Goal: Task Accomplishment & Management: Use online tool/utility

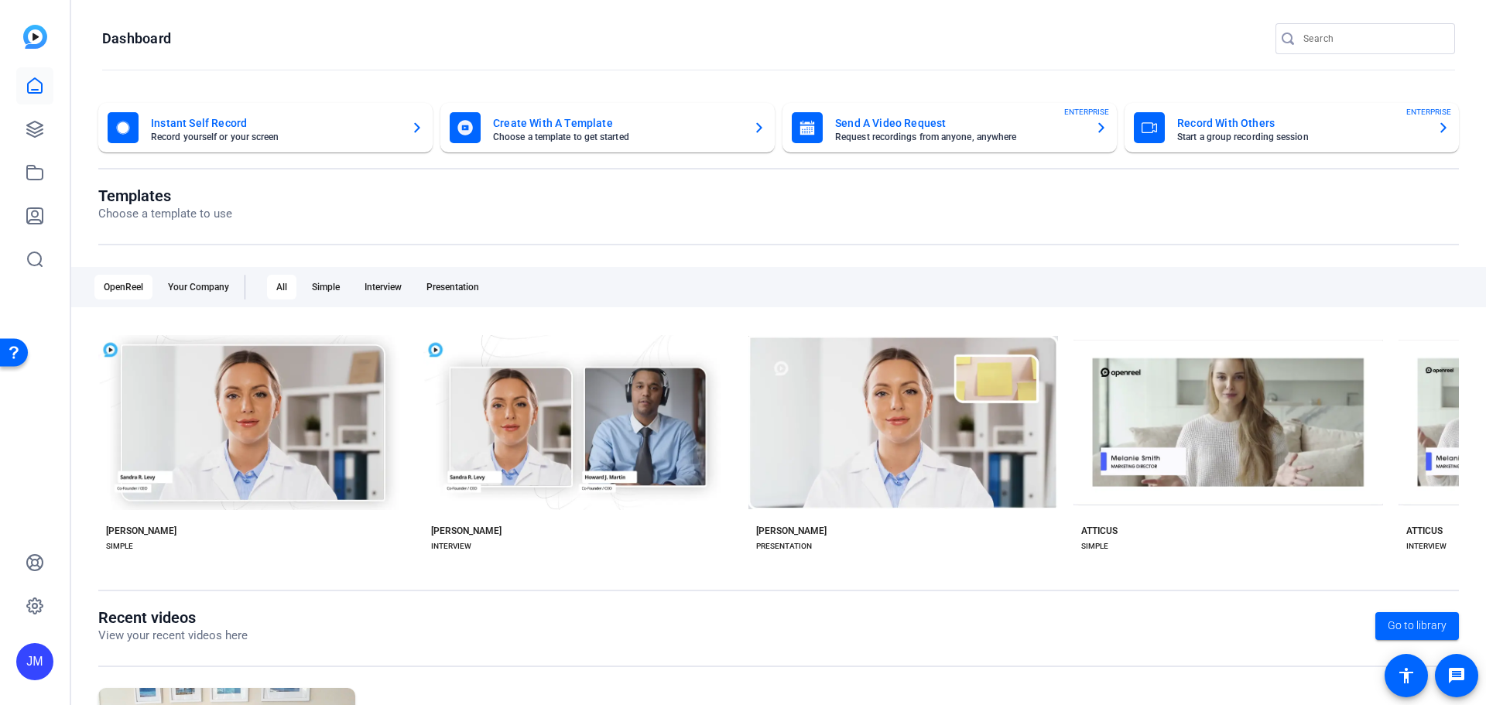
click at [227, 135] on mat-card-subtitle "Record yourself or your screen" at bounding box center [275, 136] width 248 height 9
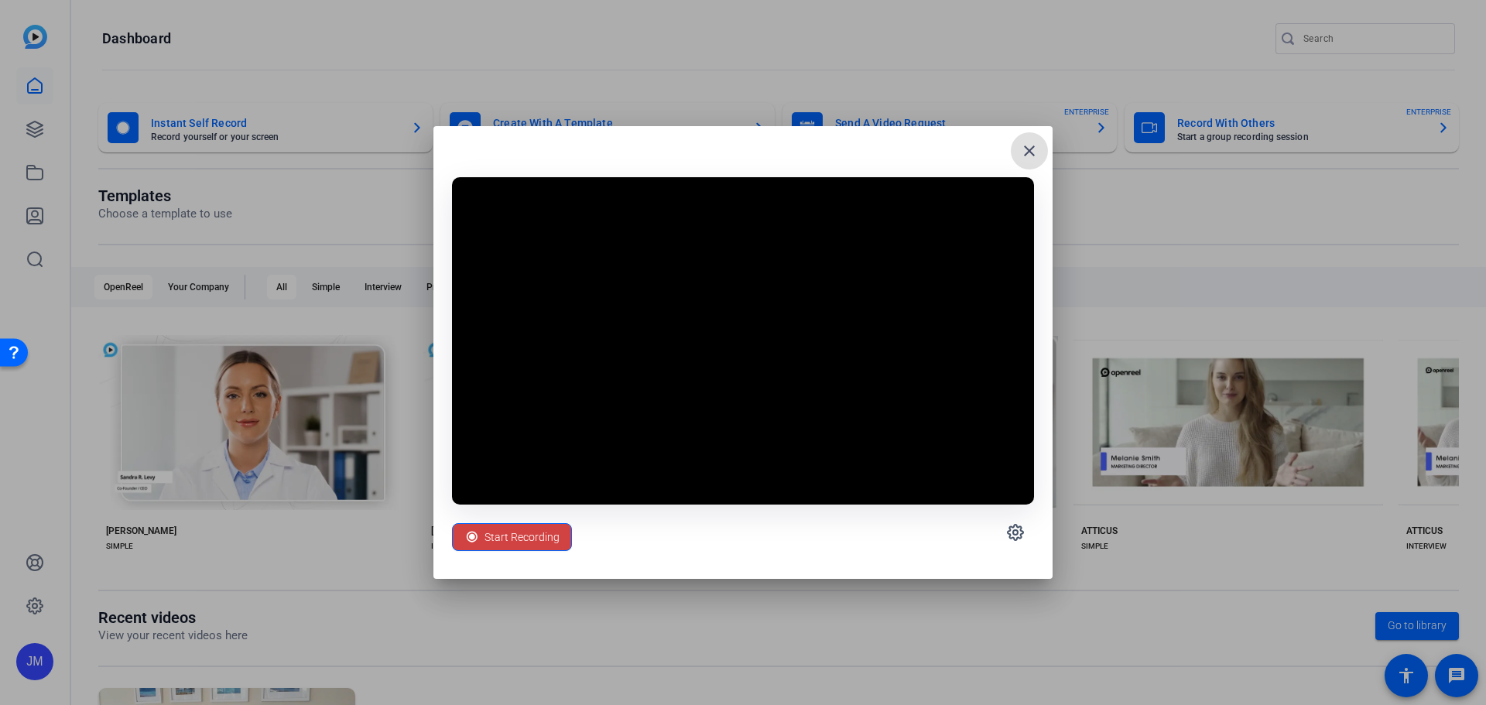
click at [1035, 150] on mat-icon "close" at bounding box center [1029, 151] width 19 height 19
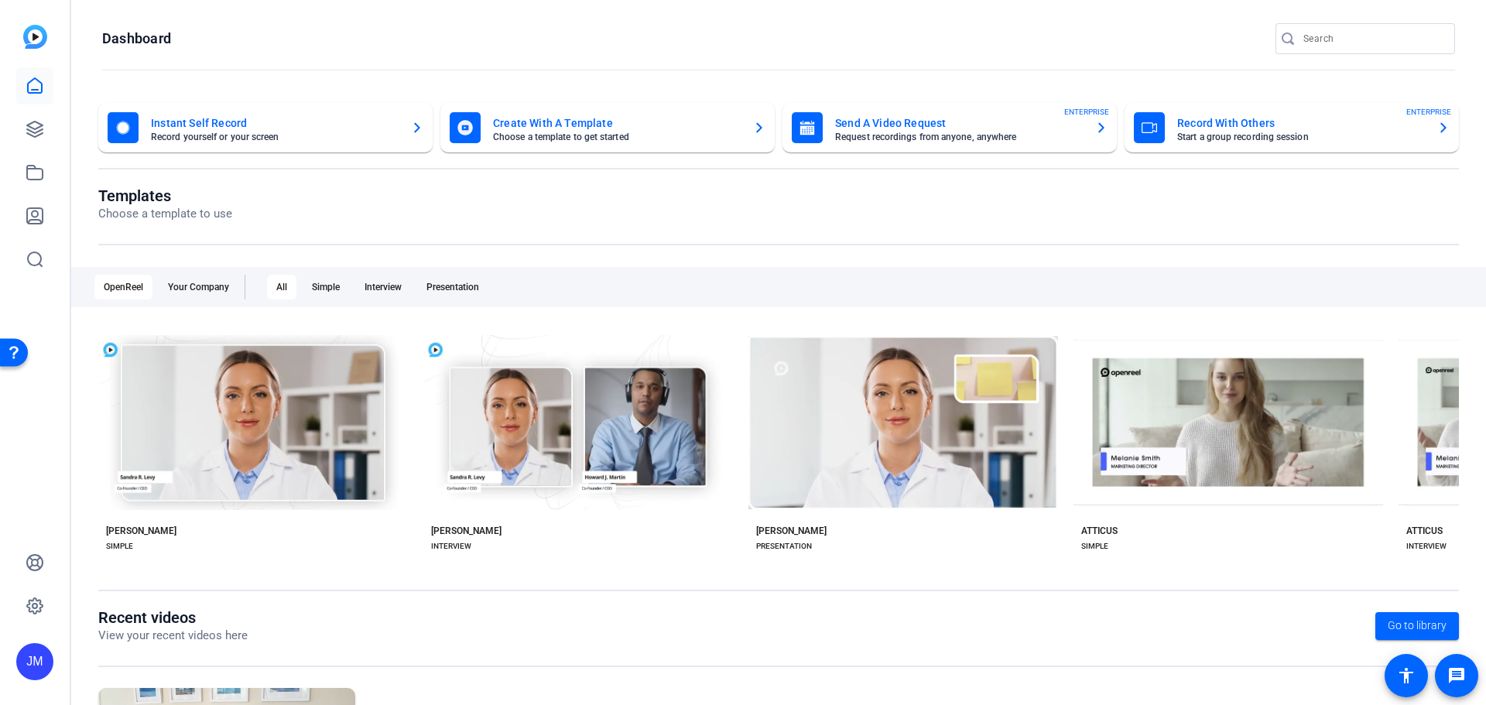
click at [926, 136] on mat-card-subtitle "Request recordings from anyone, anywhere" at bounding box center [959, 136] width 248 height 9
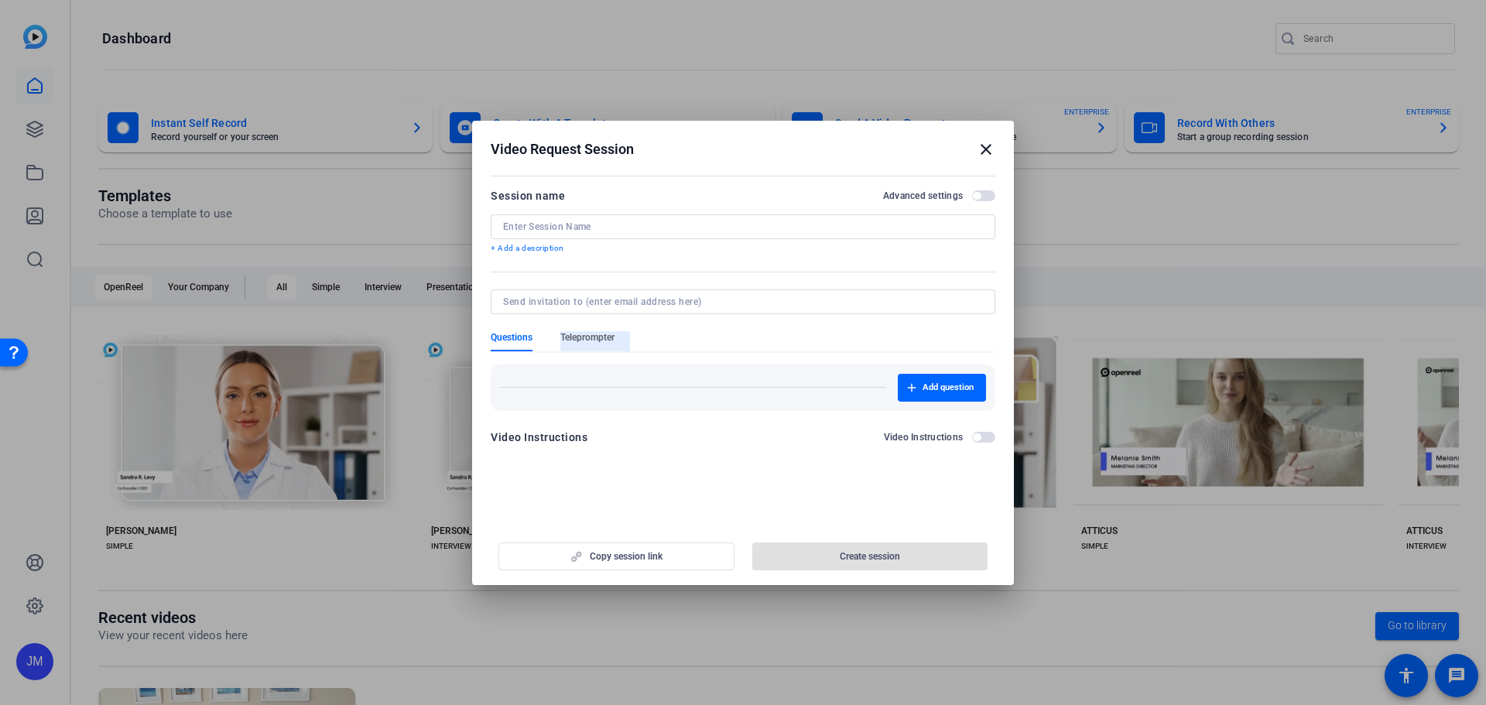
click at [592, 341] on span "Teleprompter" at bounding box center [587, 337] width 54 height 12
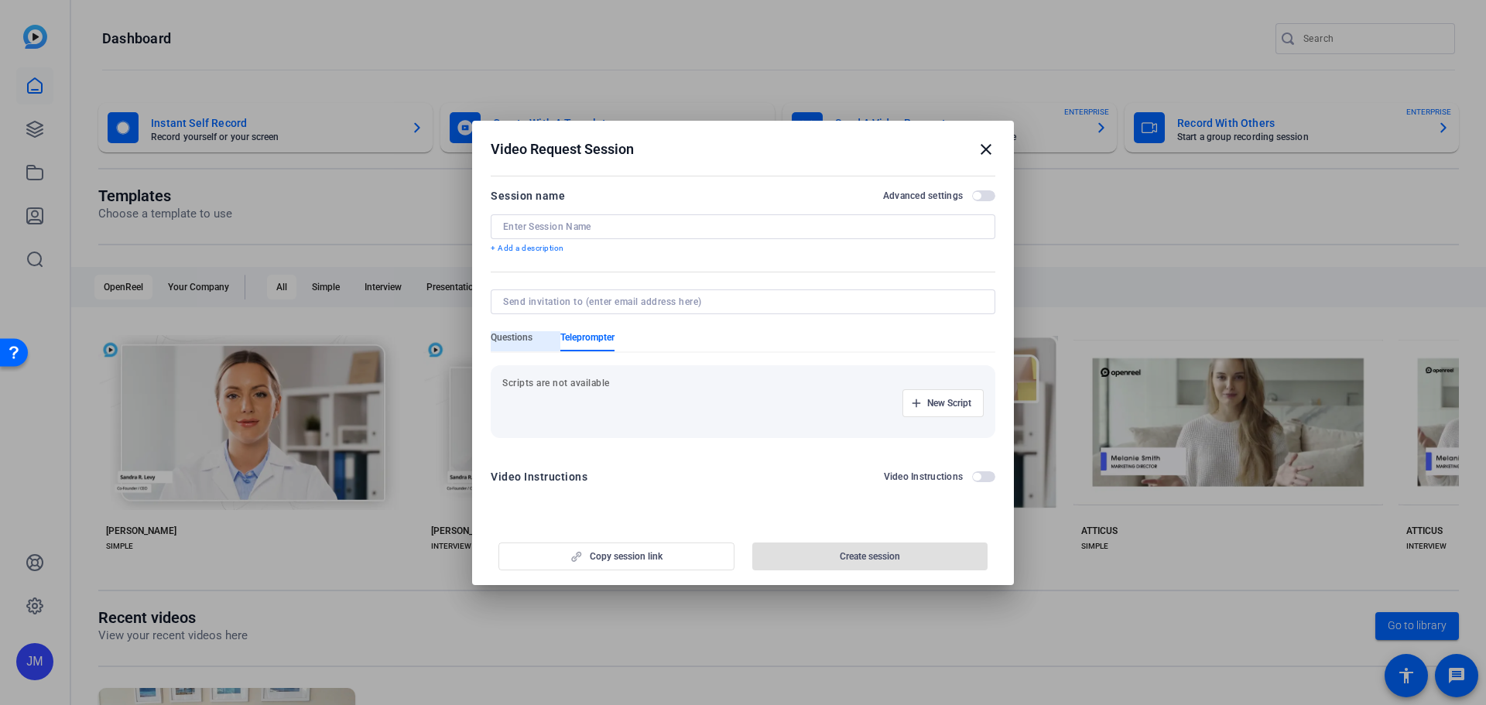
click at [509, 341] on span "Questions" at bounding box center [512, 337] width 42 height 12
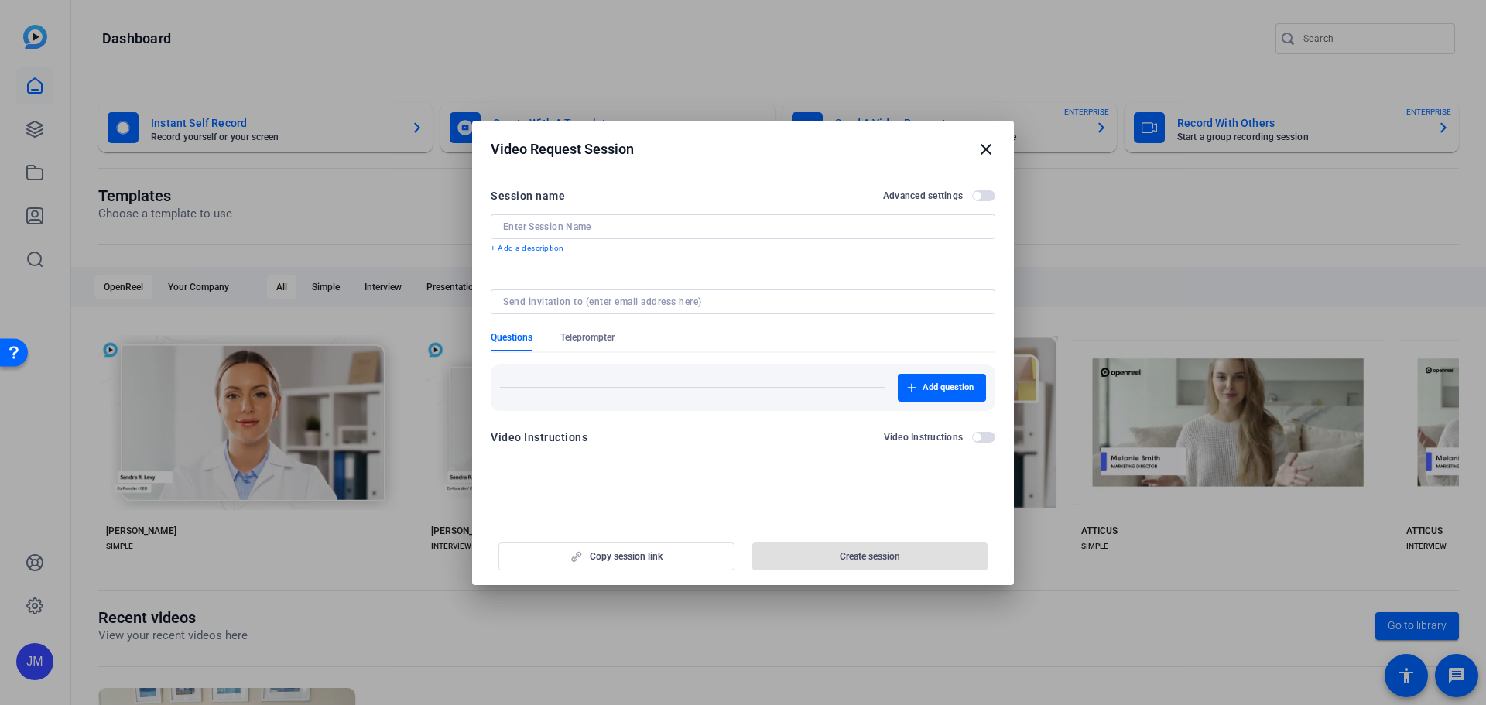
click at [978, 195] on span "button" at bounding box center [977, 196] width 8 height 8
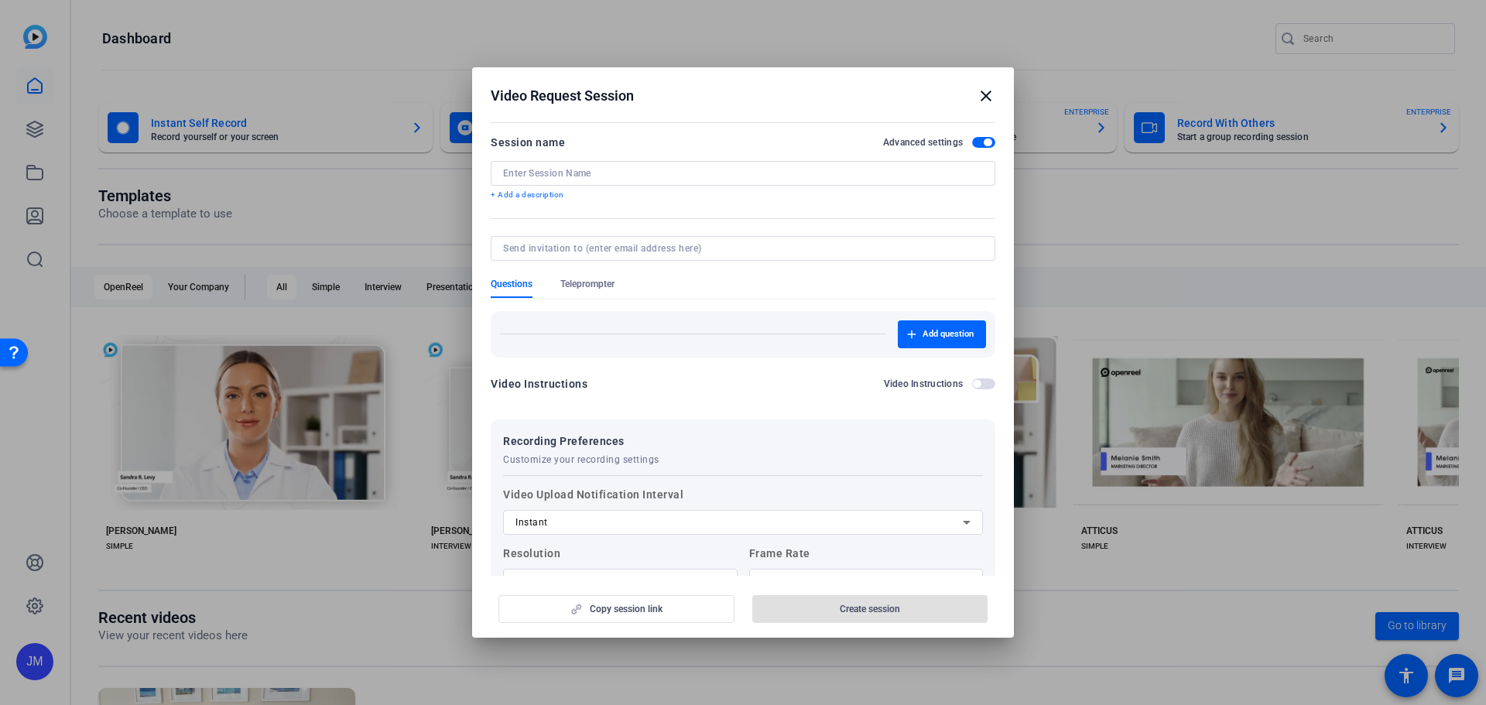
click at [587, 178] on input at bounding box center [743, 173] width 480 height 12
type input "[PERSON_NAME] self-record test"
click at [762, 248] on input at bounding box center [740, 248] width 474 height 12
click at [820, 276] on div at bounding box center [743, 269] width 505 height 17
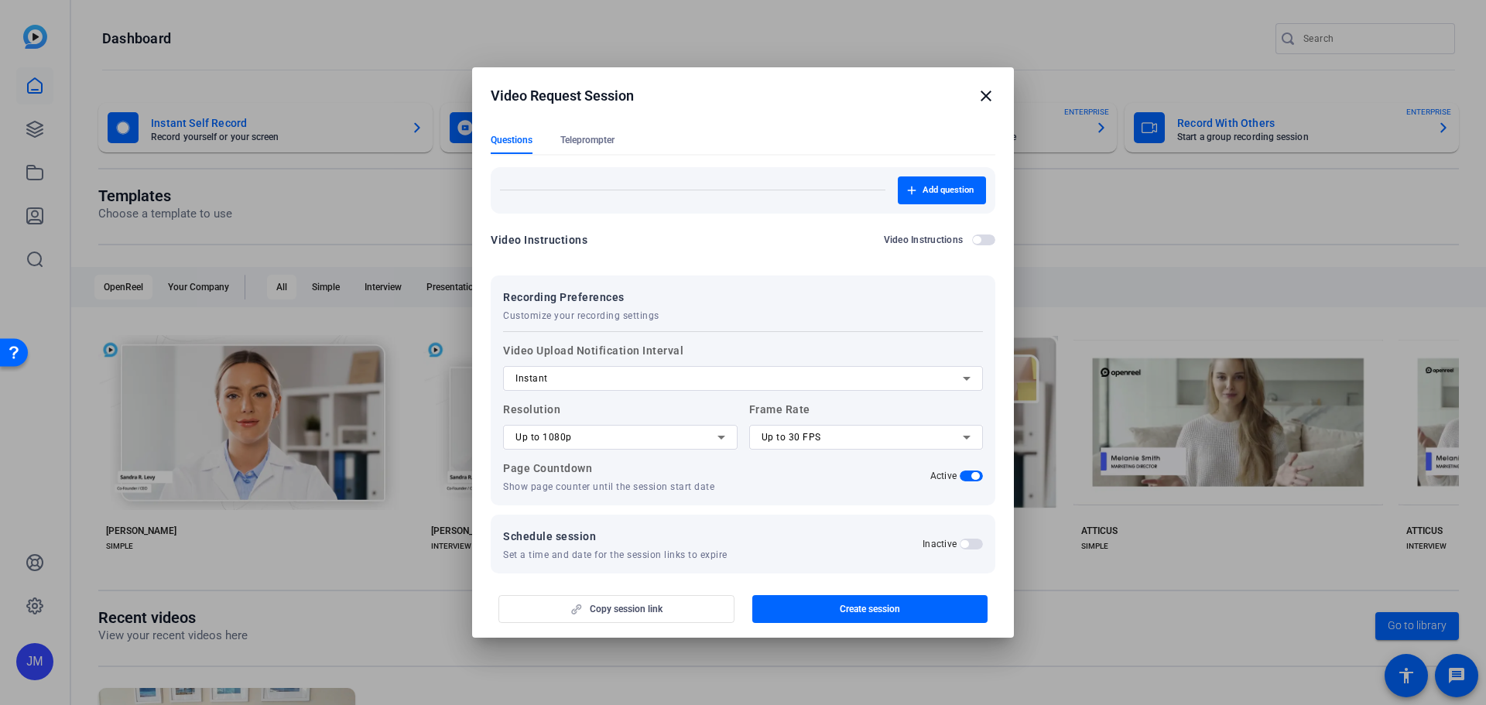
scroll to position [159, 0]
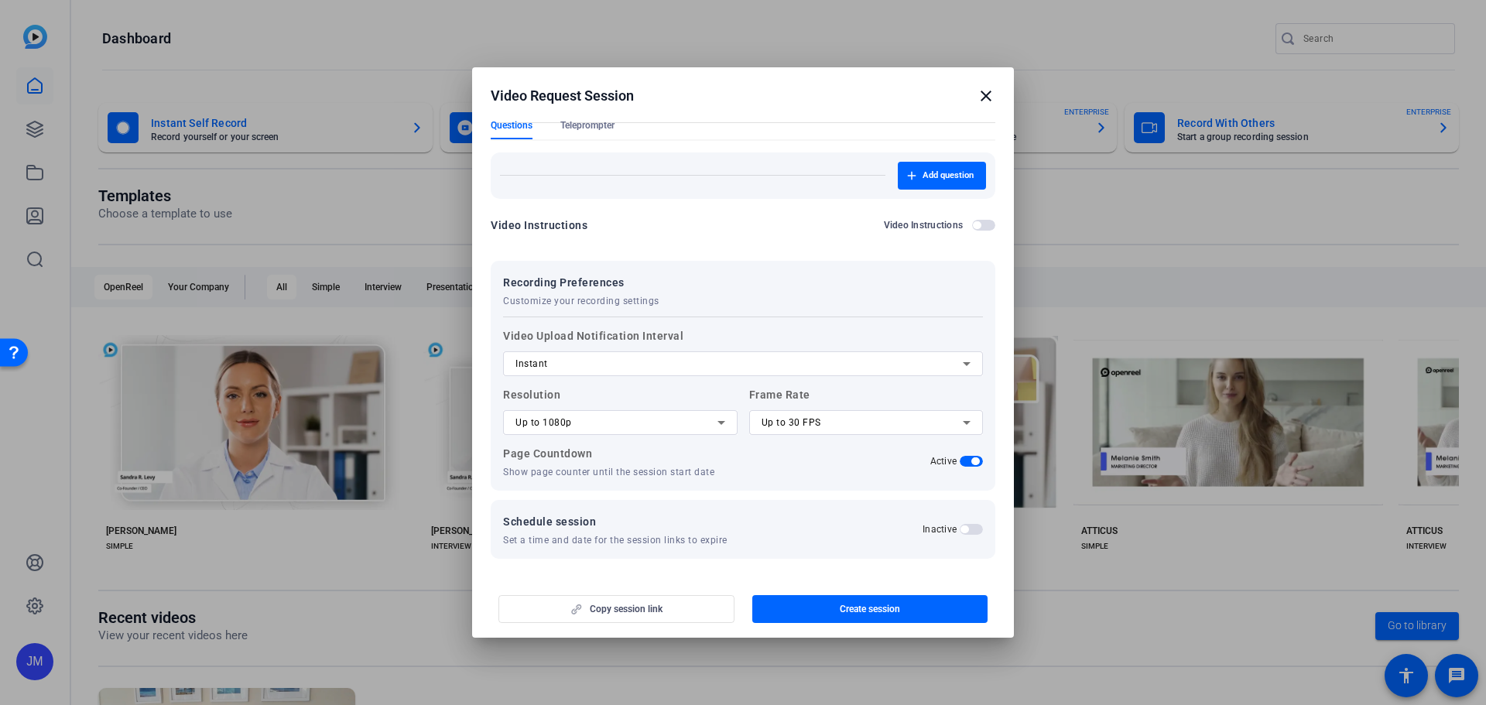
click at [609, 425] on div "Up to 1080p" at bounding box center [616, 422] width 202 height 19
click at [609, 425] on div at bounding box center [743, 352] width 1486 height 705
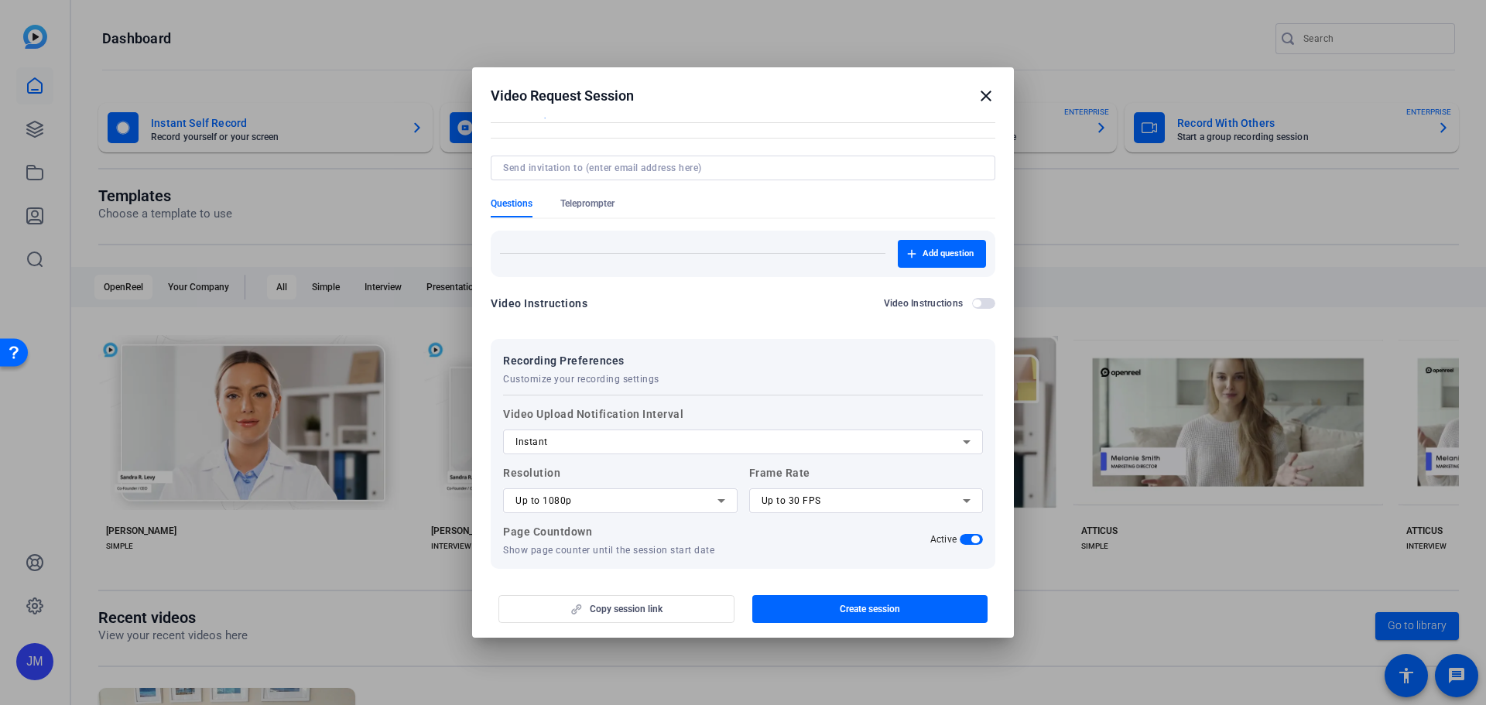
scroll to position [0, 0]
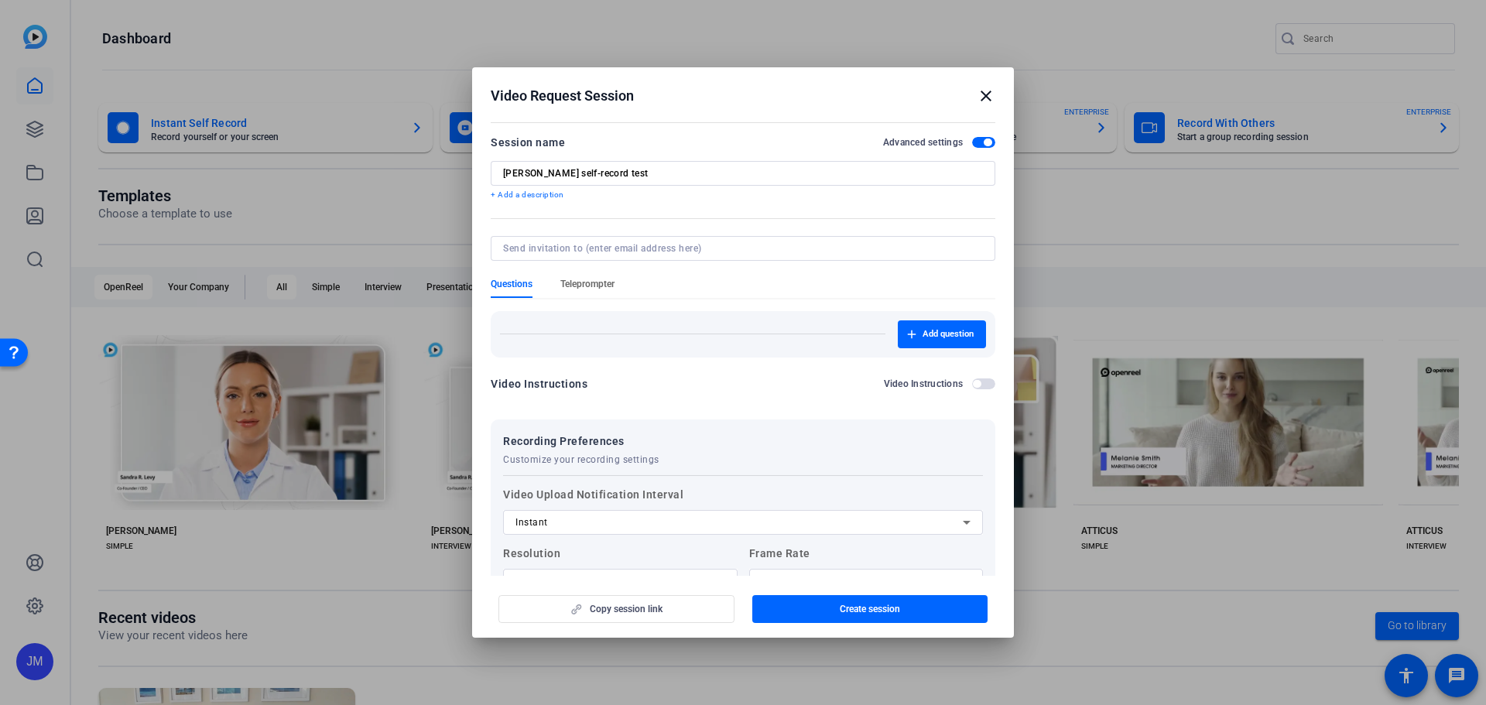
click at [601, 281] on span "Teleprompter" at bounding box center [587, 284] width 54 height 12
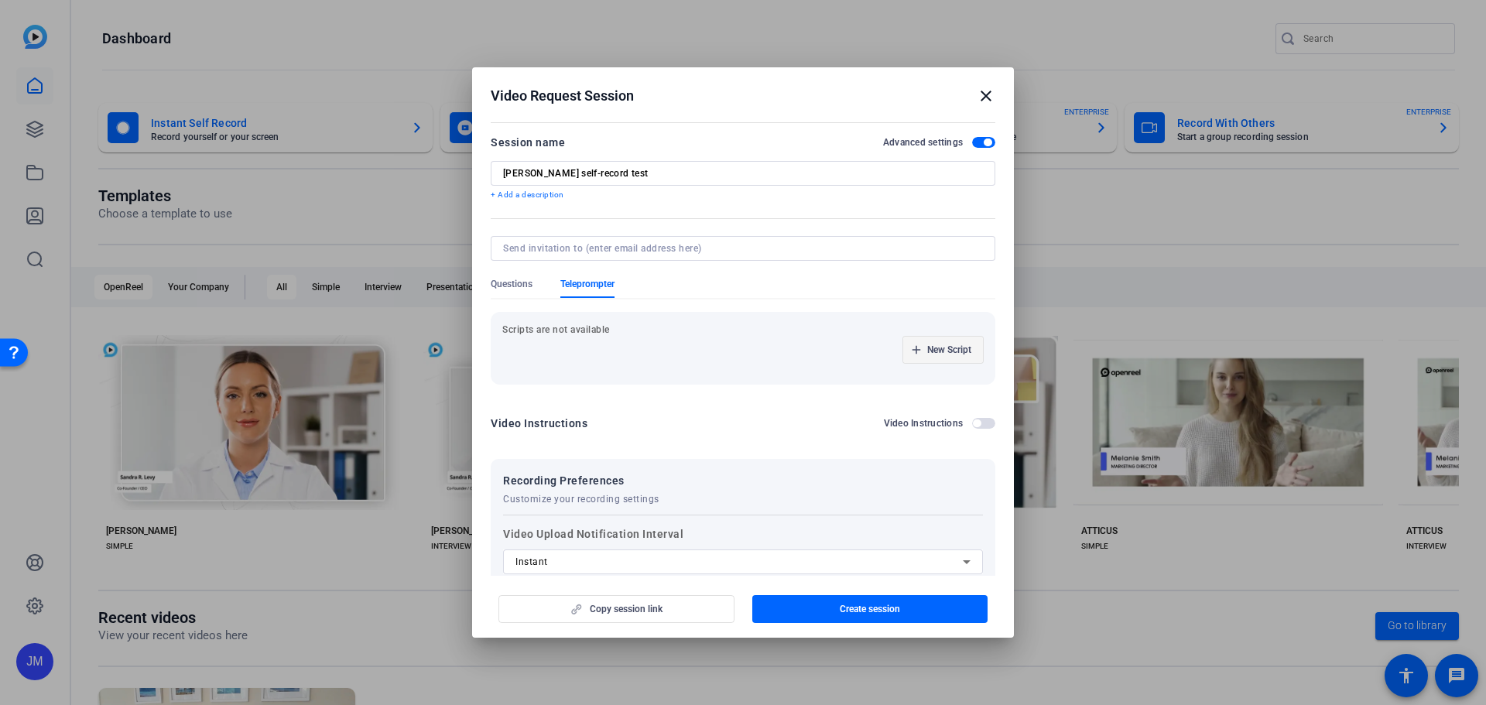
click at [927, 348] on span "New Script" at bounding box center [949, 350] width 44 height 12
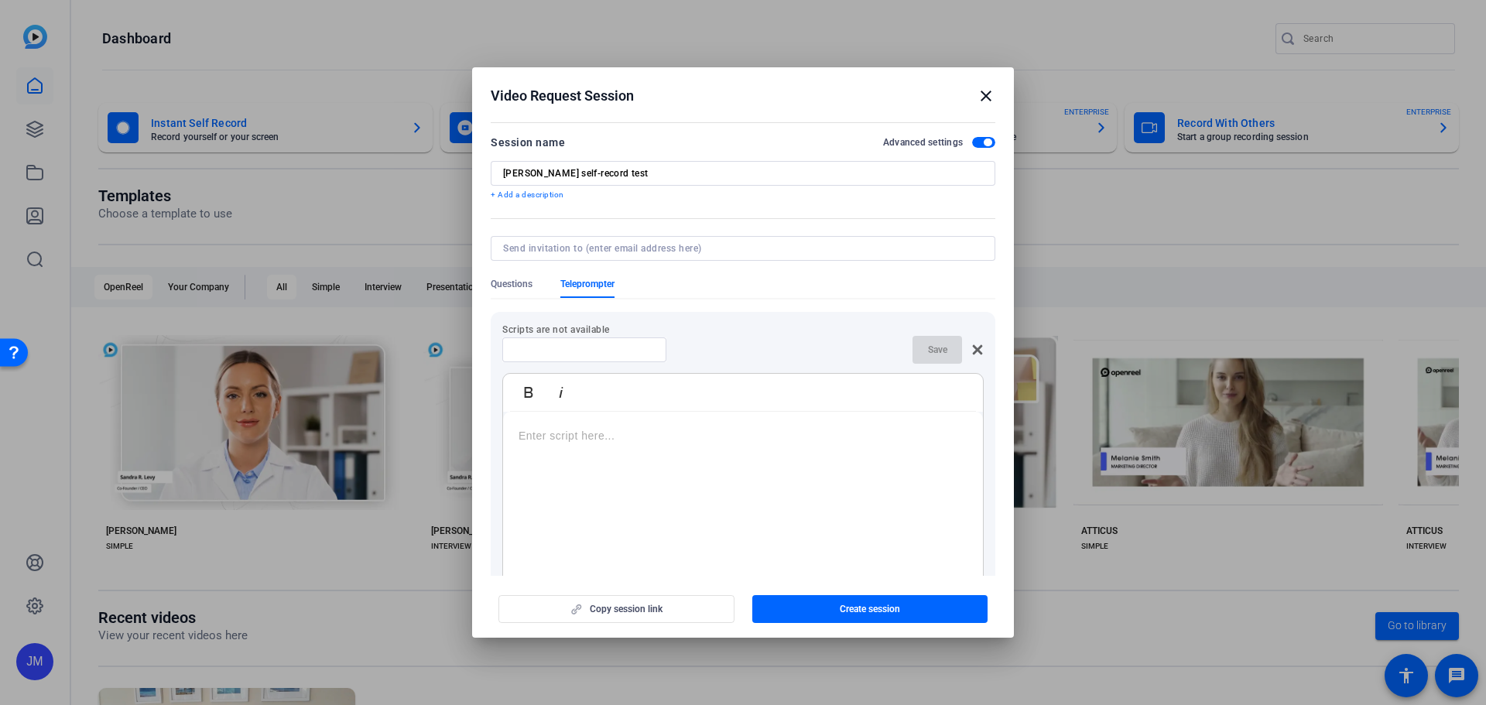
click at [639, 430] on p at bounding box center [743, 435] width 449 height 17
click at [497, 276] on div at bounding box center [743, 269] width 505 height 17
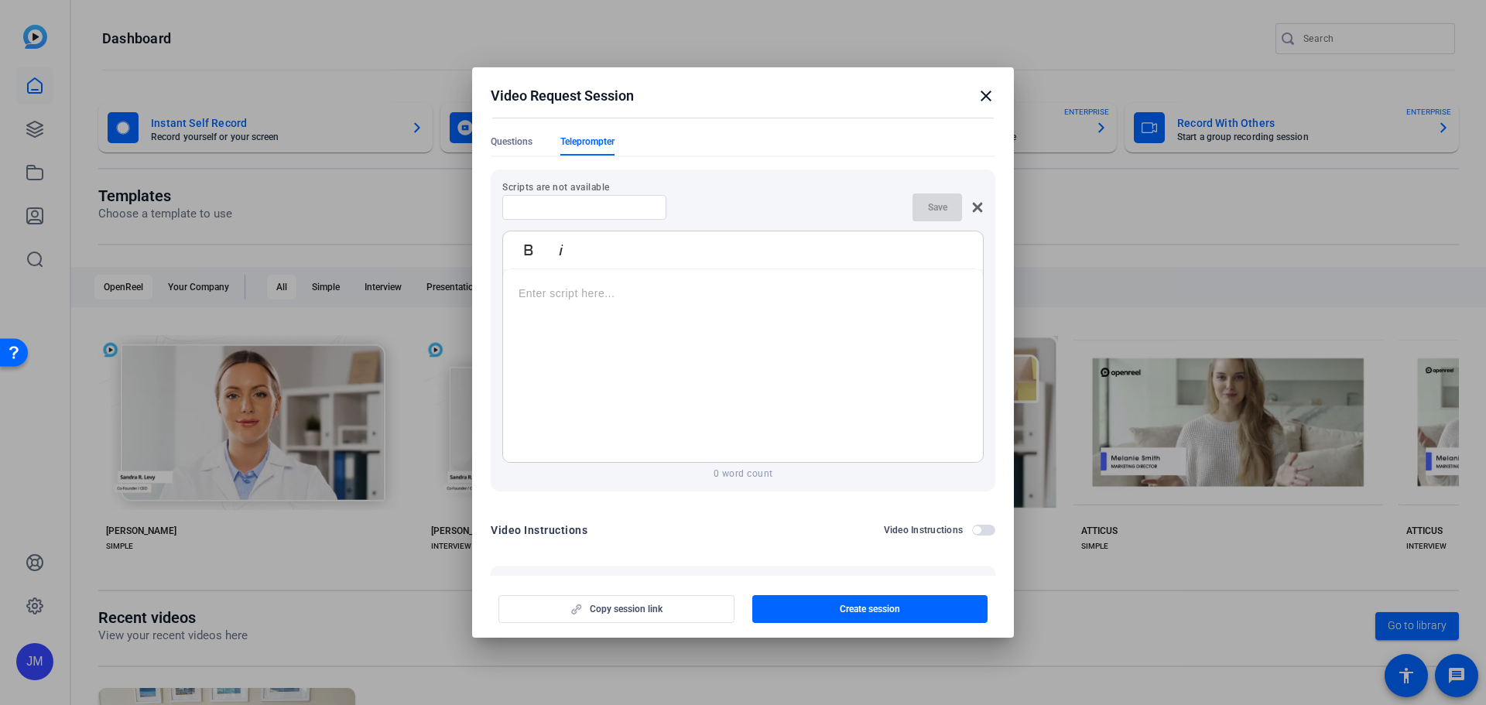
scroll to position [155, 0]
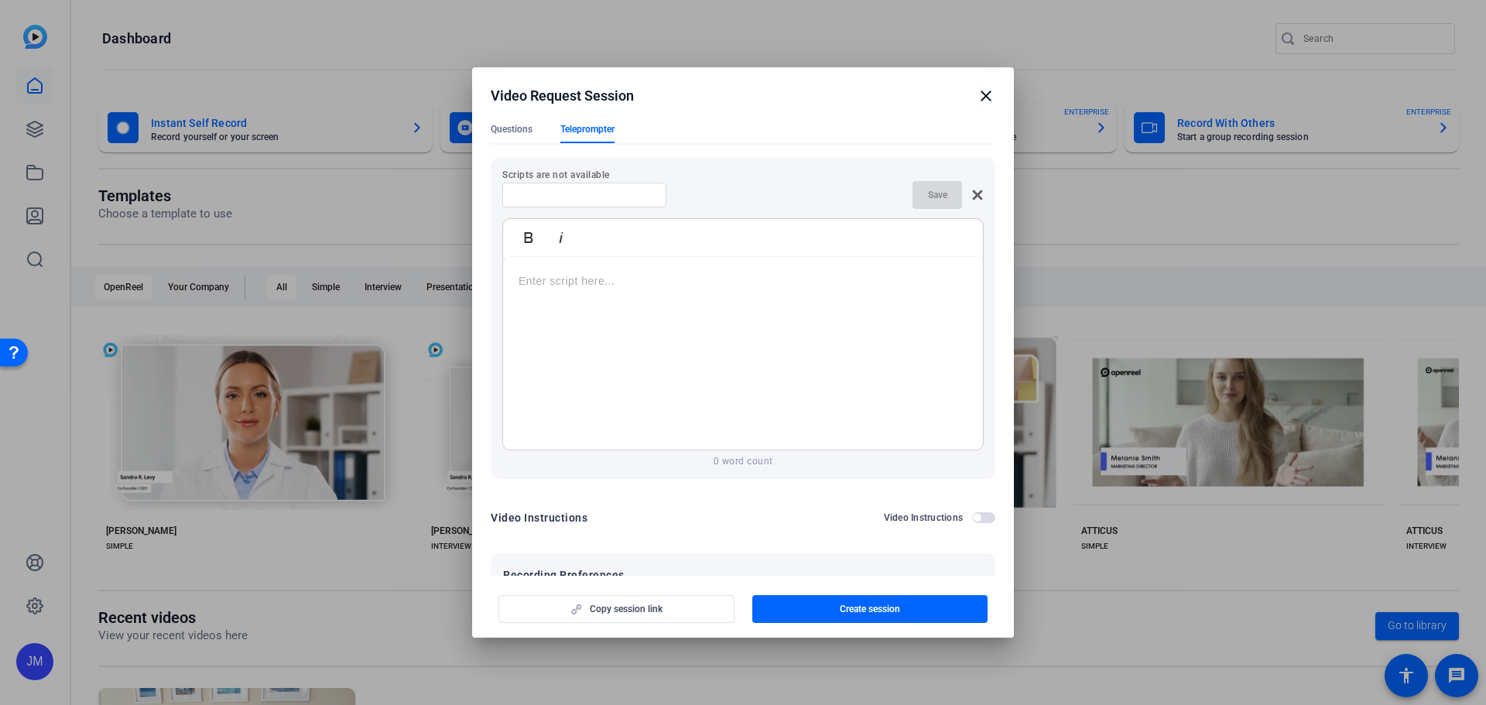
click at [973, 198] on icon at bounding box center [978, 195] width 10 height 10
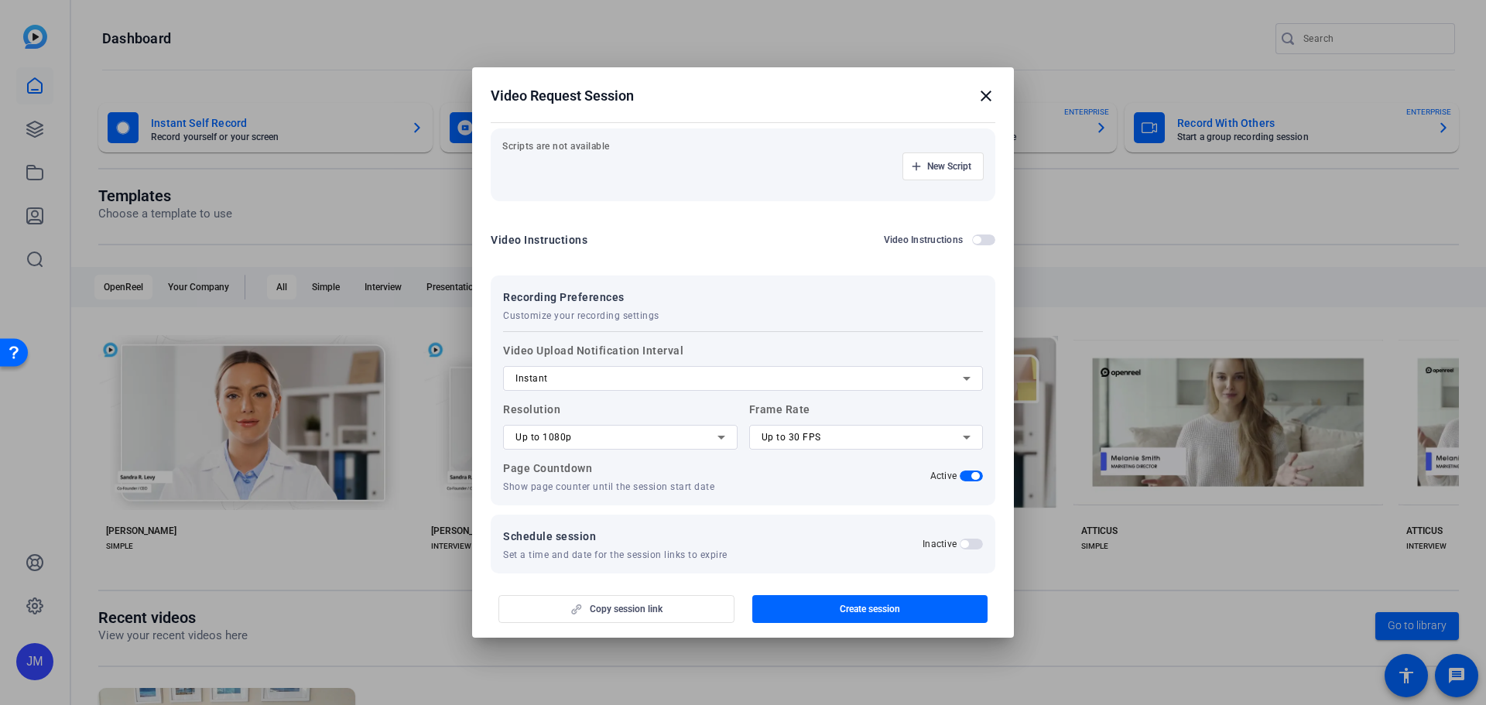
scroll to position [198, 0]
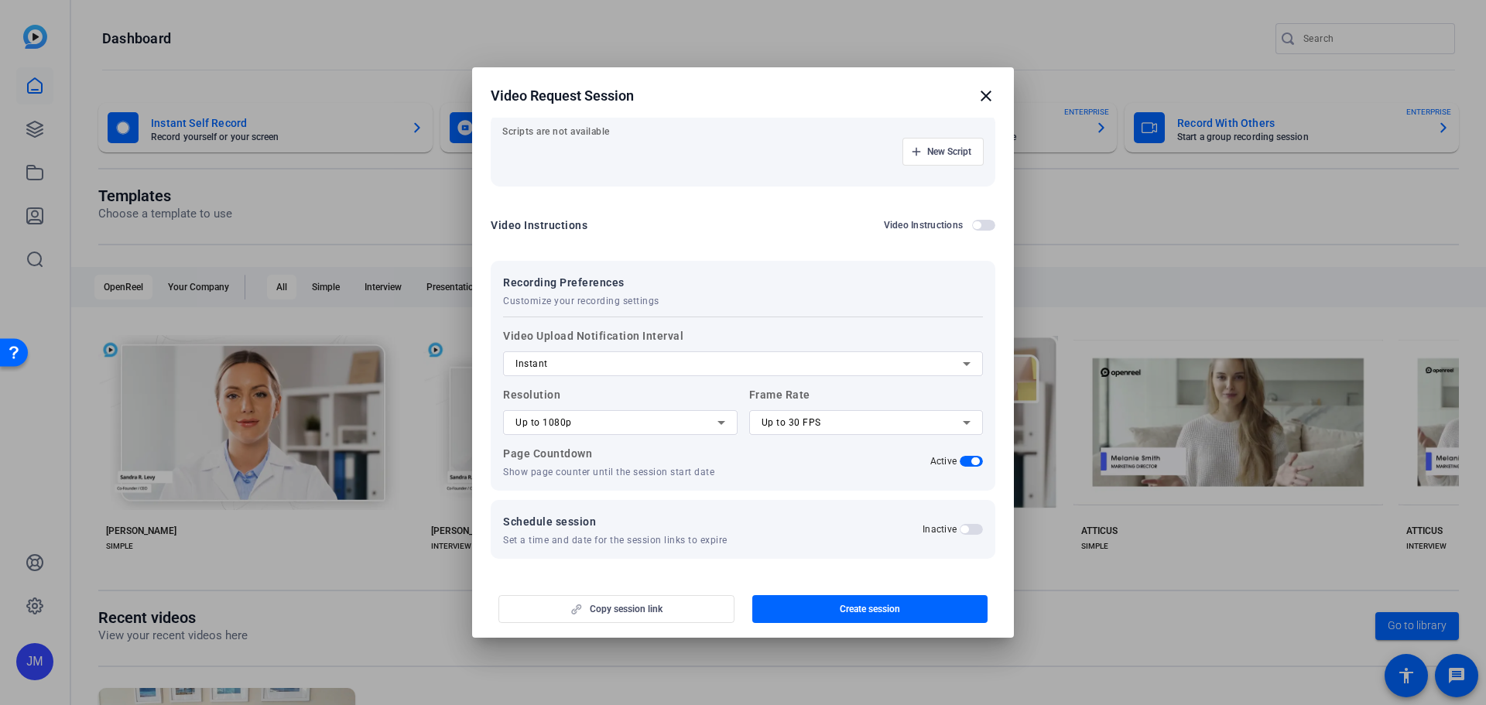
click at [871, 604] on span "Create session" at bounding box center [870, 609] width 60 height 12
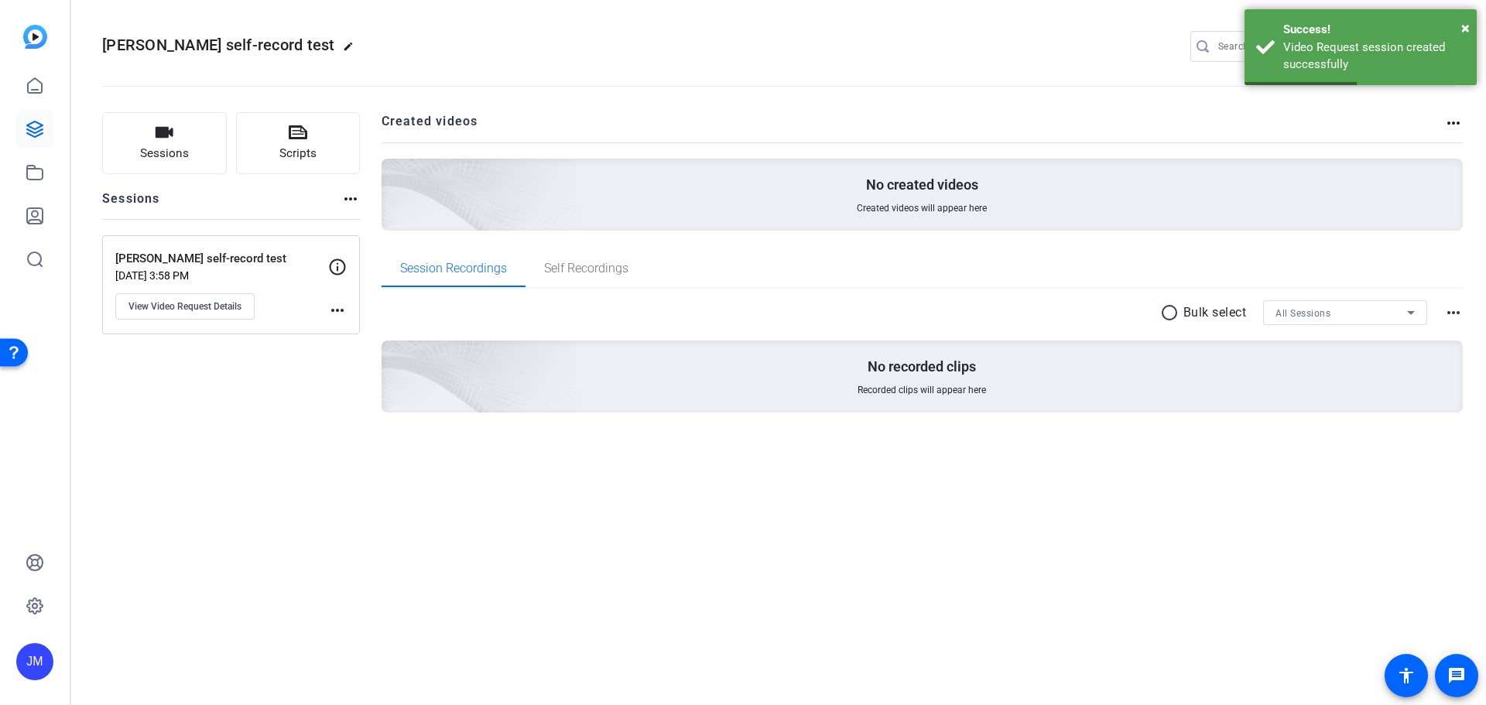
click at [327, 307] on div "Jen M self-record test Oct 09, 2025 @ 3:58 PM View Video Request Details" at bounding box center [221, 285] width 213 height 70
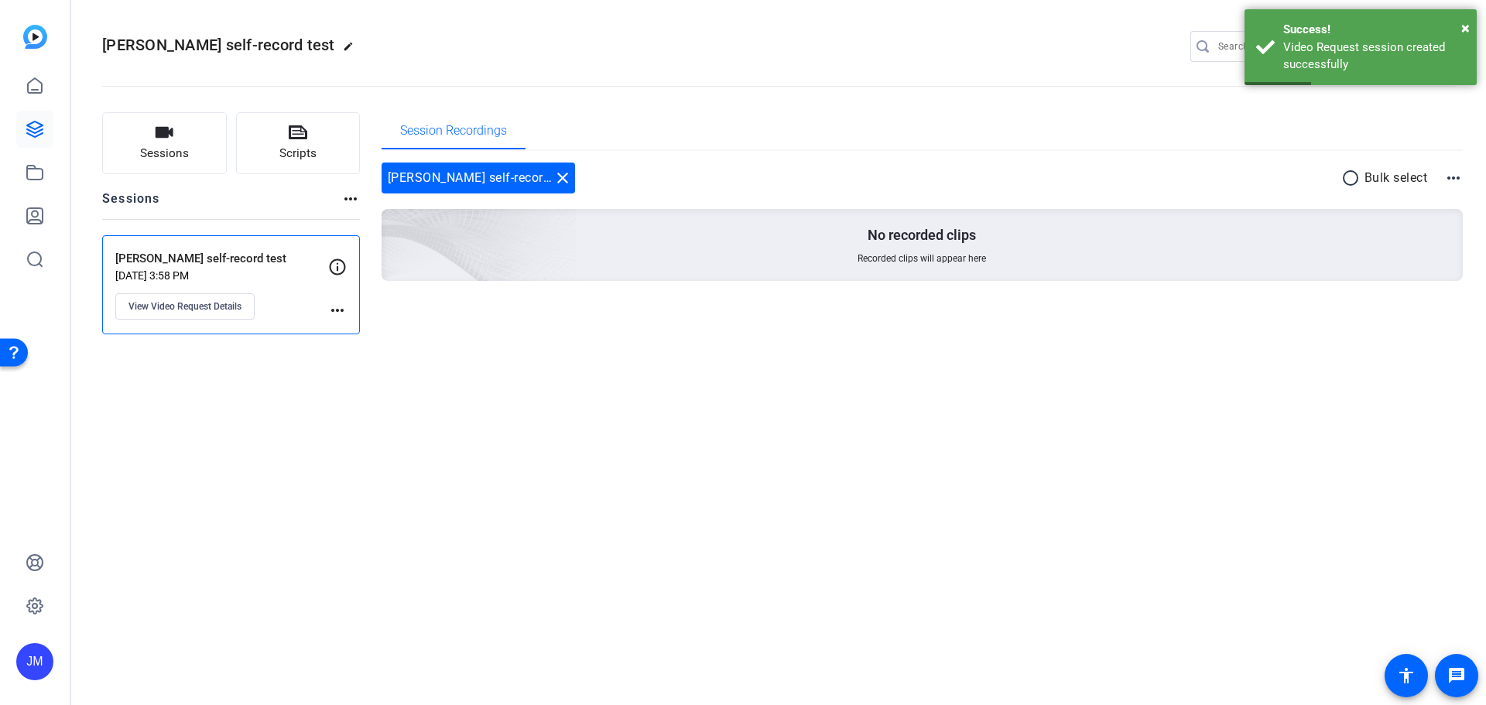
click at [328, 309] on mat-icon "more_horiz" at bounding box center [337, 310] width 19 height 19
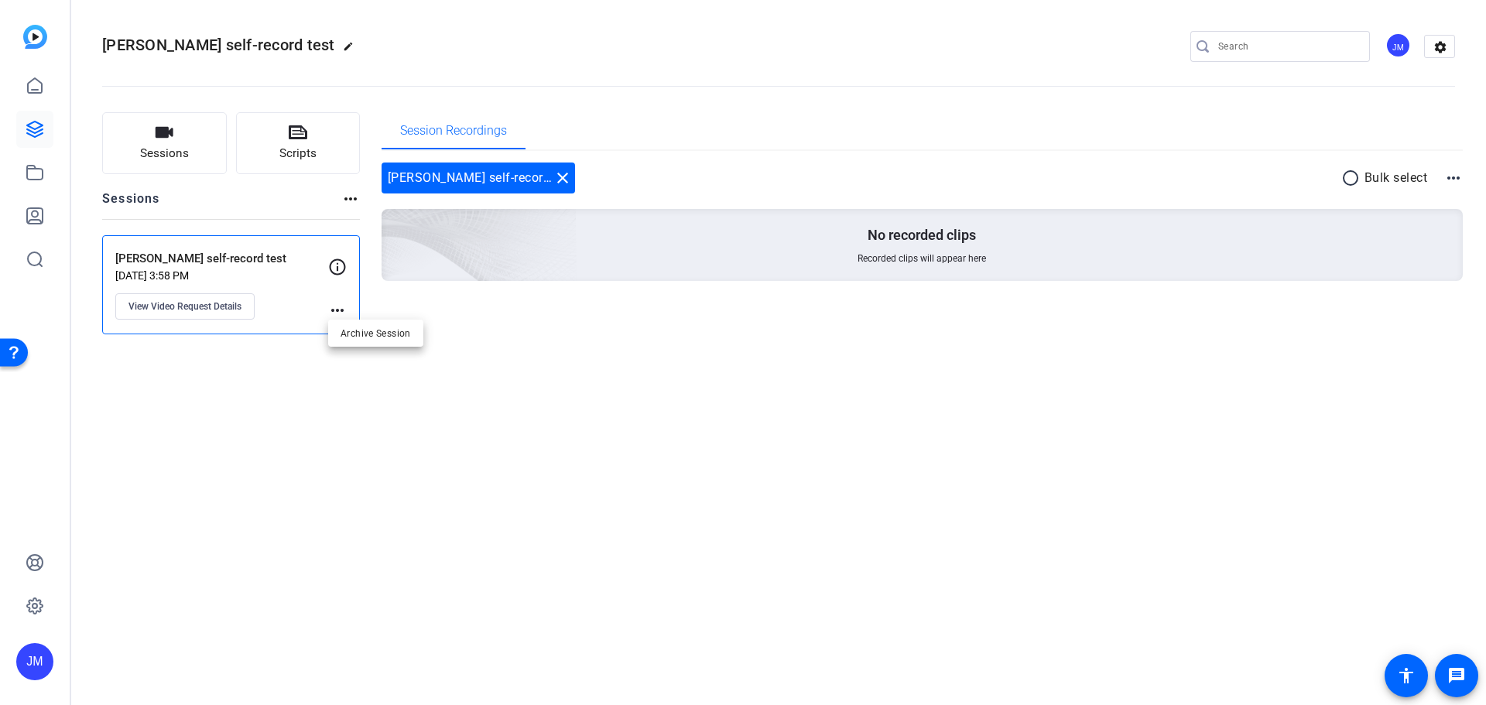
click at [139, 260] on div at bounding box center [743, 352] width 1486 height 705
click at [190, 306] on span "View Video Request Details" at bounding box center [184, 306] width 113 height 12
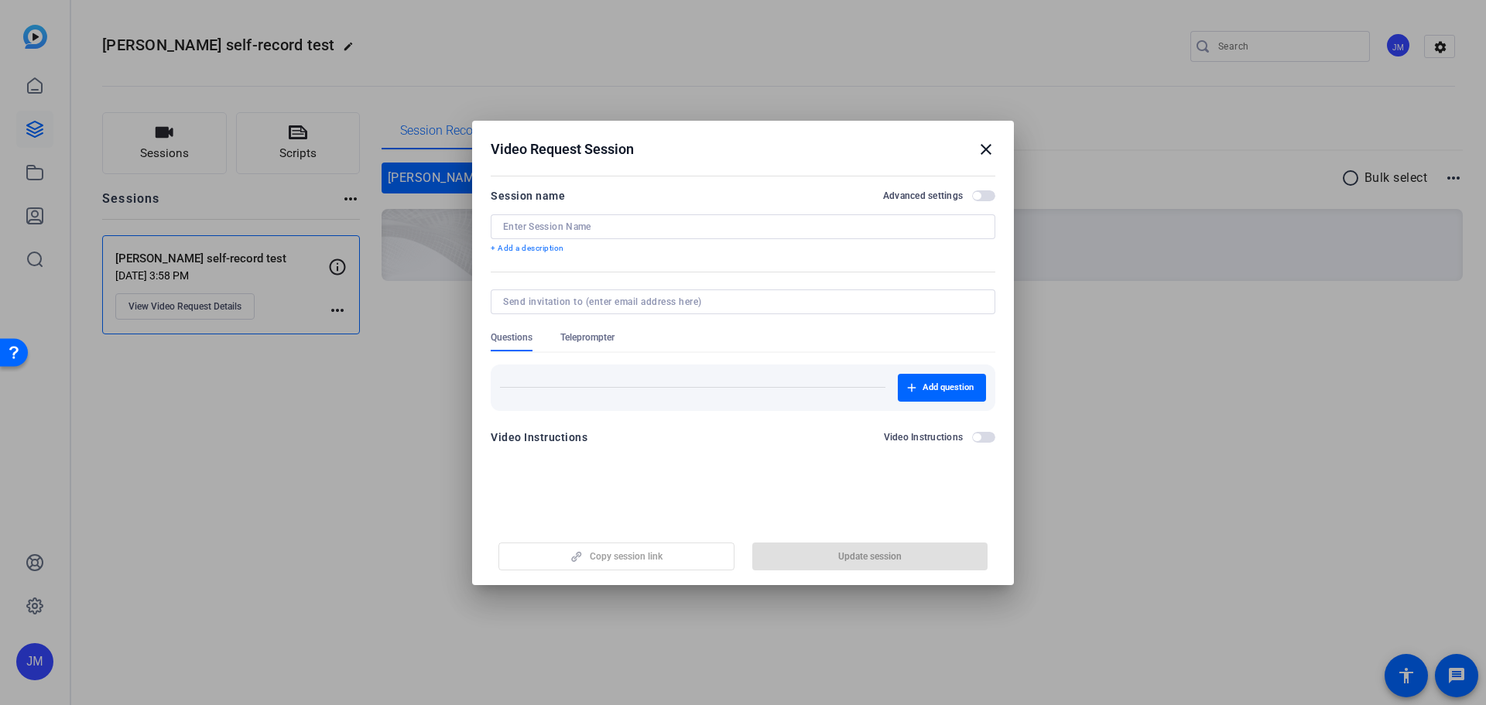
type input "[PERSON_NAME] self-record test"
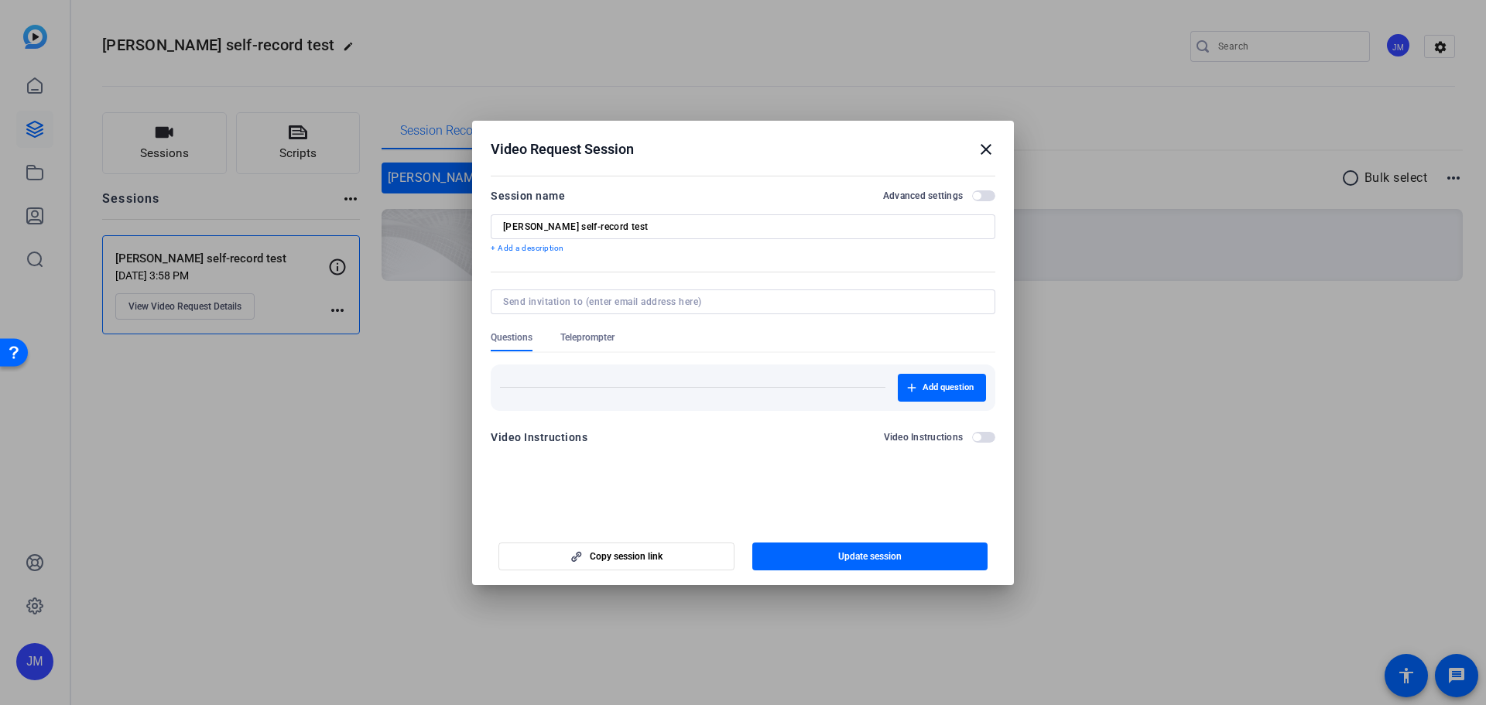
click at [591, 340] on span "Teleprompter" at bounding box center [587, 337] width 54 height 12
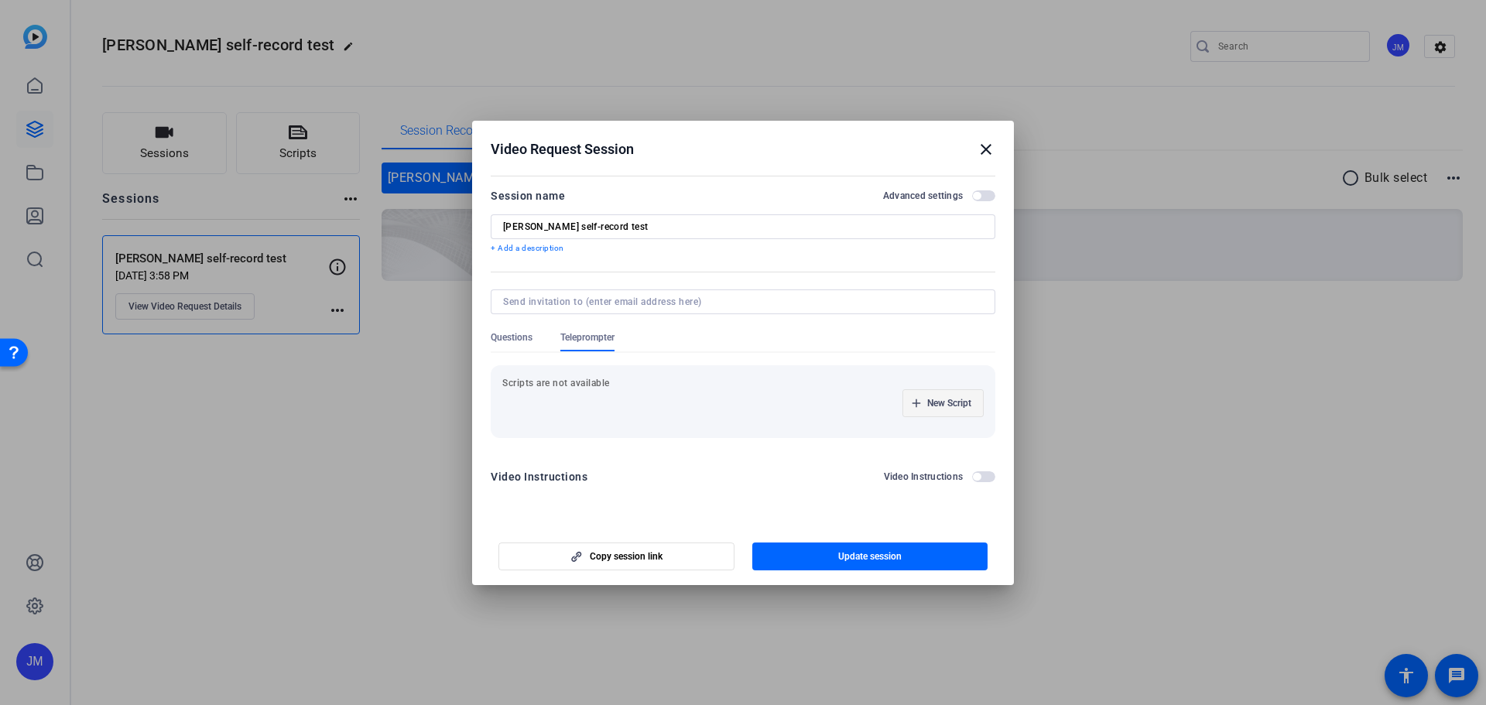
click at [933, 399] on span "New Script" at bounding box center [949, 403] width 44 height 12
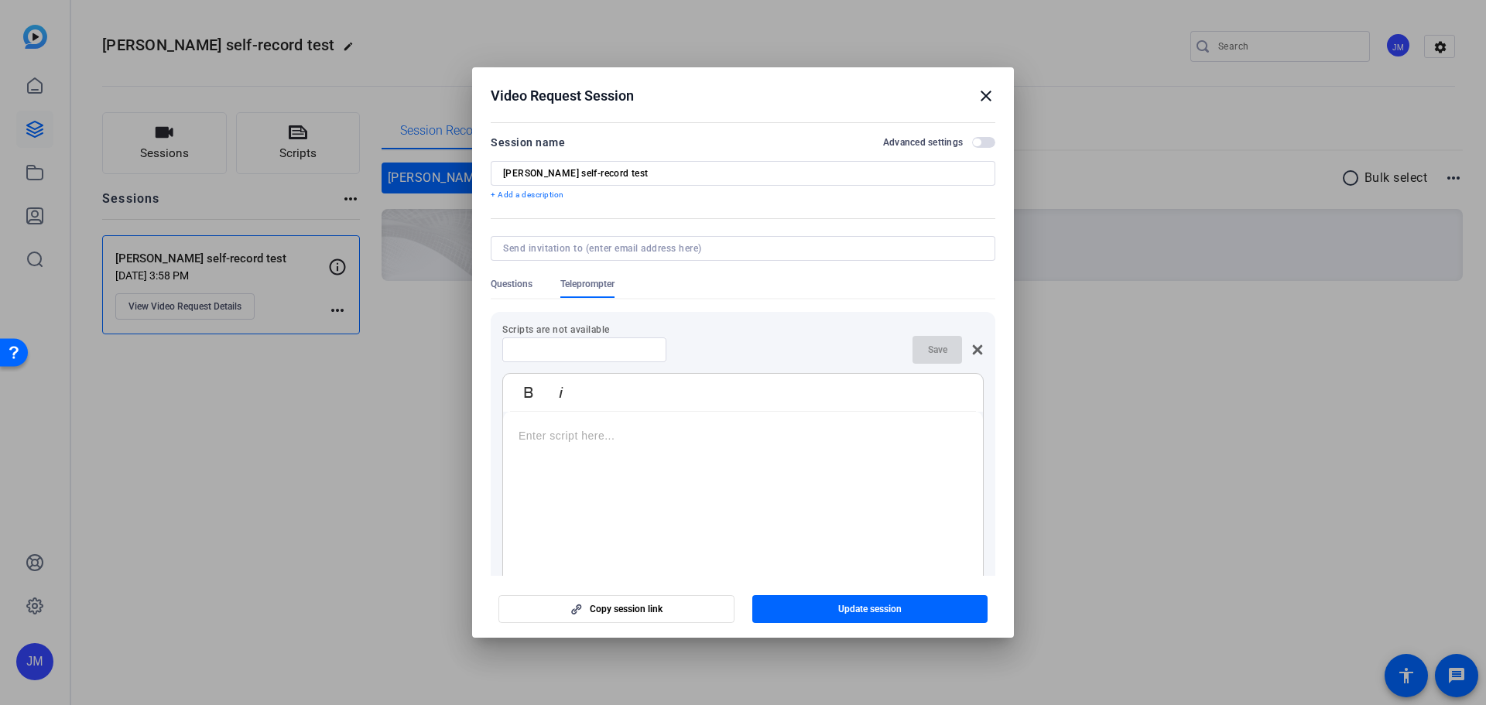
click at [614, 355] on input at bounding box center [584, 350] width 139 height 12
click at [974, 140] on span "button" at bounding box center [983, 142] width 23 height 11
click at [980, 94] on mat-icon "close" at bounding box center [986, 96] width 19 height 19
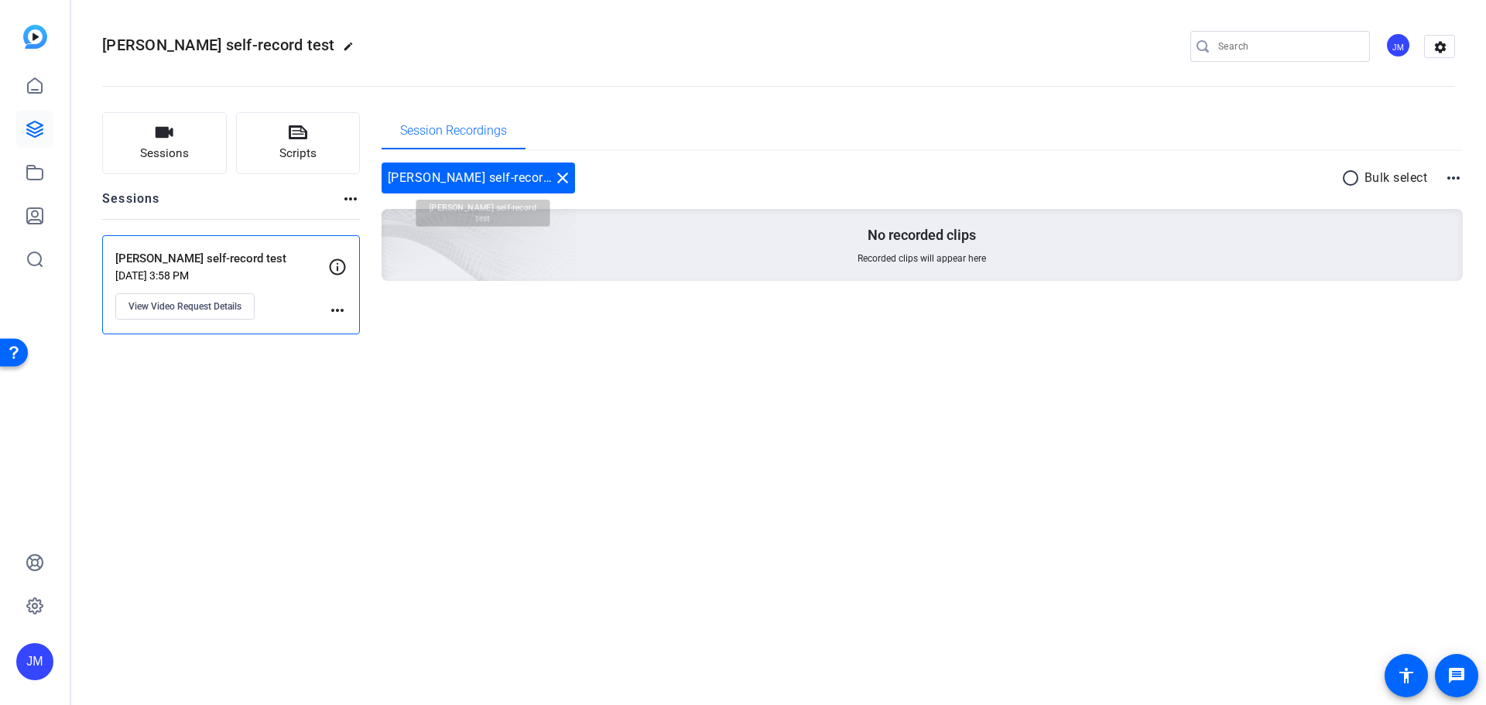
click at [459, 171] on div "Jen M self-record test close" at bounding box center [478, 178] width 193 height 31
click at [299, 139] on icon at bounding box center [298, 132] width 19 height 14
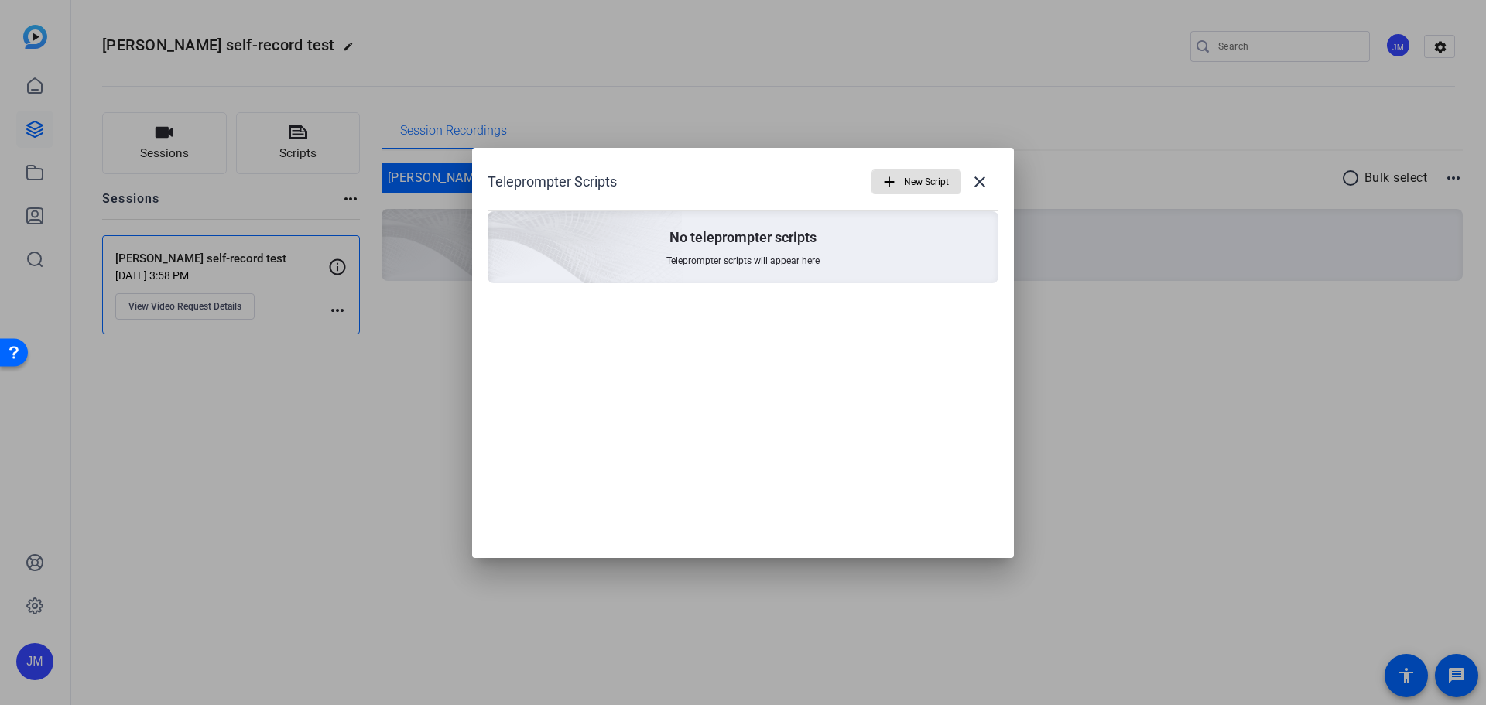
click at [909, 183] on span "New Script" at bounding box center [926, 181] width 45 height 29
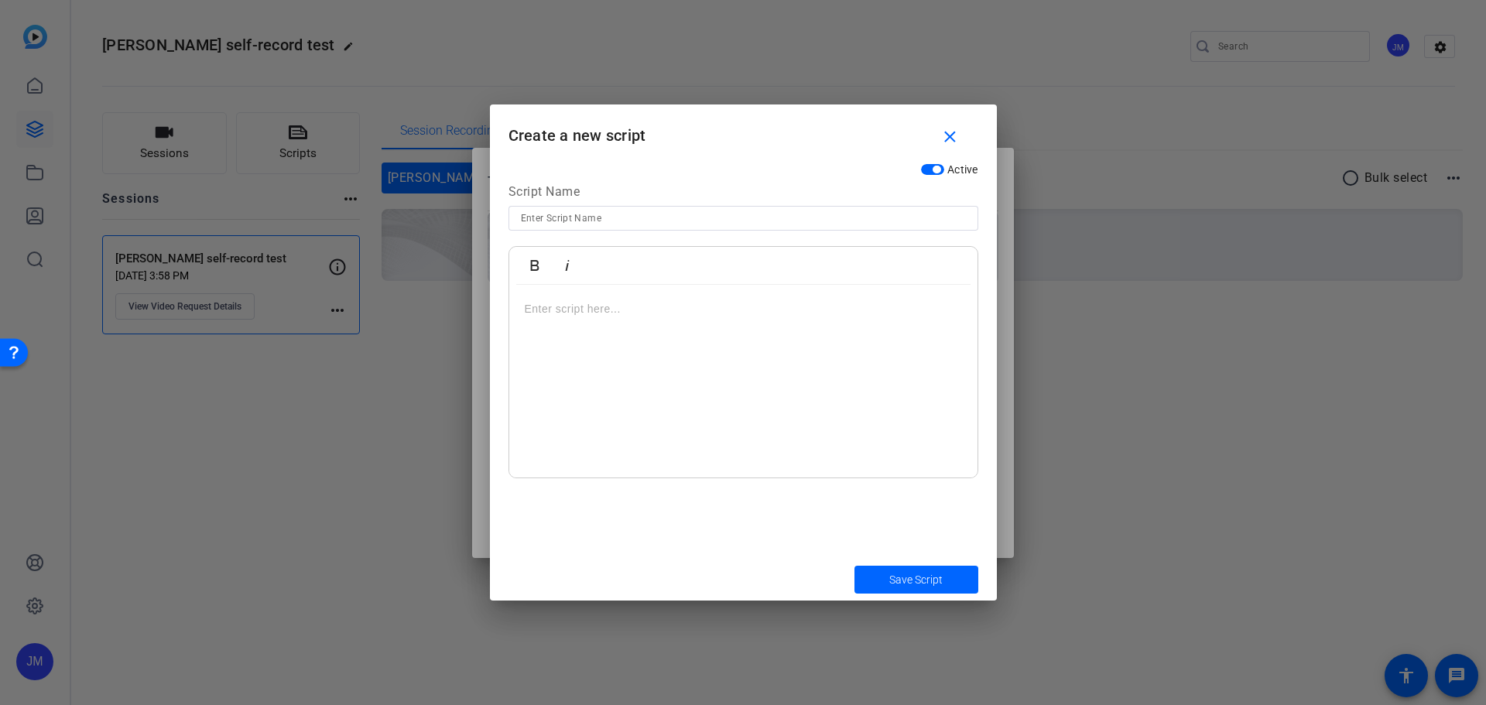
click at [706, 219] on input at bounding box center [743, 218] width 445 height 19
type input "script test"
click at [676, 344] on div at bounding box center [743, 381] width 468 height 193
click at [627, 307] on p at bounding box center [743, 308] width 437 height 17
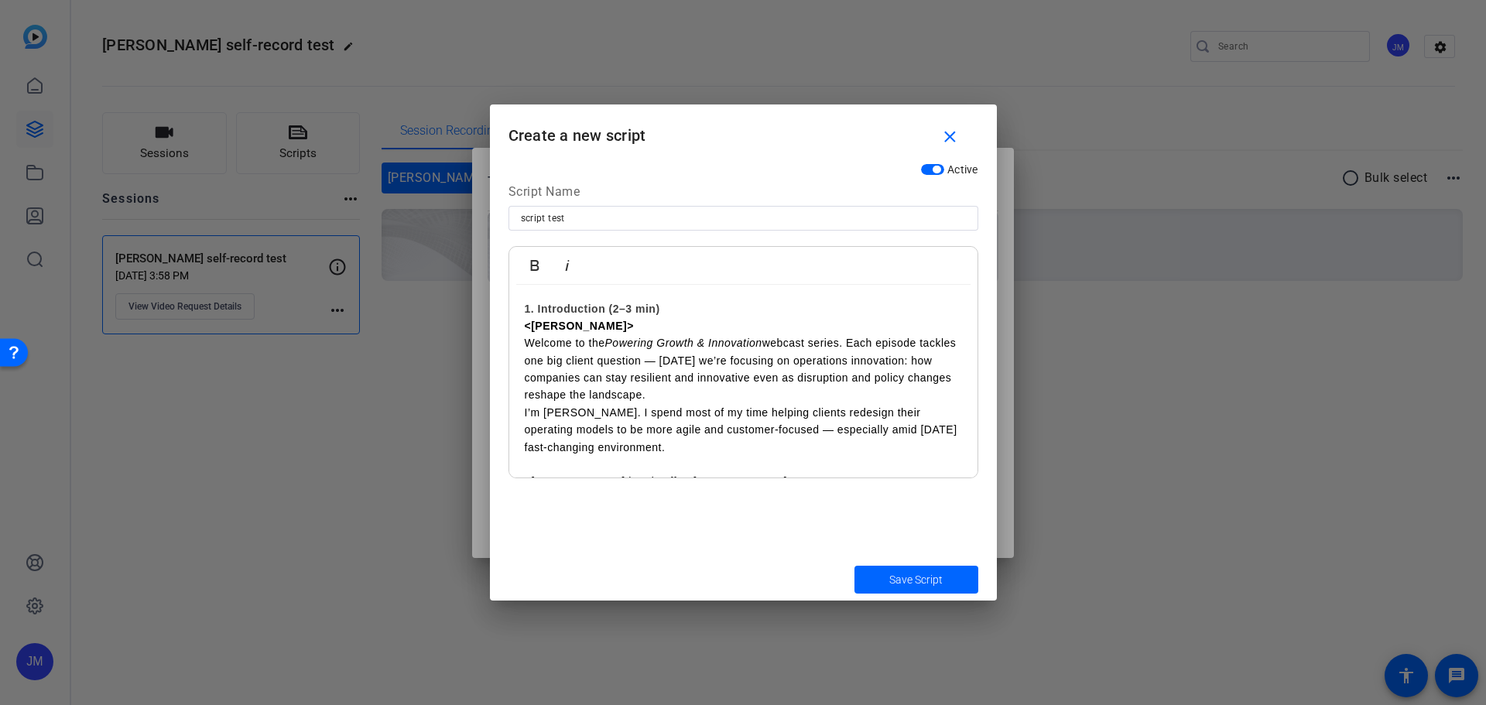
scroll to position [4683, 0]
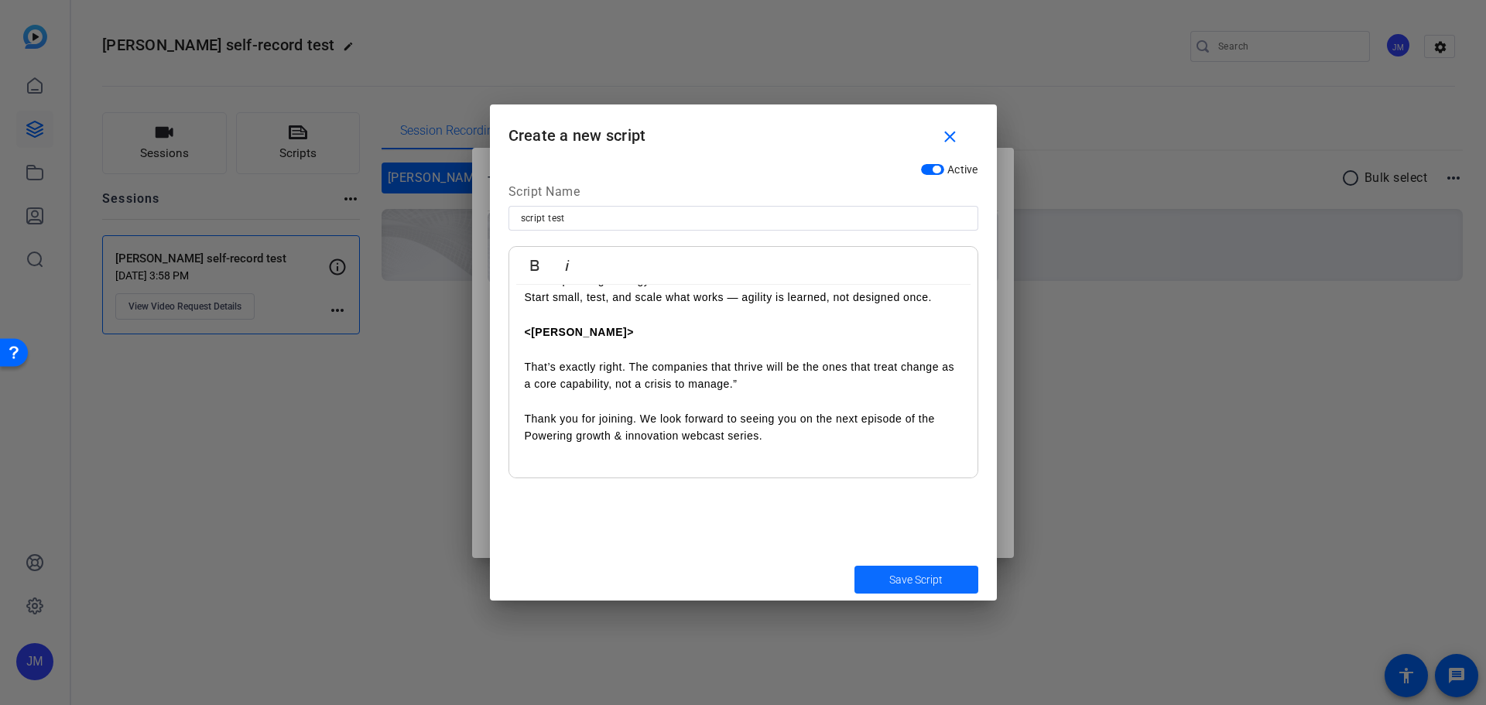
click at [933, 576] on span "Save Script" at bounding box center [915, 580] width 53 height 16
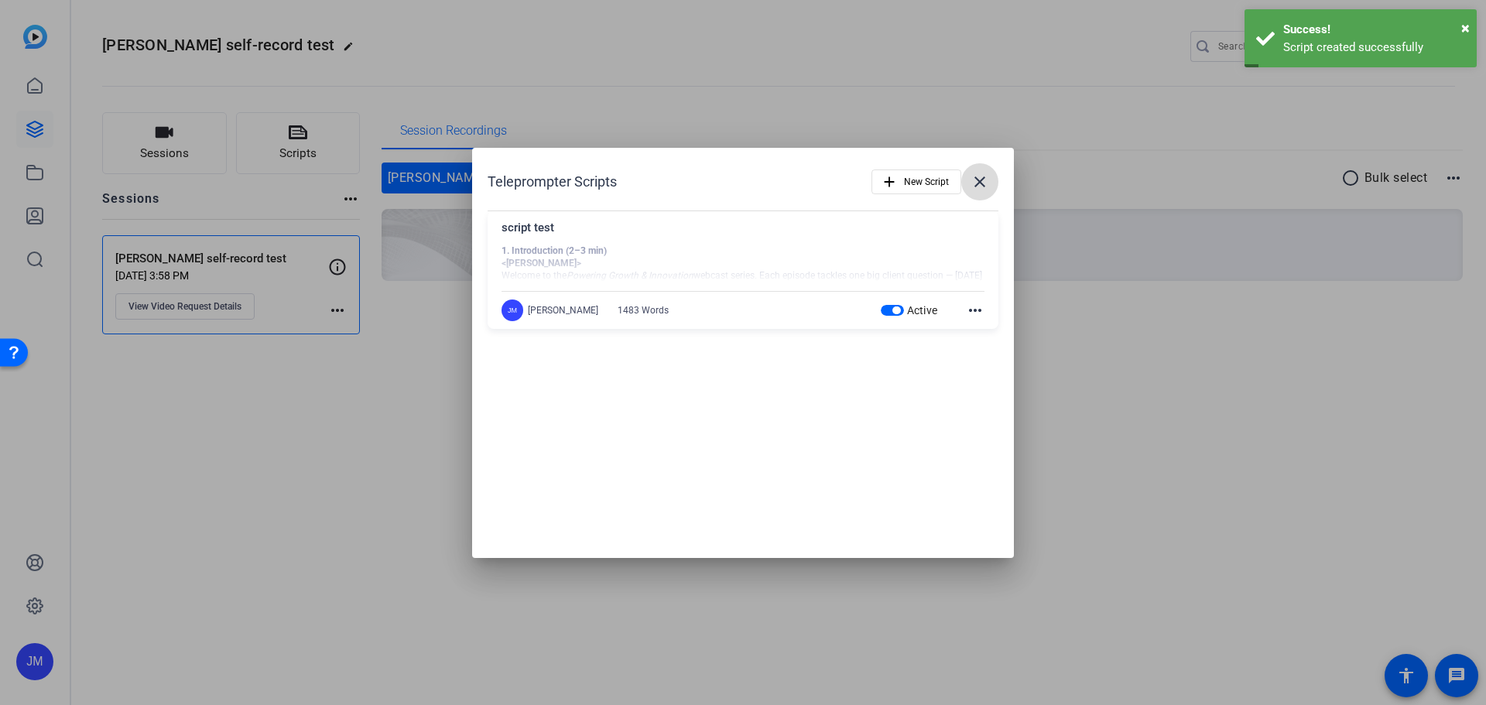
click at [977, 181] on mat-icon "close" at bounding box center [980, 182] width 19 height 19
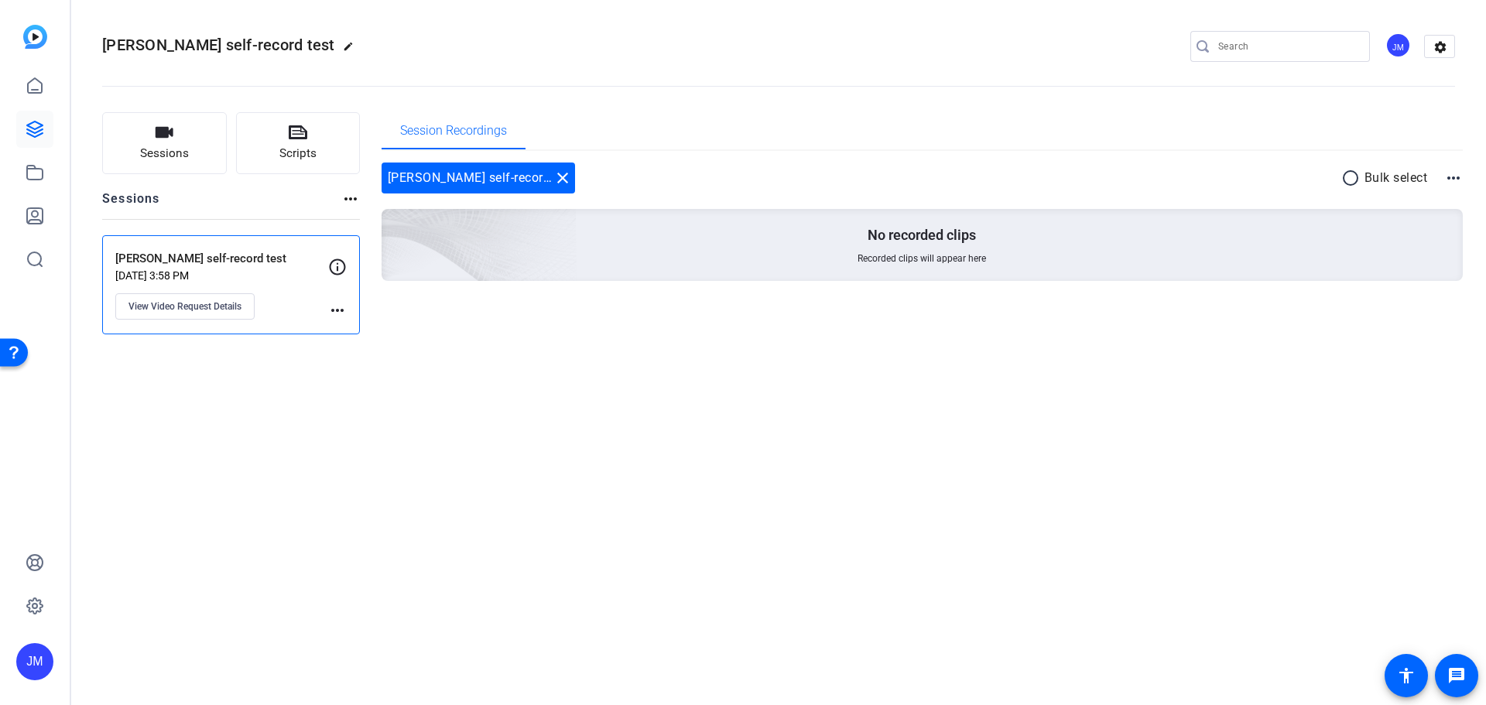
click at [339, 312] on mat-icon "more_horiz" at bounding box center [337, 310] width 19 height 19
click at [194, 303] on div at bounding box center [743, 352] width 1486 height 705
click at [194, 304] on span "View Video Request Details" at bounding box center [184, 306] width 113 height 12
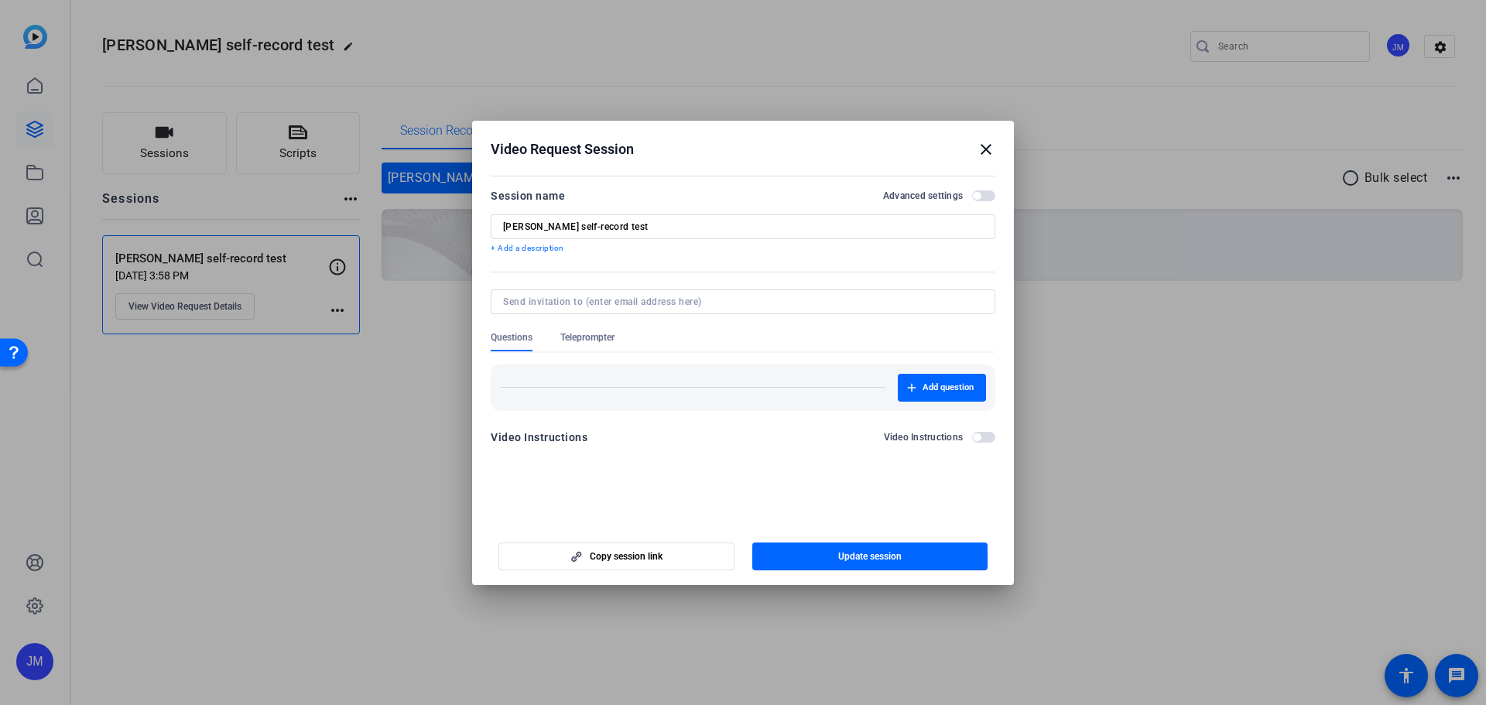
click at [981, 197] on span "button" at bounding box center [977, 196] width 8 height 8
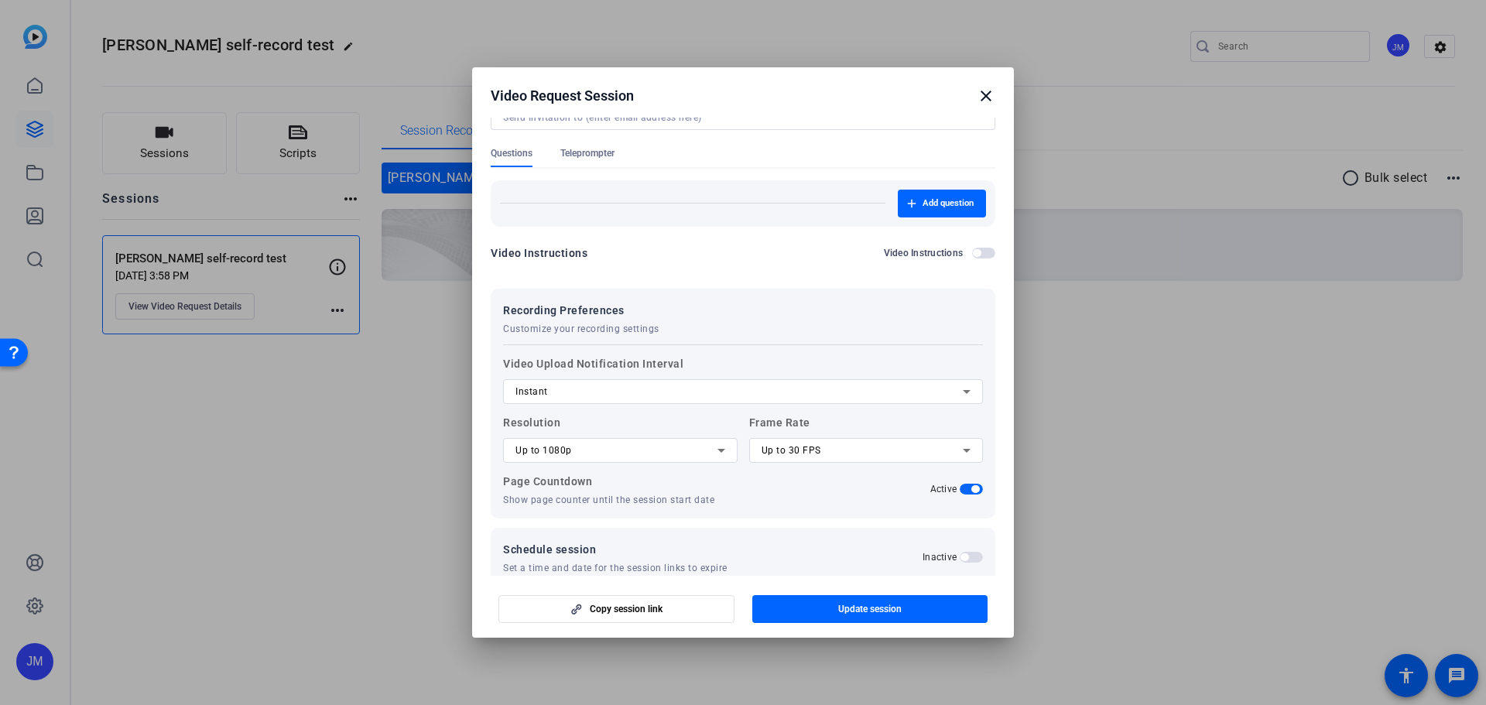
scroll to position [142, 0]
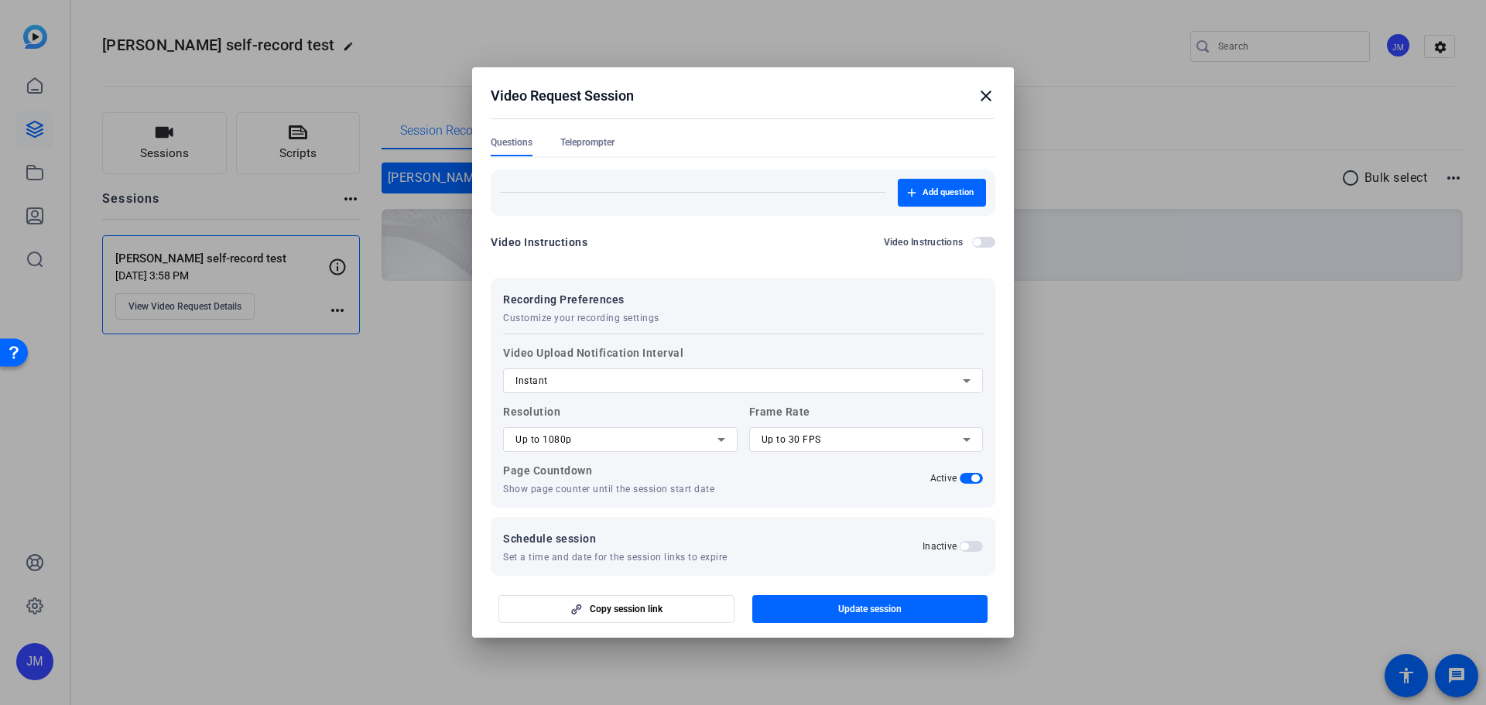
click at [595, 142] on span "Teleprompter" at bounding box center [587, 142] width 54 height 12
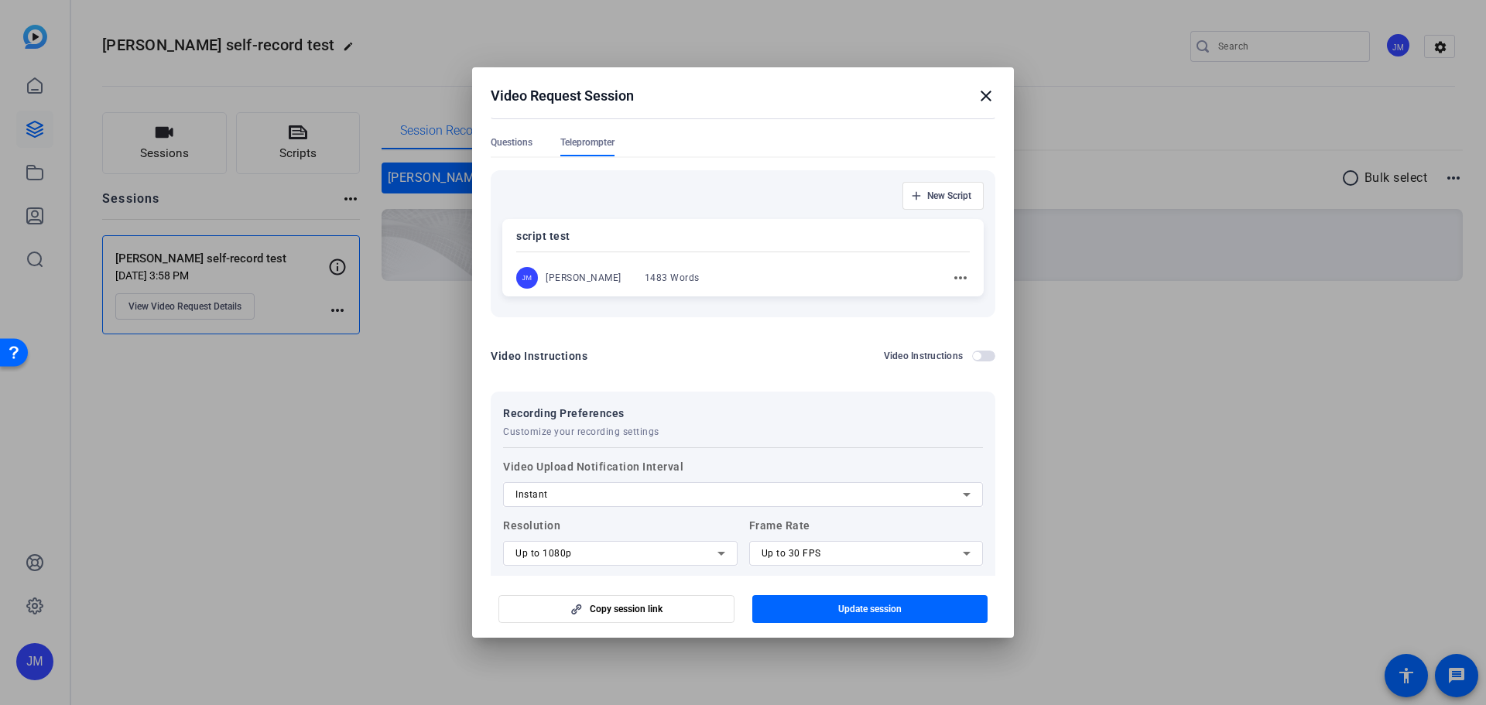
click at [951, 278] on mat-icon "more_horiz" at bounding box center [960, 278] width 19 height 19
click at [956, 280] on div at bounding box center [743, 352] width 1486 height 705
click at [687, 356] on div "Video Instructions Video Instructions" at bounding box center [743, 357] width 505 height 19
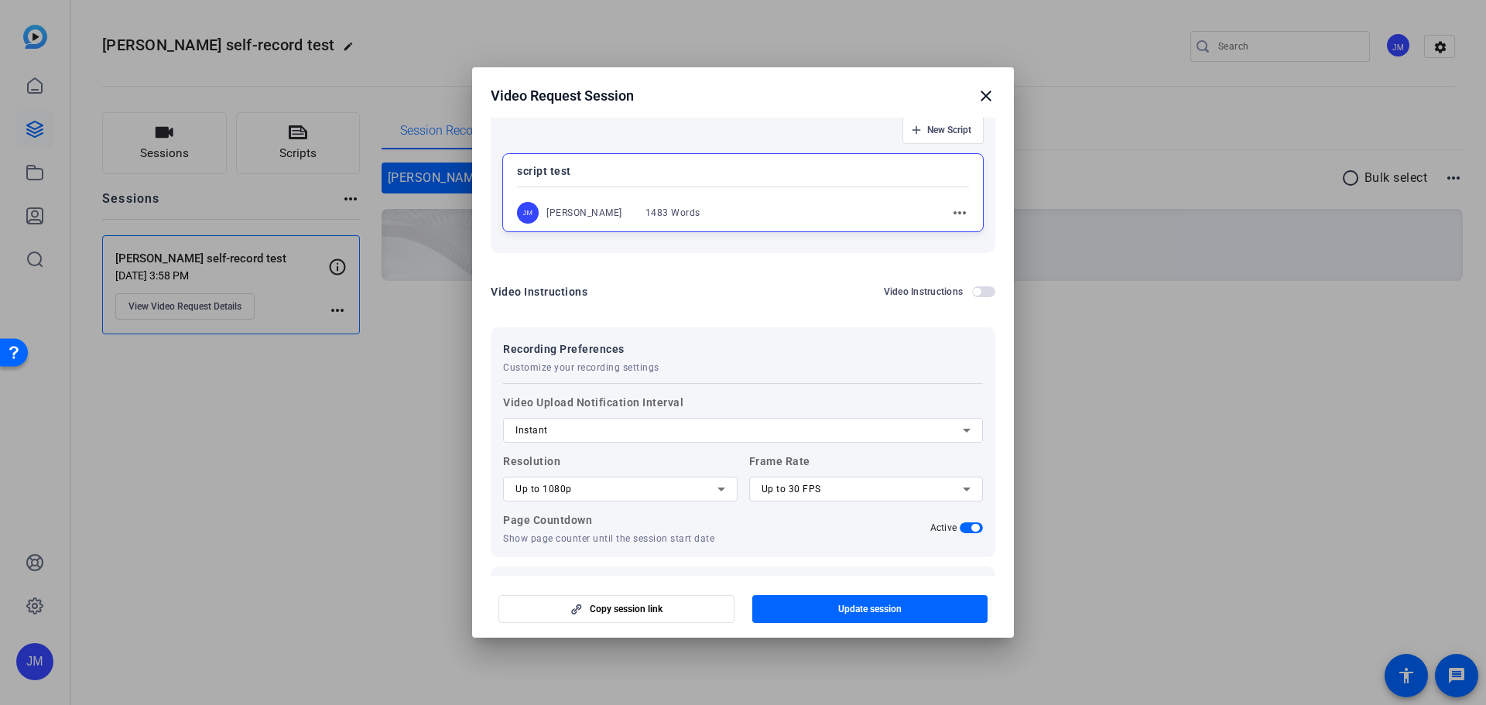
scroll to position [274, 0]
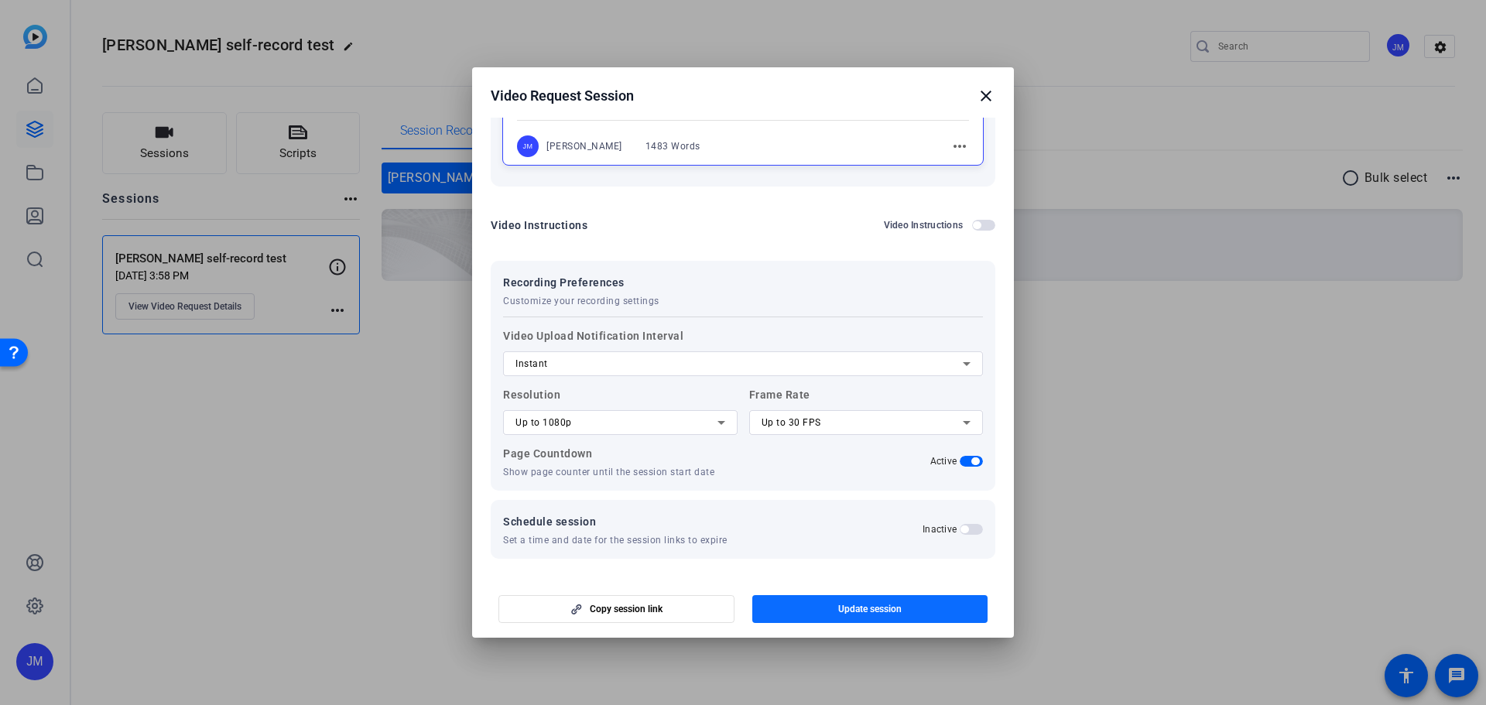
click at [878, 608] on span "Update session" at bounding box center [869, 609] width 63 height 12
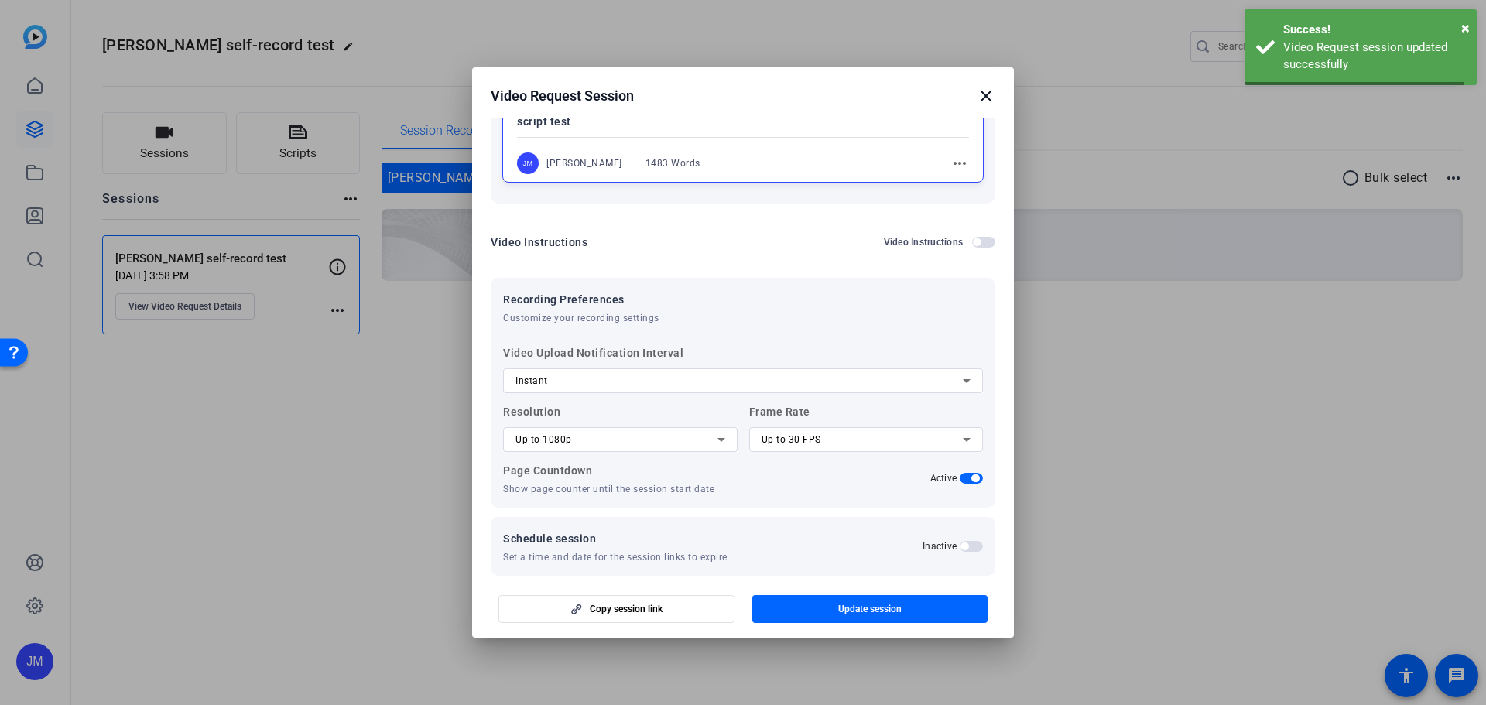
scroll to position [0, 0]
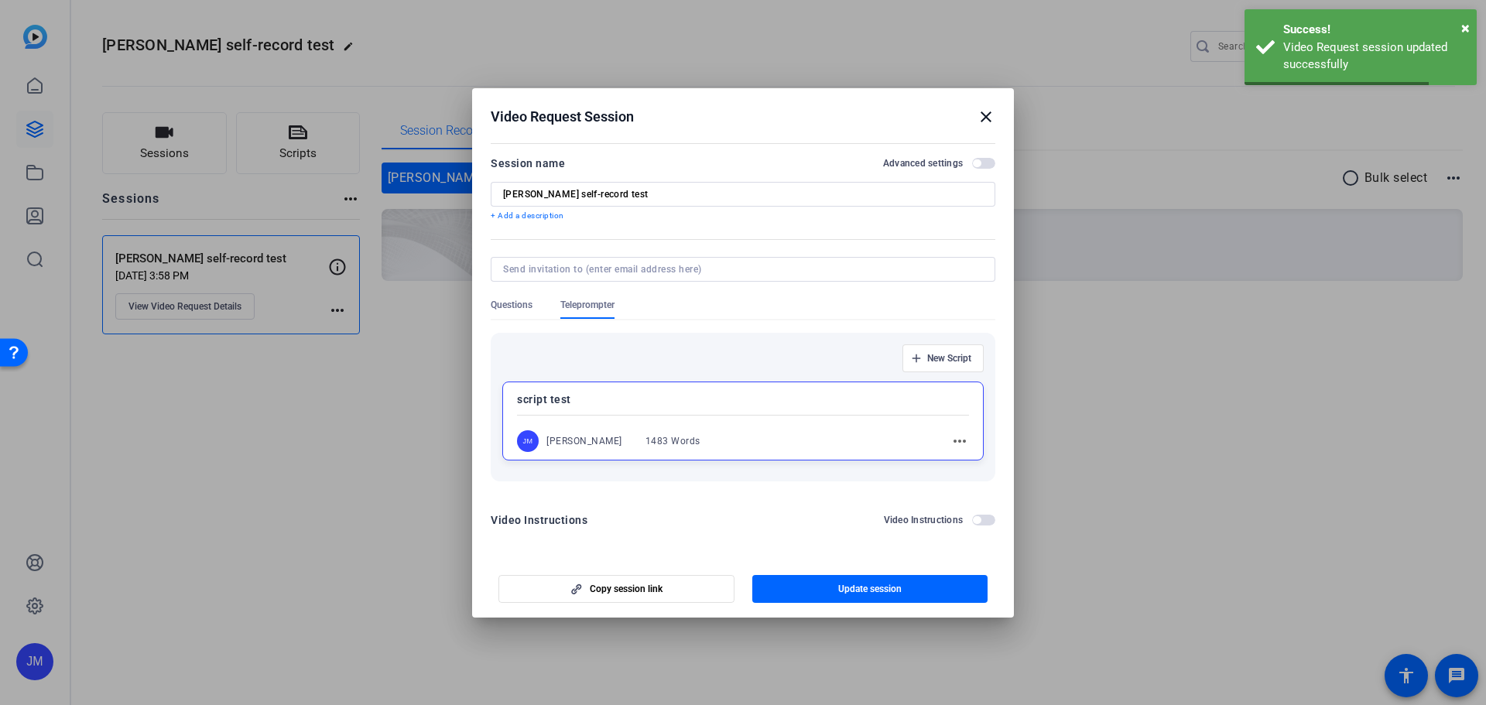
drag, startPoint x: 337, startPoint y: 306, endPoint x: 330, endPoint y: 310, distance: 8.4
click at [337, 305] on div at bounding box center [743, 352] width 1486 height 705
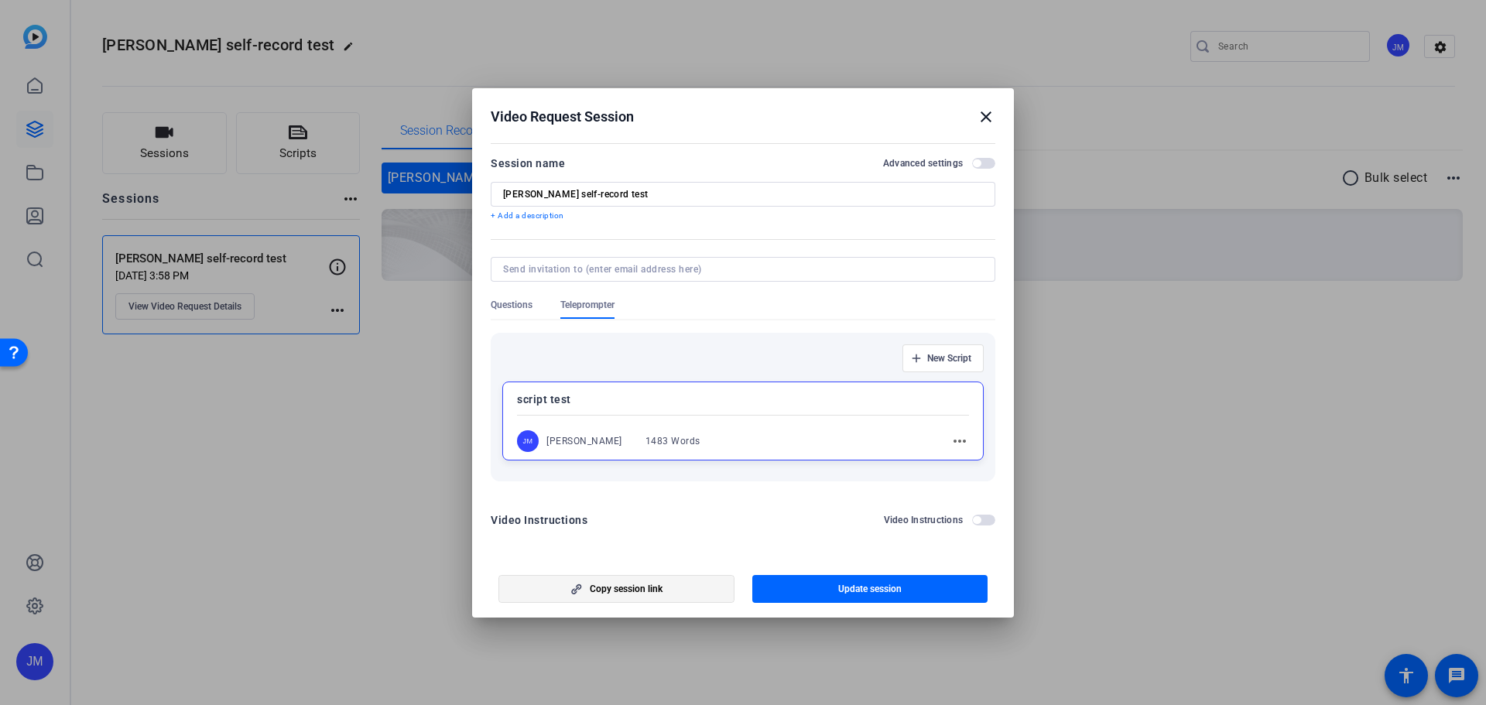
click at [618, 584] on span "Copy session link" at bounding box center [626, 589] width 73 height 12
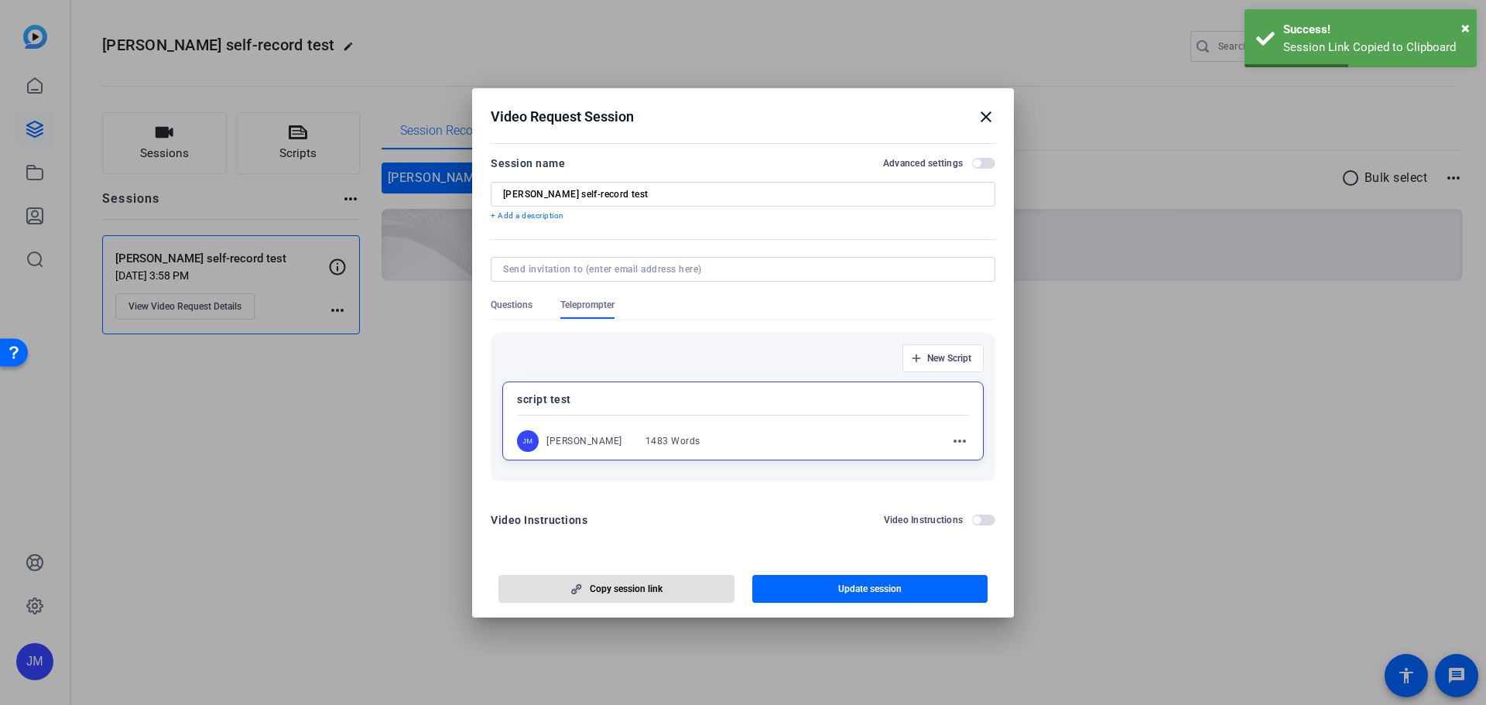
click at [987, 113] on mat-icon "close" at bounding box center [986, 117] width 19 height 19
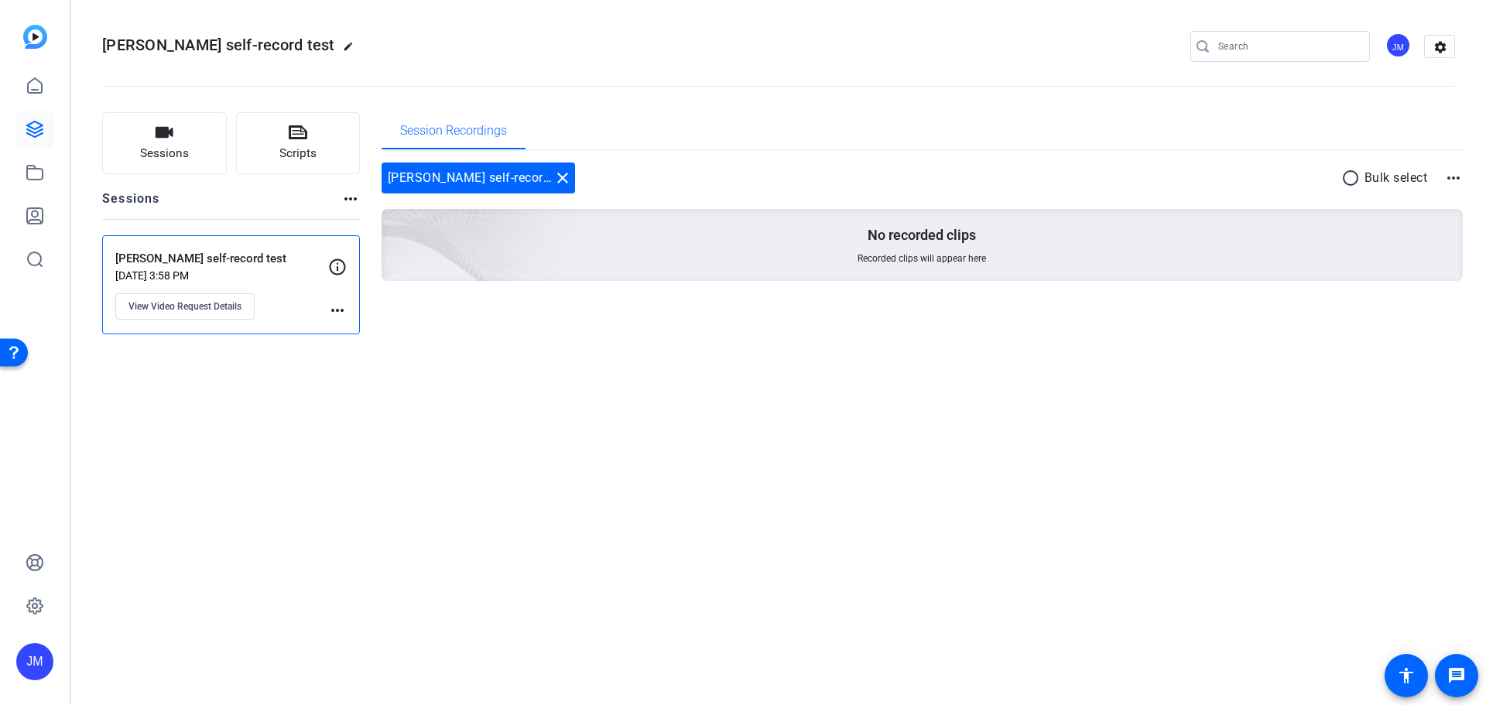
click at [341, 309] on mat-icon "more_horiz" at bounding box center [337, 310] width 19 height 19
click at [341, 309] on div at bounding box center [743, 352] width 1486 height 705
click at [334, 268] on icon at bounding box center [337, 267] width 19 height 19
click at [297, 151] on span "Scripts" at bounding box center [297, 154] width 37 height 18
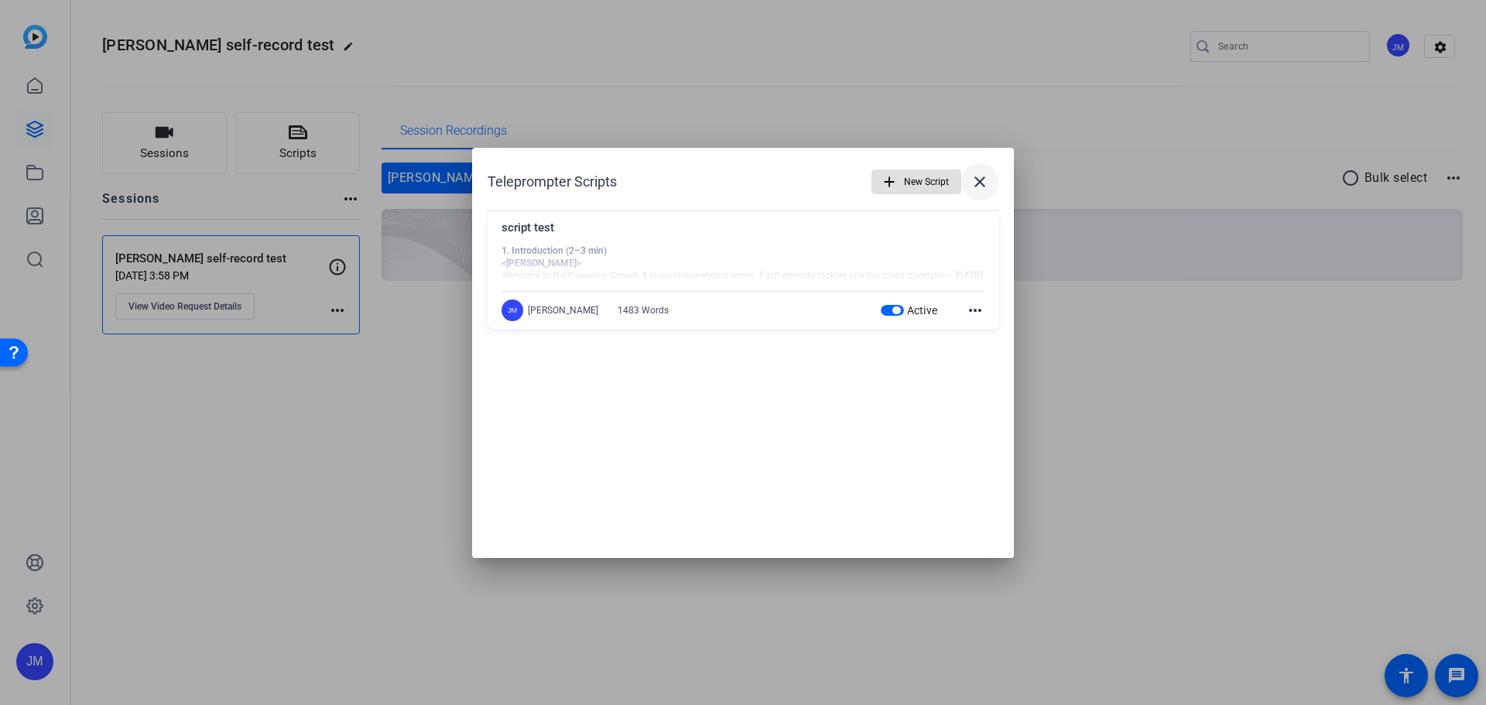
click at [980, 179] on mat-icon "close" at bounding box center [980, 182] width 19 height 19
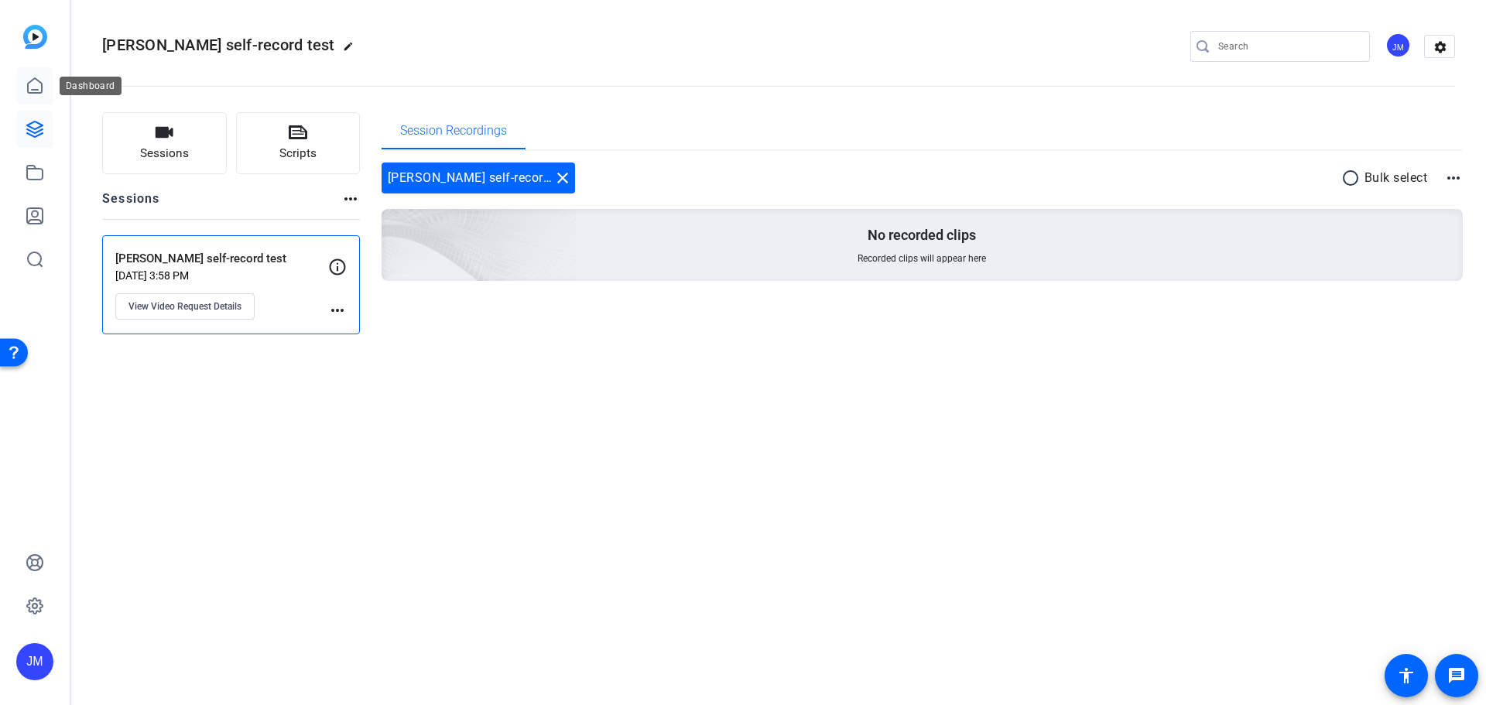
click at [36, 92] on icon at bounding box center [35, 85] width 14 height 15
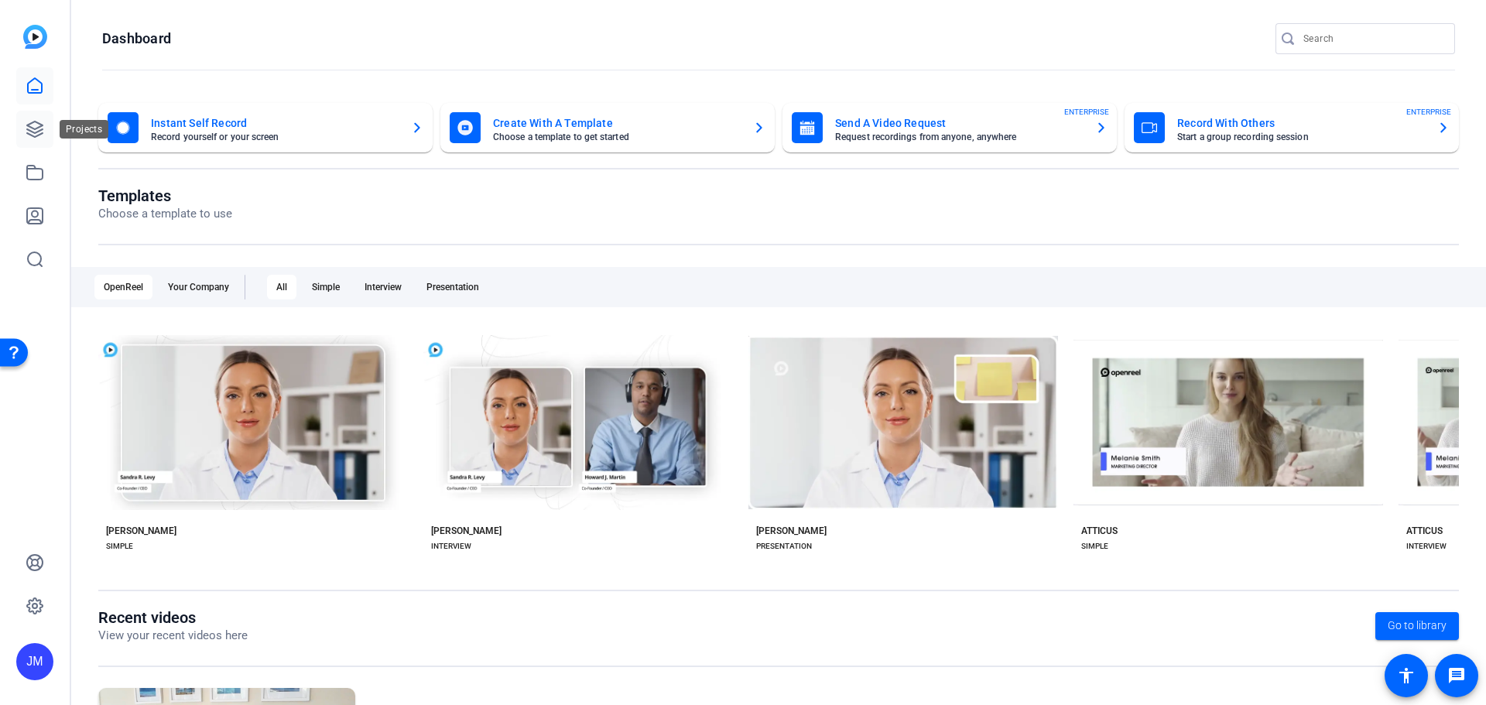
click at [33, 133] on icon at bounding box center [34, 129] width 15 height 15
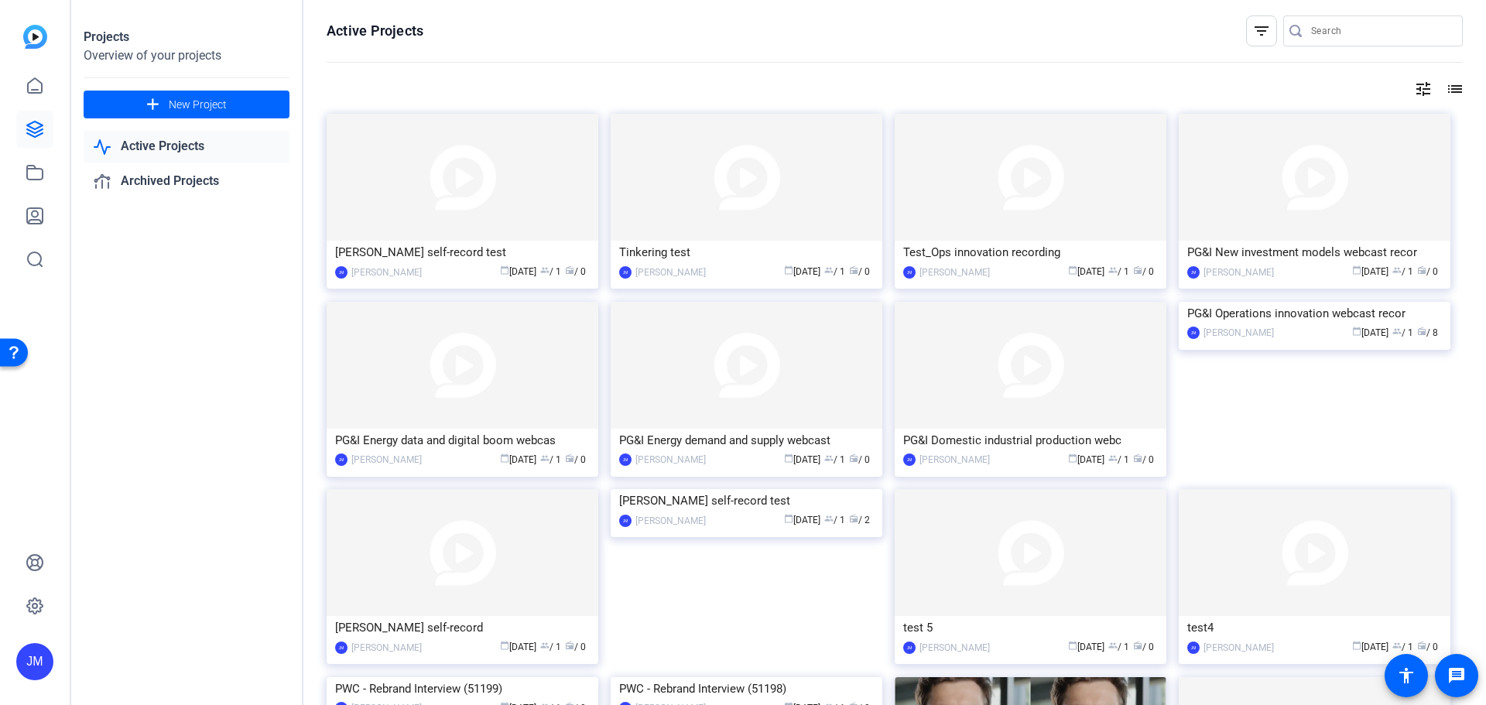
click at [157, 146] on link "Active Projects" at bounding box center [187, 147] width 206 height 32
click at [176, 143] on link "Active Projects" at bounding box center [187, 147] width 206 height 32
click at [184, 174] on link "Archived Projects" at bounding box center [187, 182] width 206 height 32
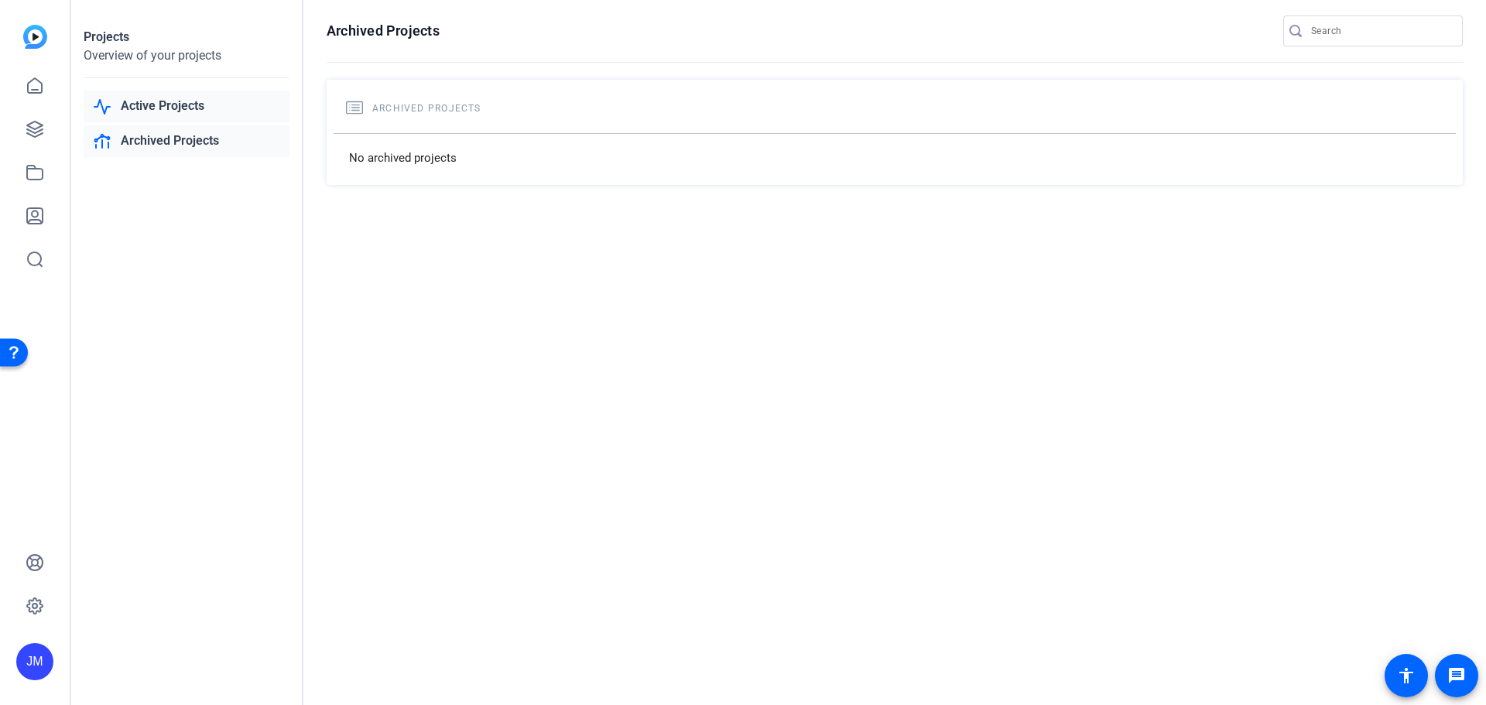
click at [173, 99] on link "Active Projects" at bounding box center [187, 107] width 206 height 32
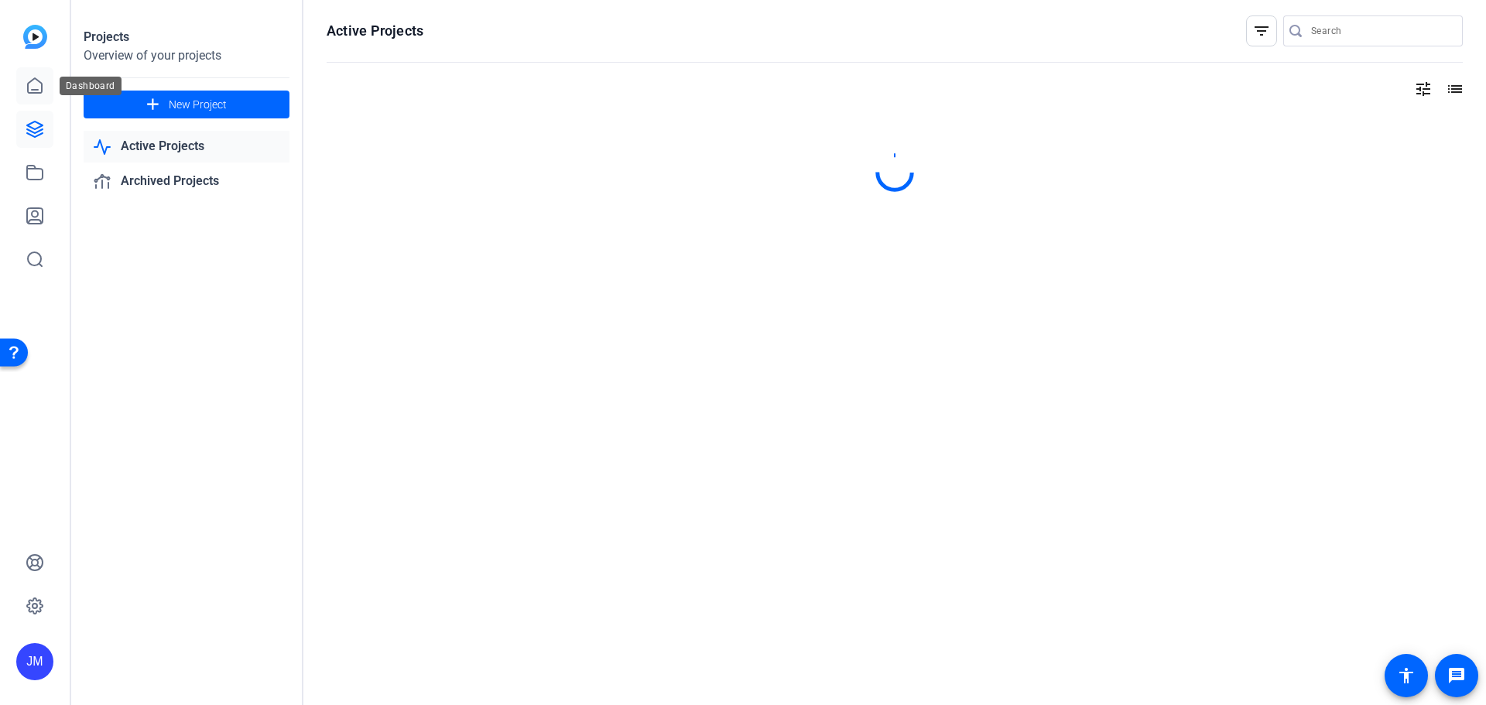
click at [44, 83] on link at bounding box center [34, 85] width 37 height 37
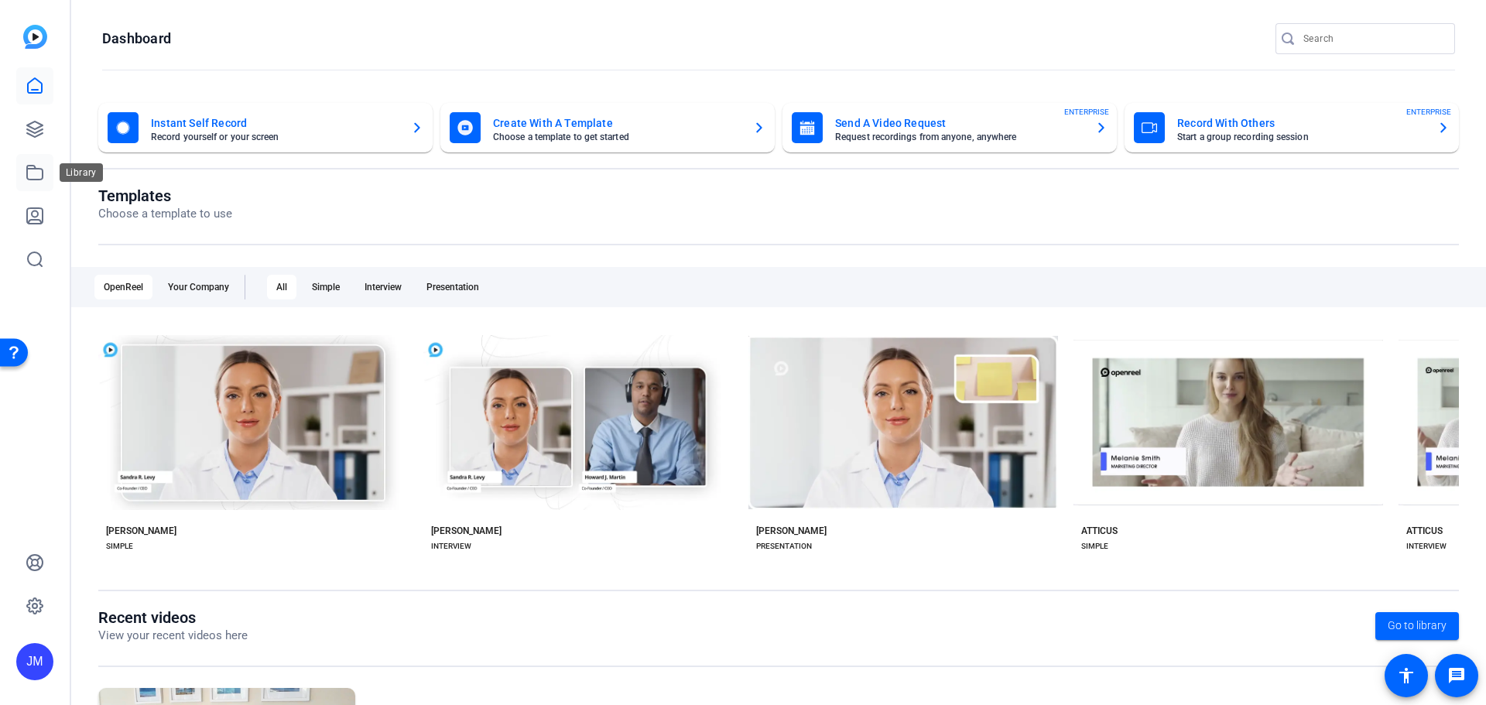
click at [37, 173] on icon at bounding box center [35, 172] width 19 height 19
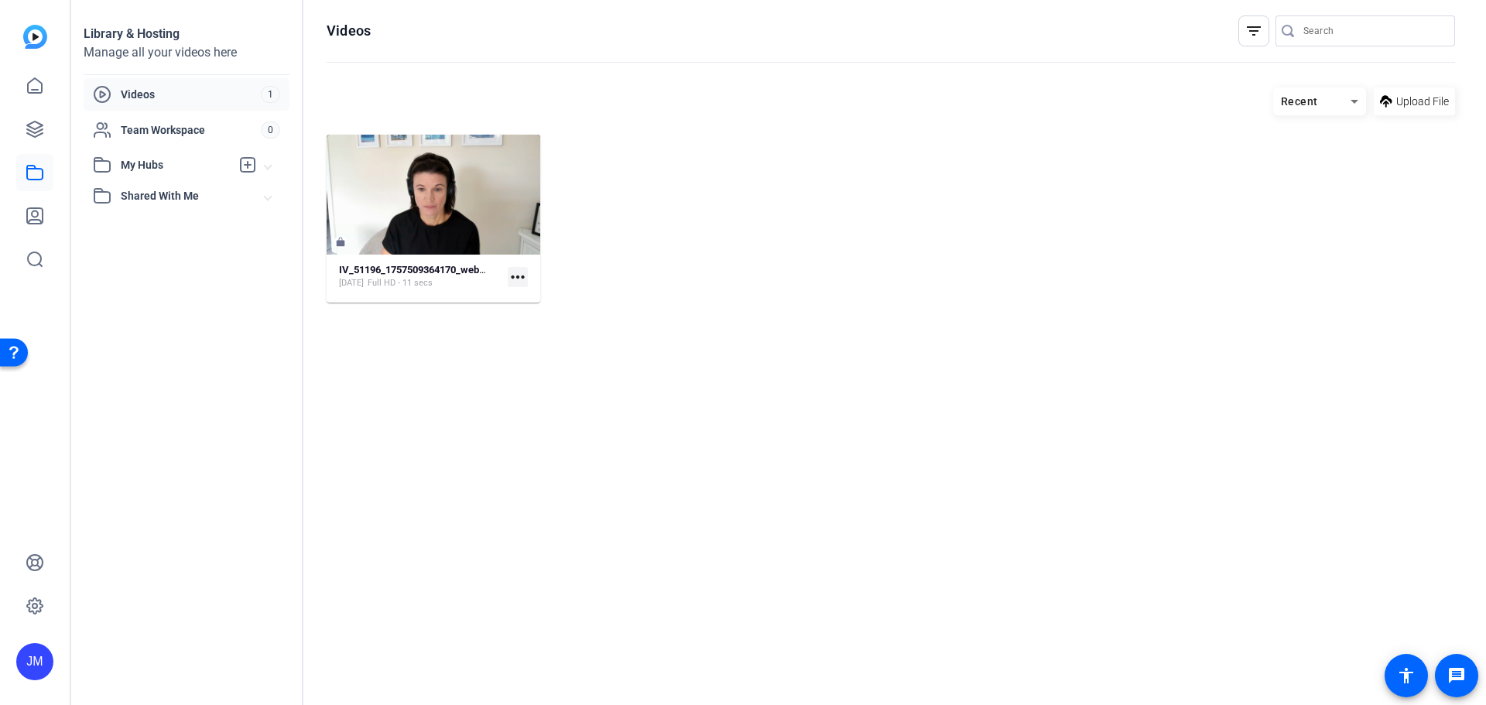
click at [533, 276] on mat-card-content "IV_51196_1757509364170_webcam Sep 10, 2025 Full HD - 11 secs more_horiz" at bounding box center [434, 282] width 214 height 39
click at [515, 275] on mat-icon "more_horiz" at bounding box center [518, 277] width 20 height 20
click at [408, 356] on div at bounding box center [743, 352] width 1486 height 705
click at [146, 130] on span "Team Workspace" at bounding box center [191, 129] width 140 height 15
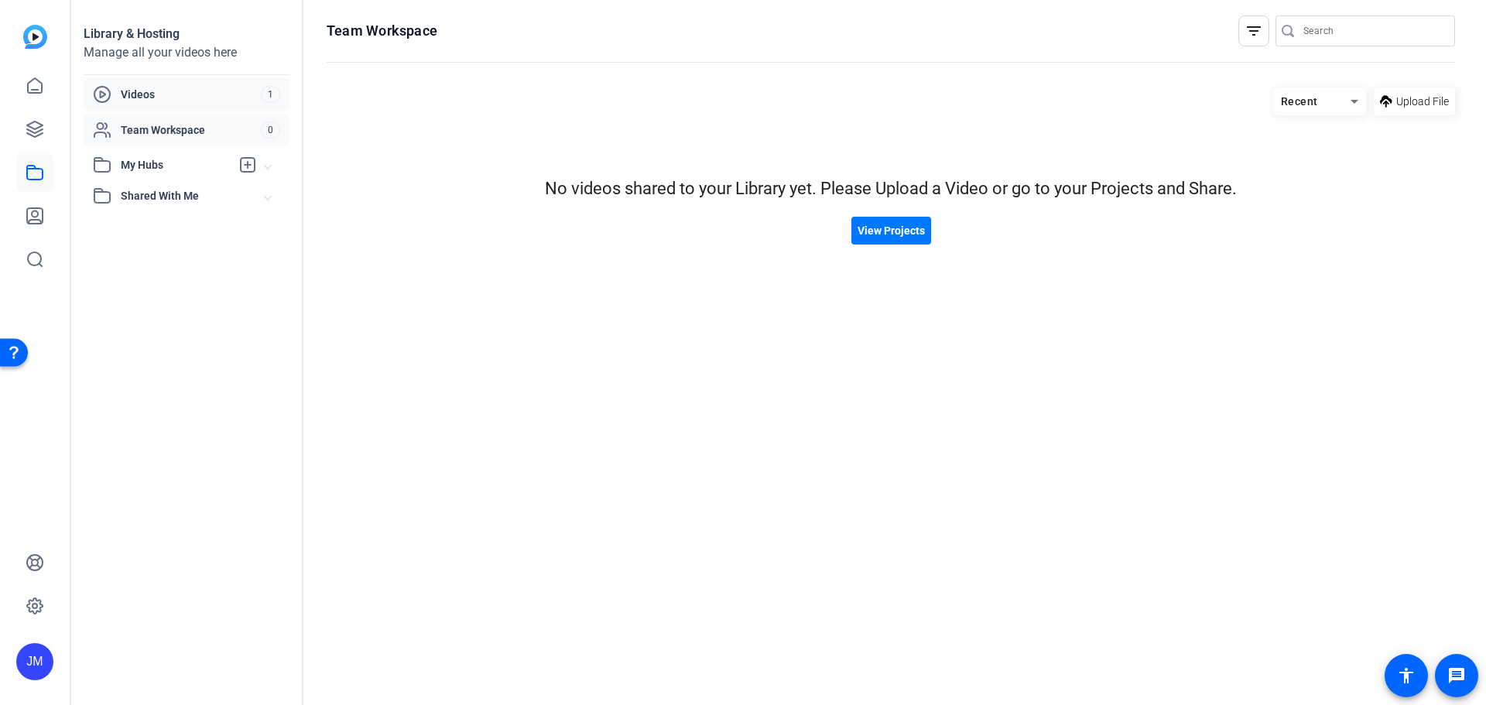
click at [138, 92] on span "Videos" at bounding box center [191, 94] width 140 height 15
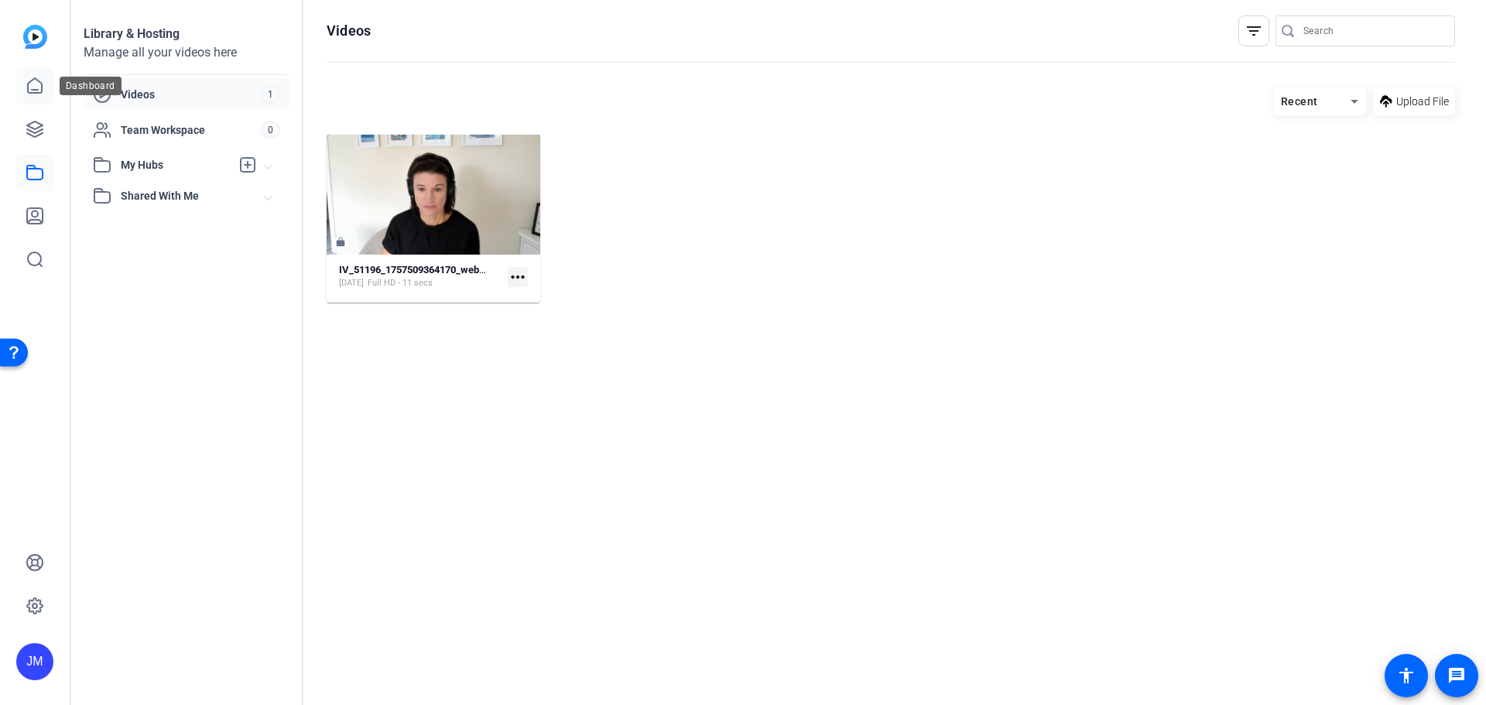
click at [36, 88] on icon at bounding box center [35, 86] width 19 height 19
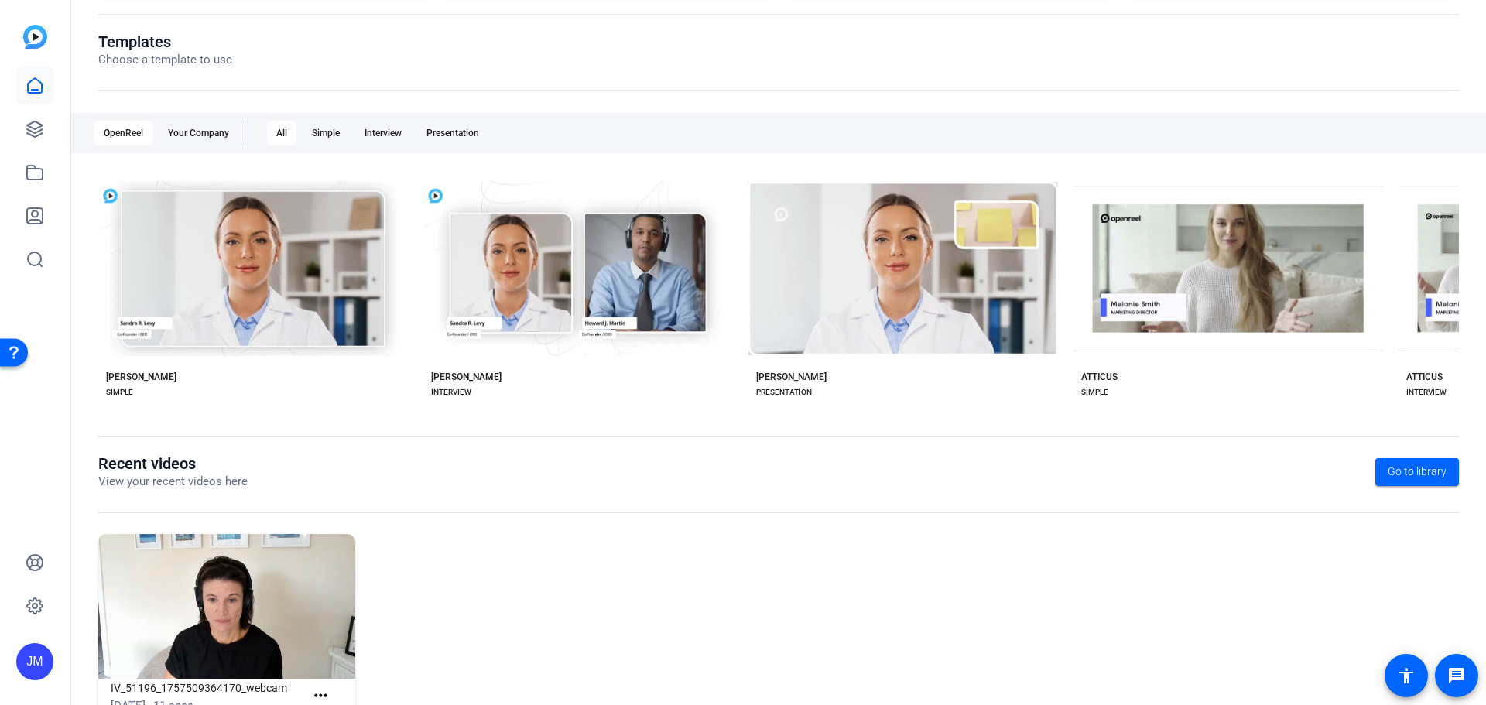
scroll to position [210, 0]
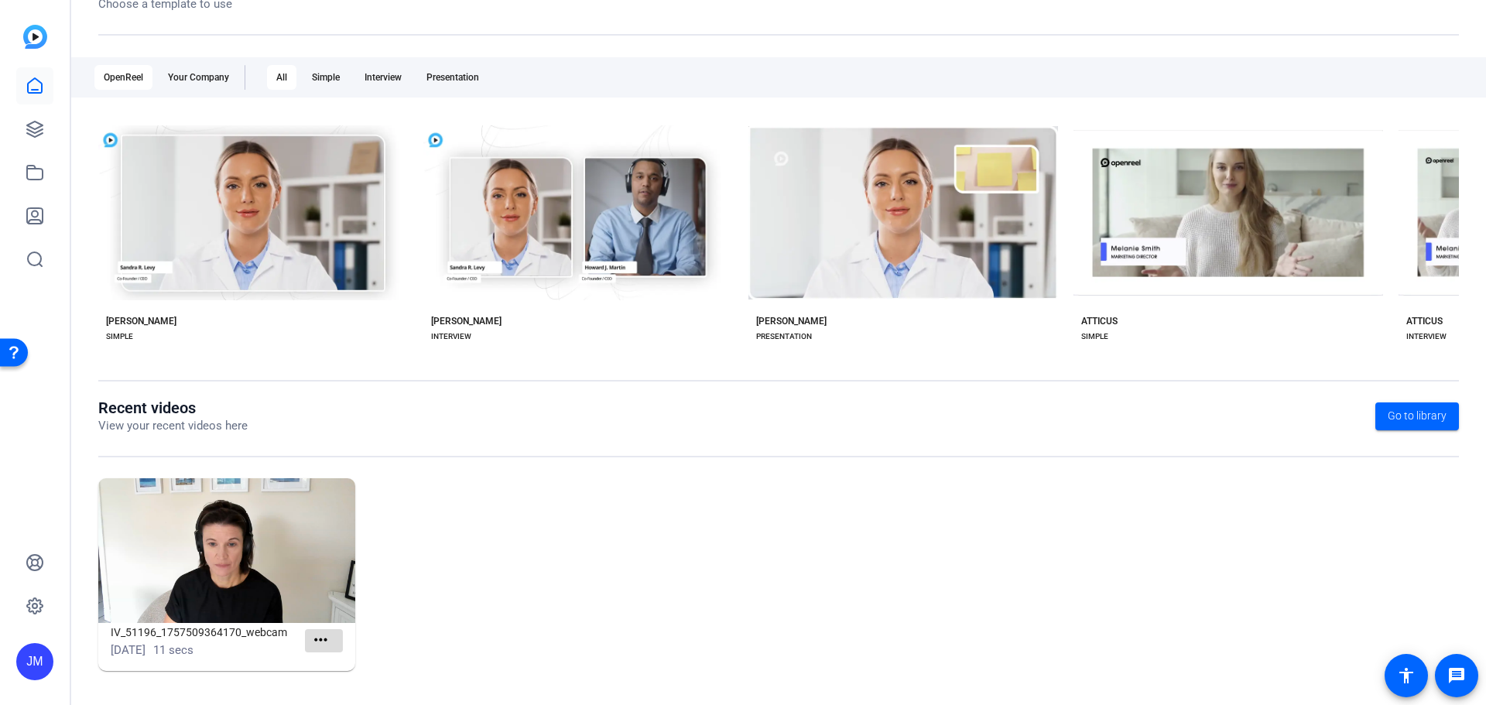
click at [321, 638] on mat-icon "more_horiz" at bounding box center [320, 640] width 19 height 19
click at [320, 637] on div at bounding box center [743, 352] width 1486 height 705
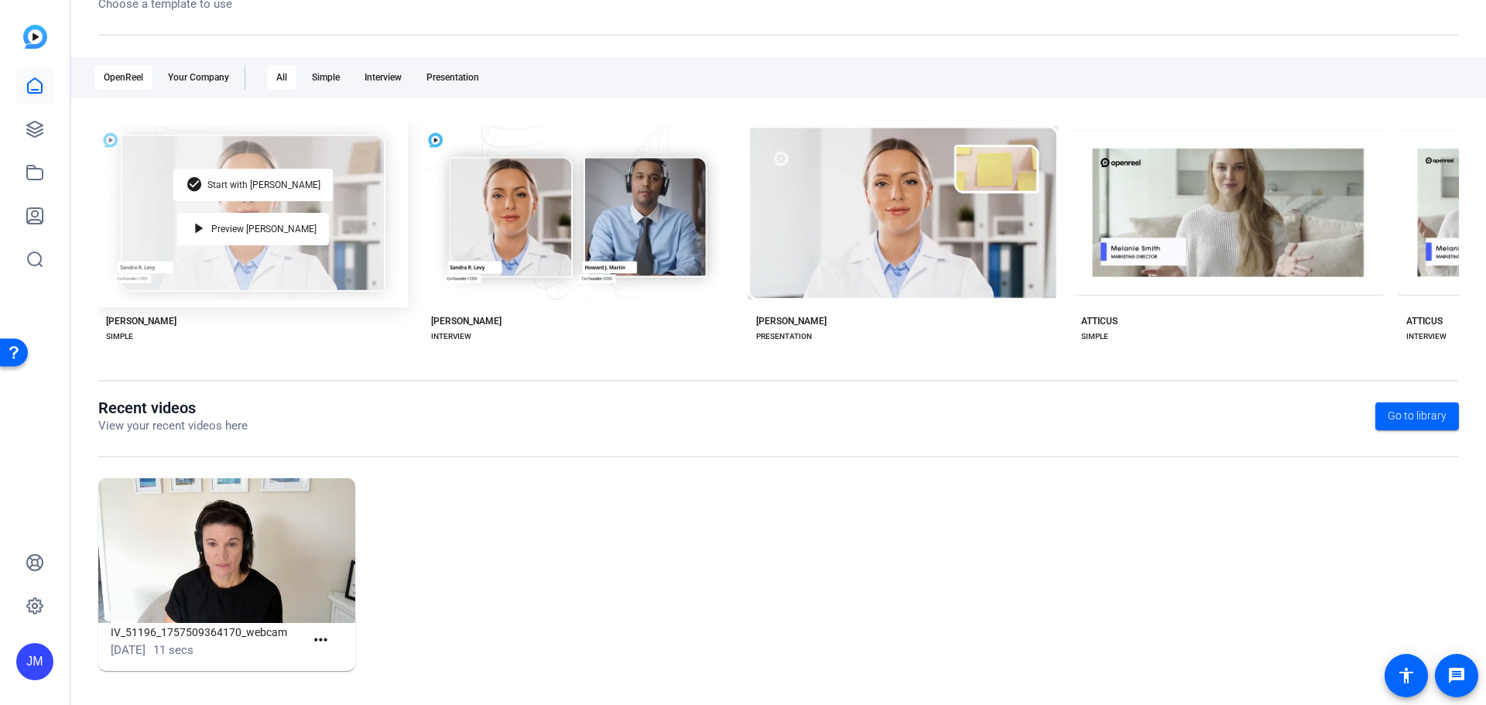
scroll to position [0, 0]
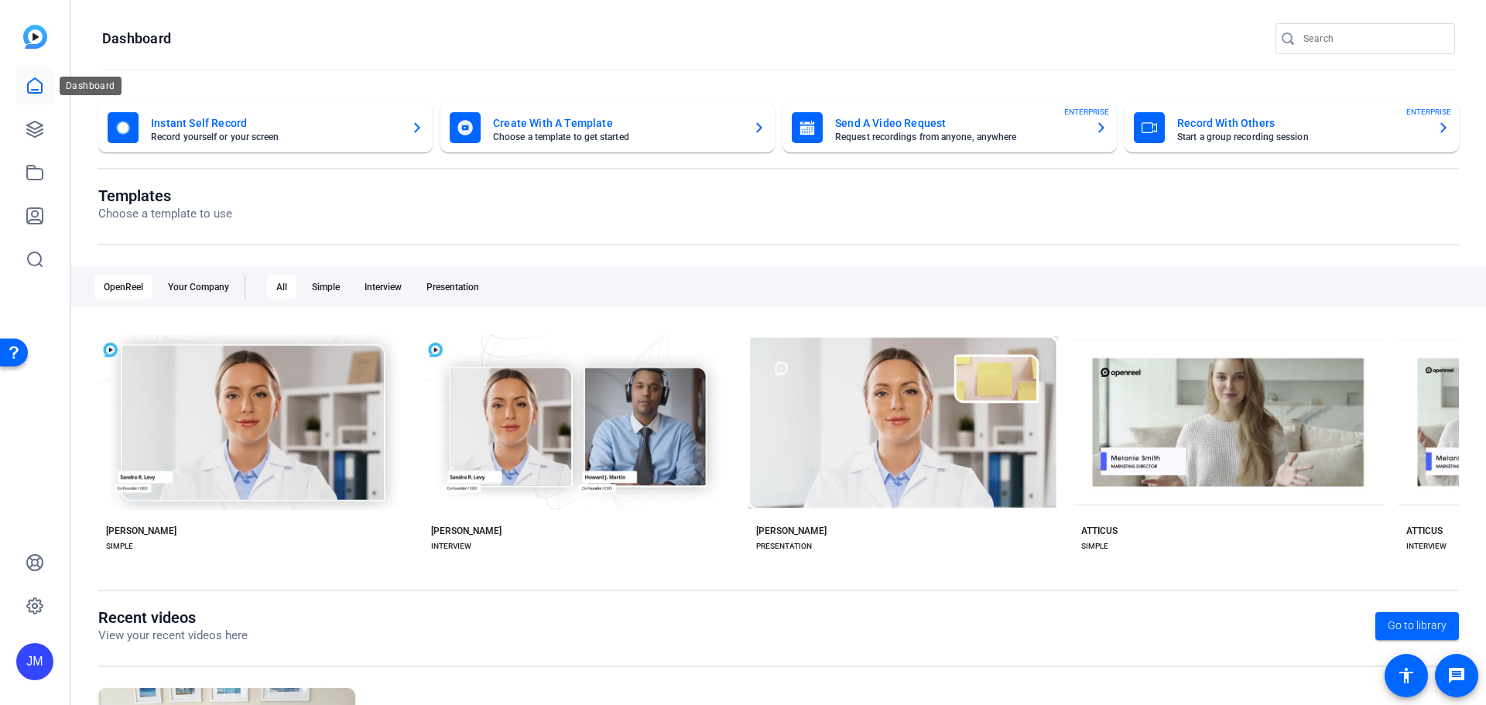
click at [36, 85] on icon at bounding box center [35, 86] width 19 height 19
click at [331, 289] on div "Simple" at bounding box center [326, 287] width 46 height 25
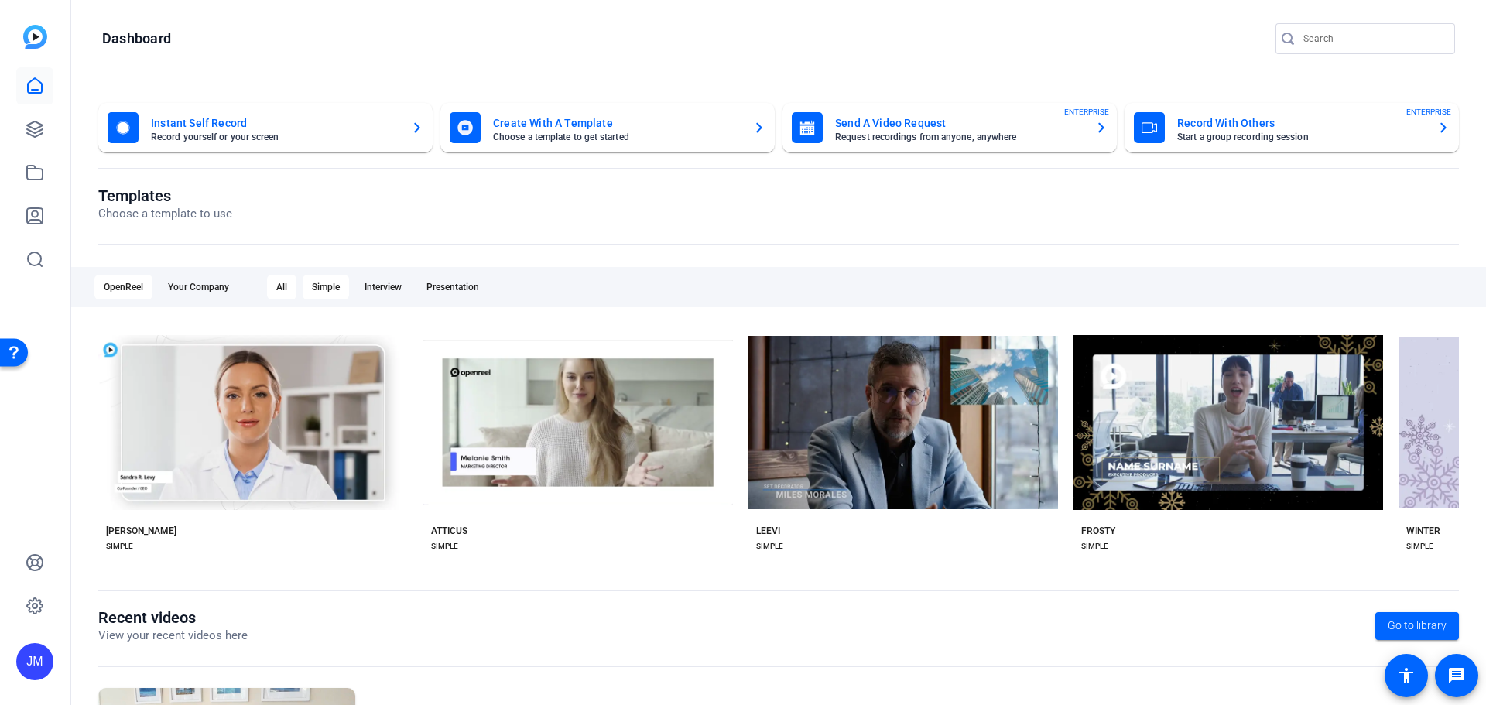
click at [279, 291] on div "All" at bounding box center [281, 287] width 29 height 25
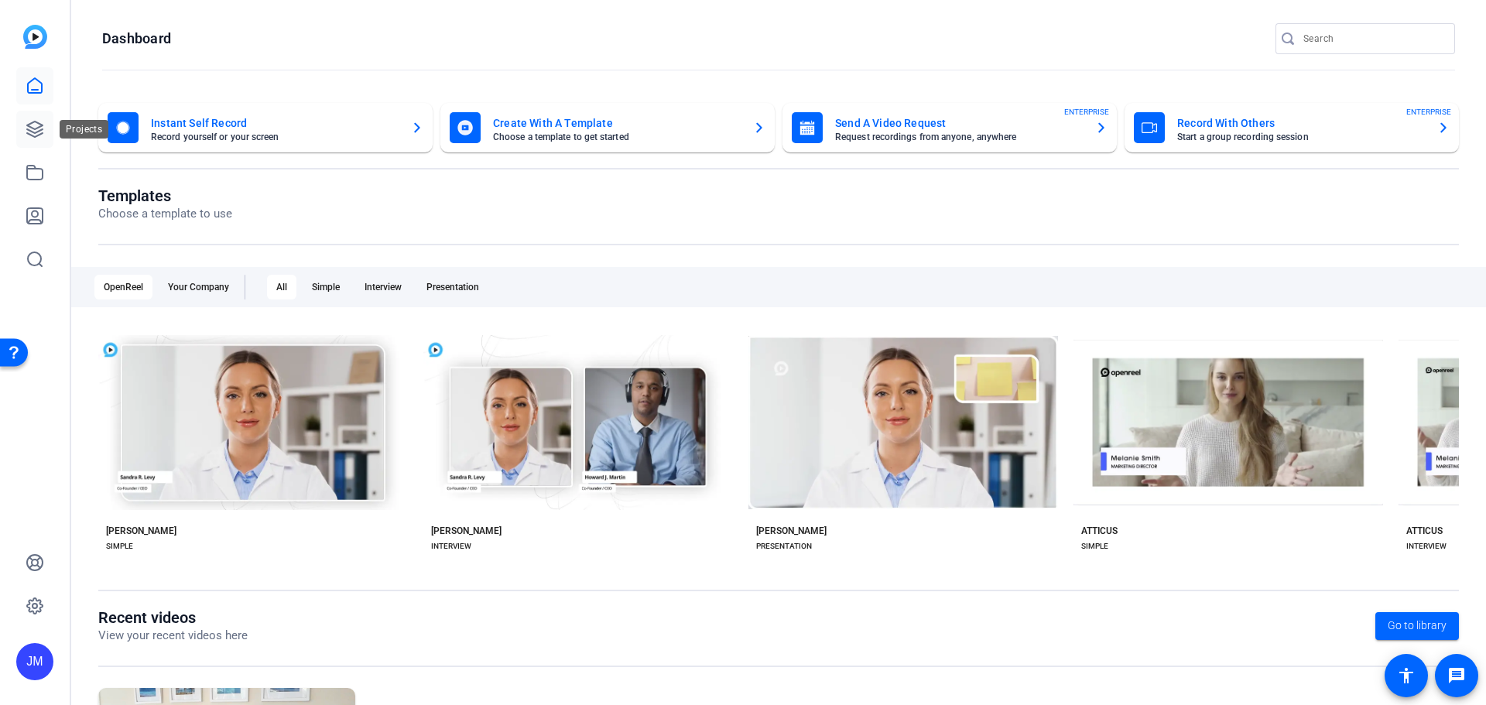
click at [33, 136] on icon at bounding box center [34, 129] width 15 height 15
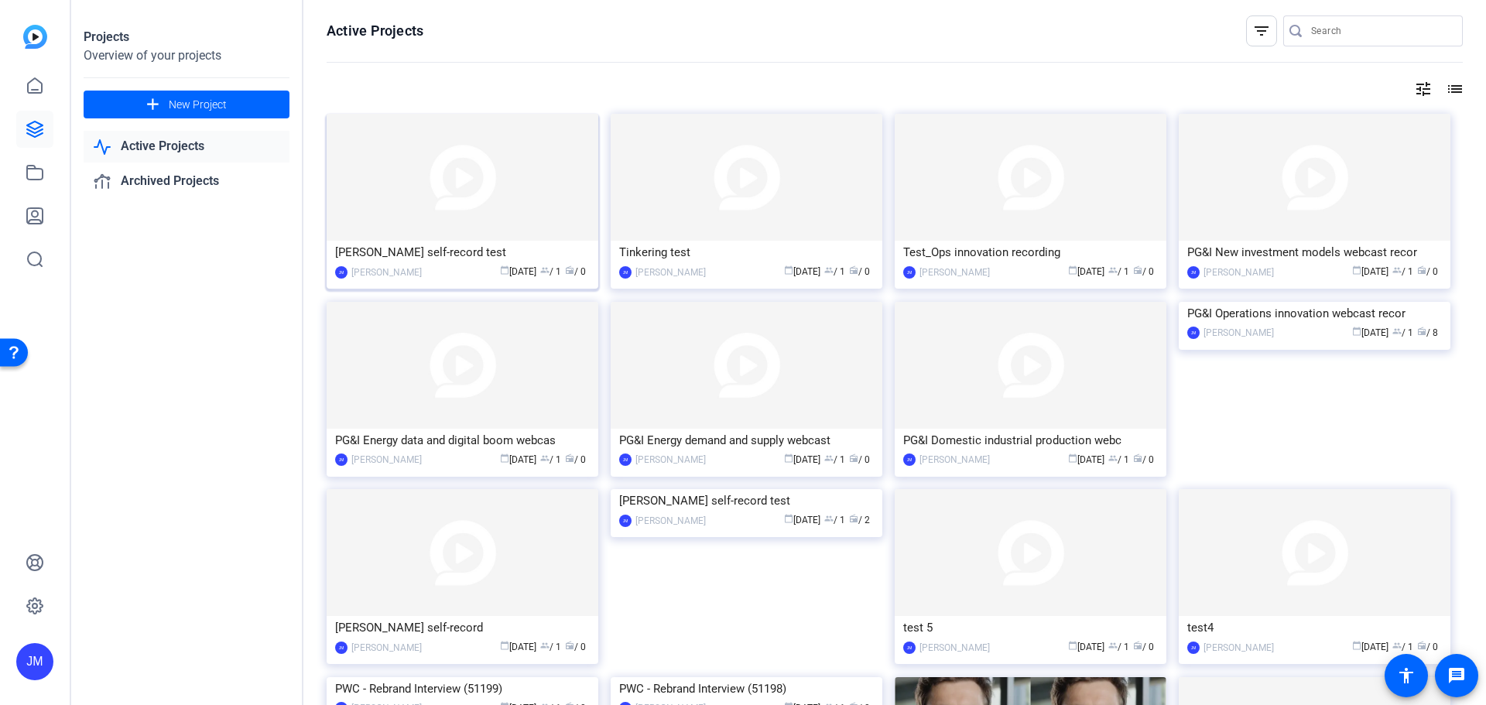
click at [543, 177] on img at bounding box center [463, 177] width 272 height 127
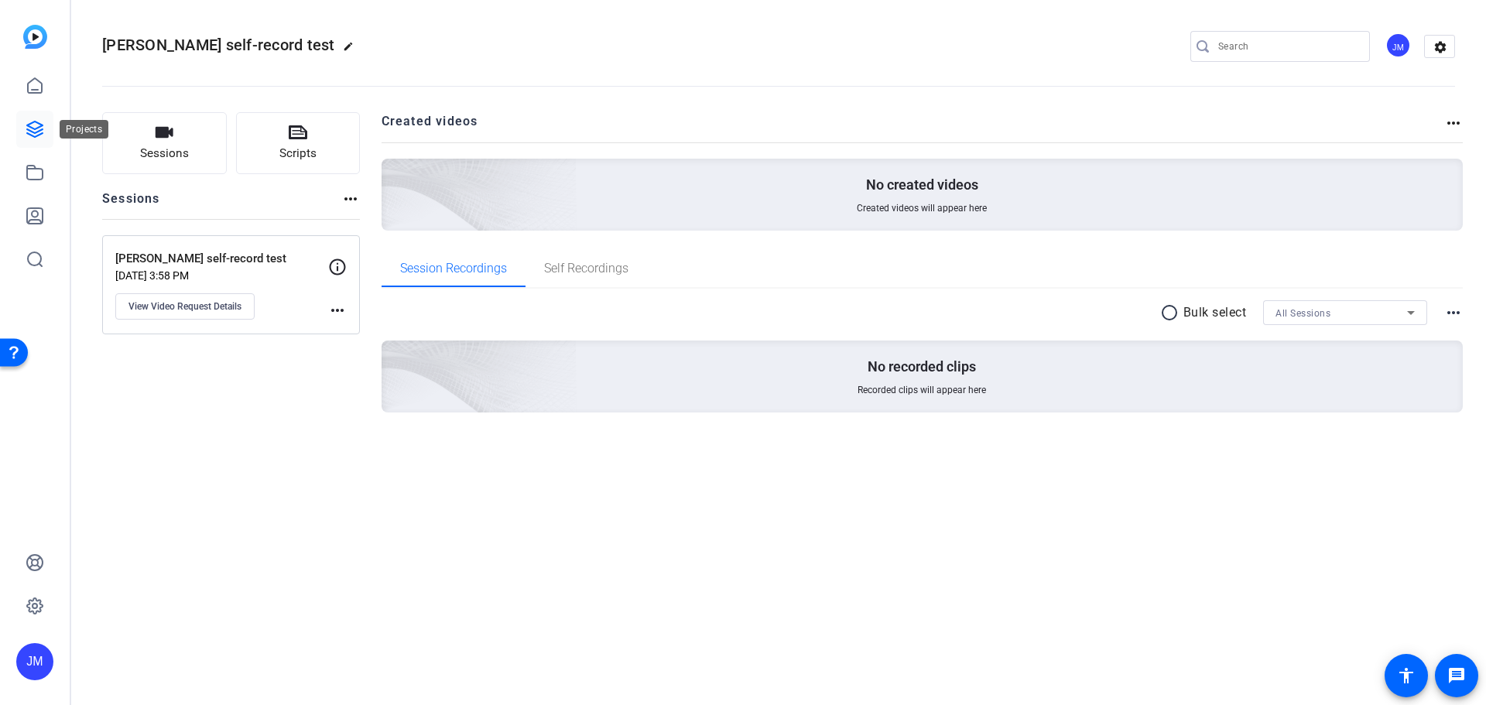
drag, startPoint x: 30, startPoint y: 134, endPoint x: 85, endPoint y: 134, distance: 55.0
click at [30, 134] on icon at bounding box center [34, 129] width 15 height 15
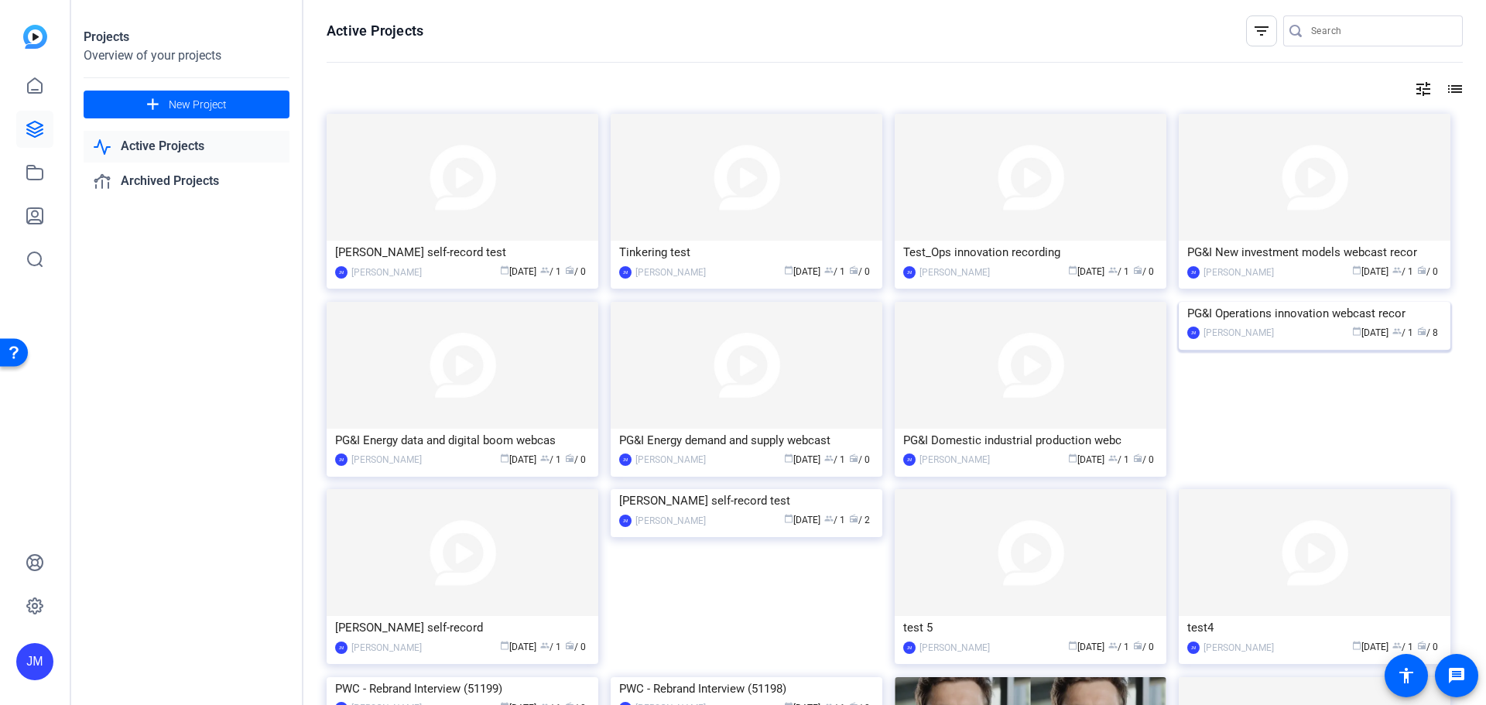
click at [1412, 302] on img at bounding box center [1315, 302] width 272 height 0
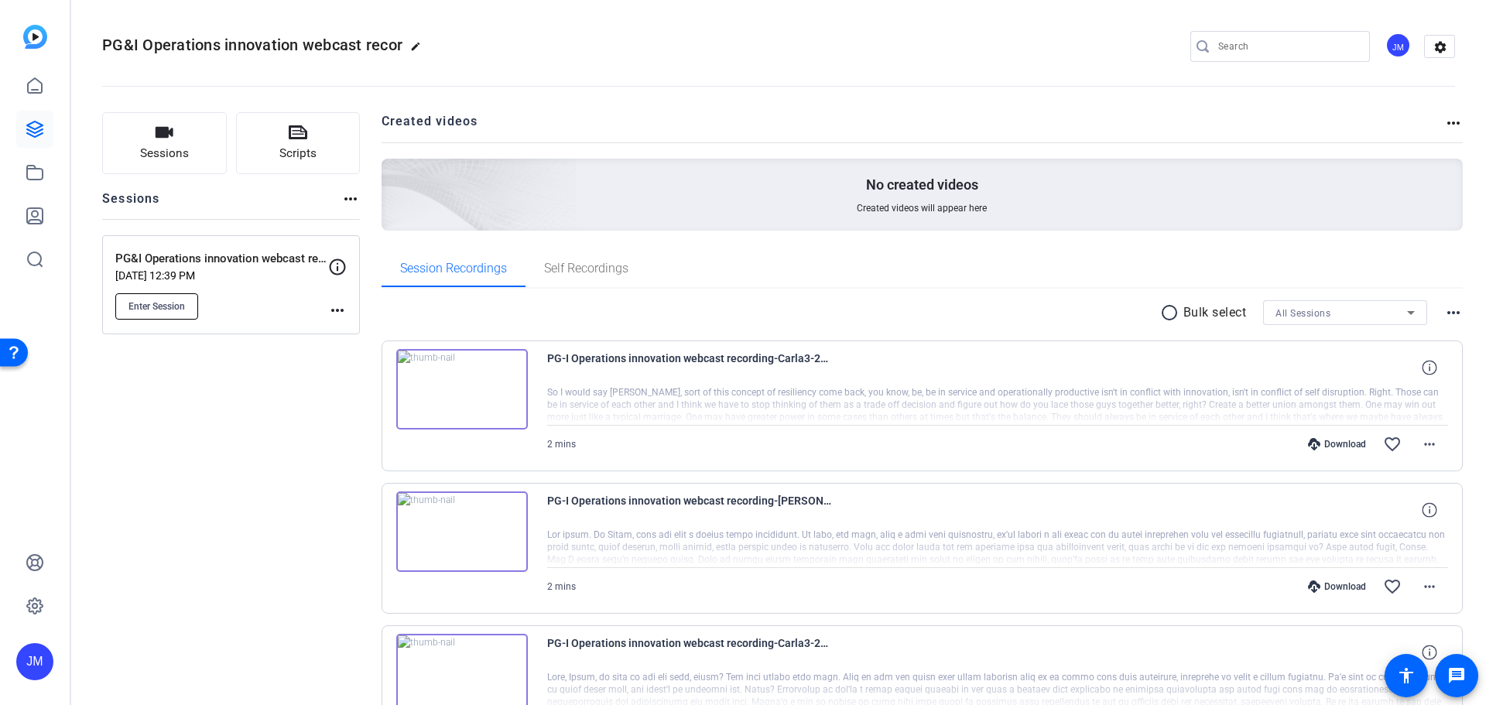
click at [161, 304] on span "Enter Session" at bounding box center [156, 306] width 57 height 12
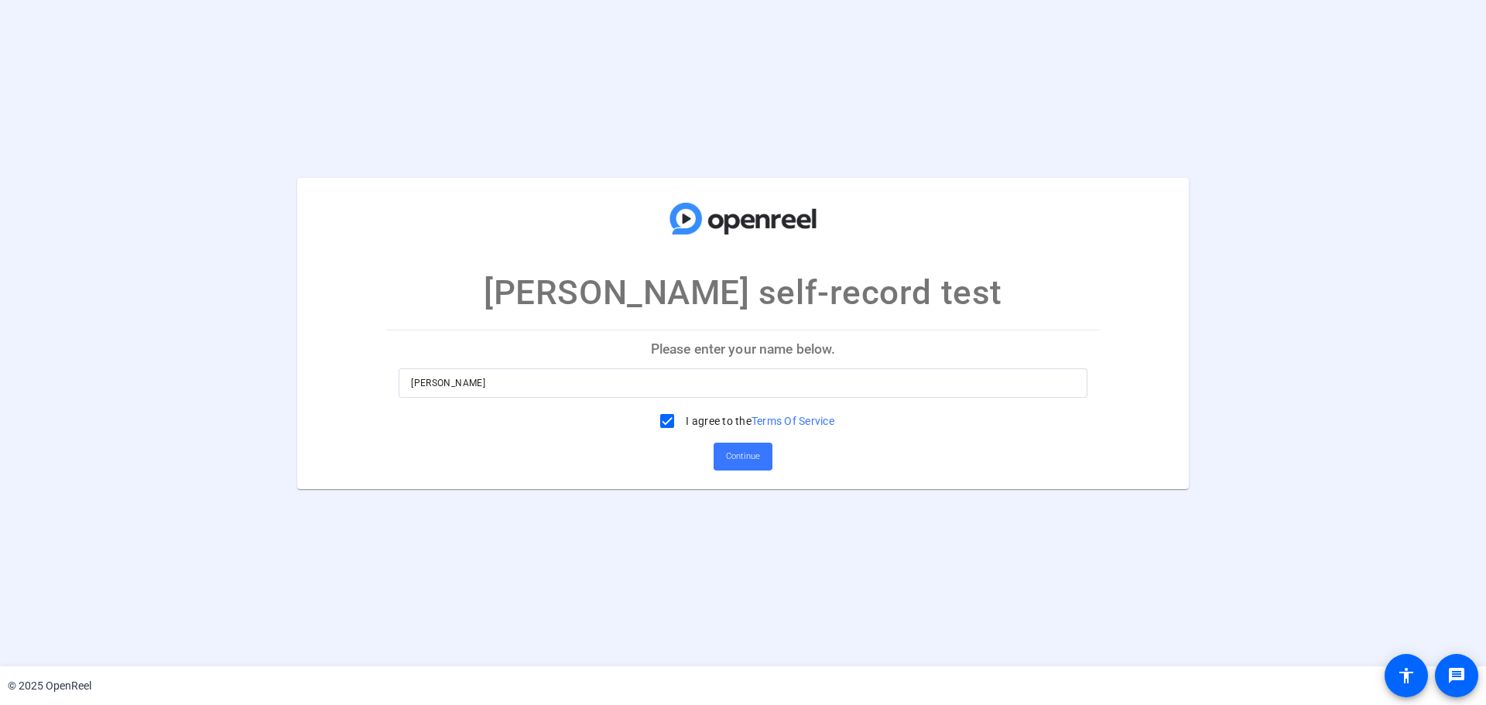
click at [573, 389] on input "[PERSON_NAME]" at bounding box center [743, 383] width 664 height 19
click at [738, 449] on span "Continue" at bounding box center [743, 456] width 34 height 23
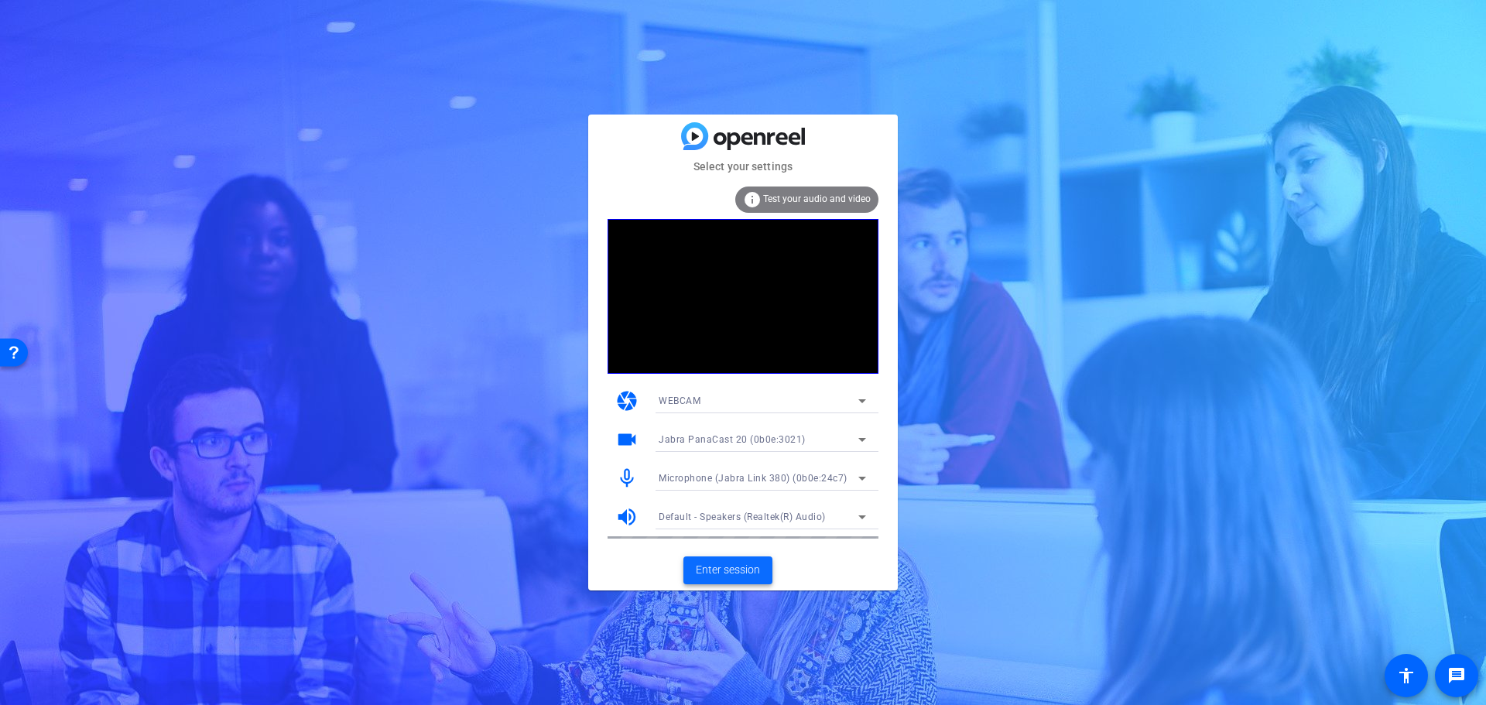
click at [741, 568] on span "Enter session" at bounding box center [728, 570] width 64 height 16
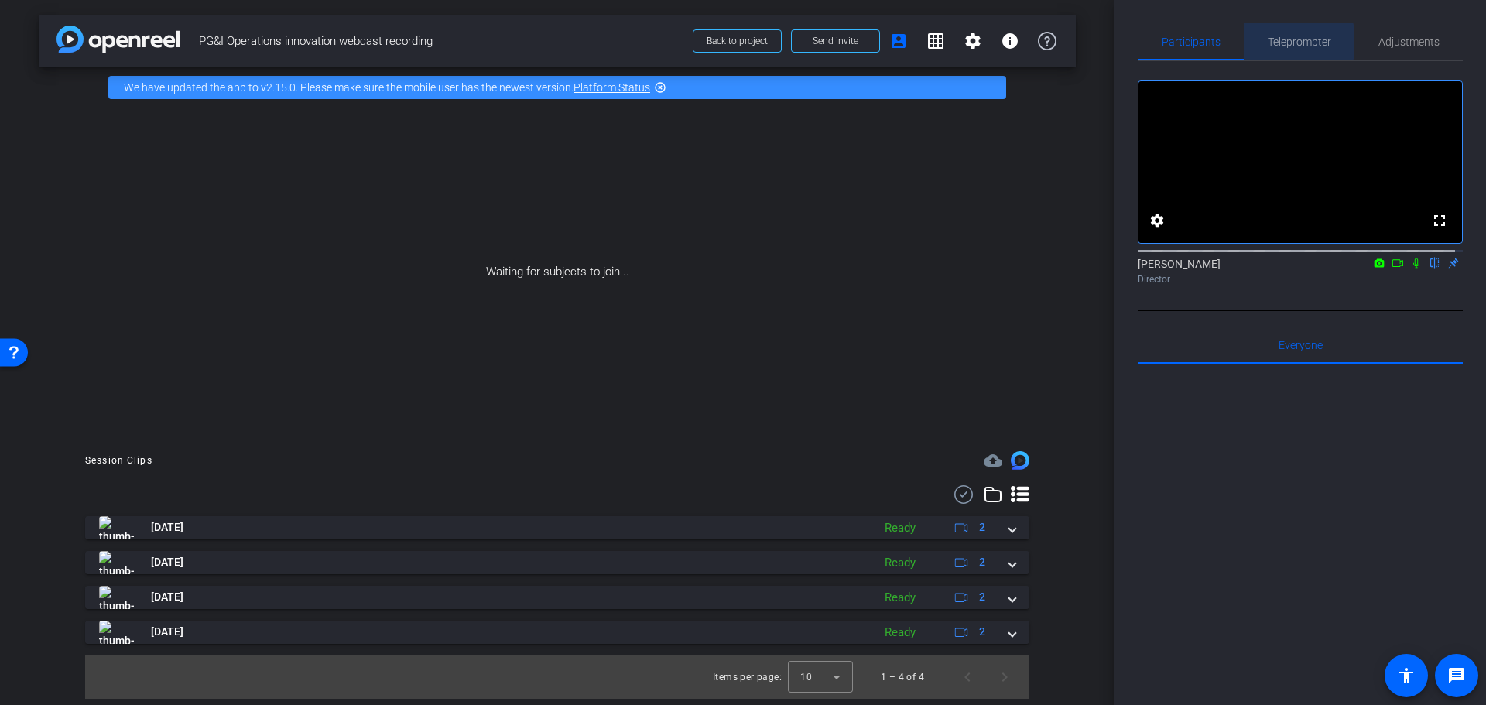
click at [1290, 42] on span "Teleprompter" at bounding box center [1299, 41] width 63 height 11
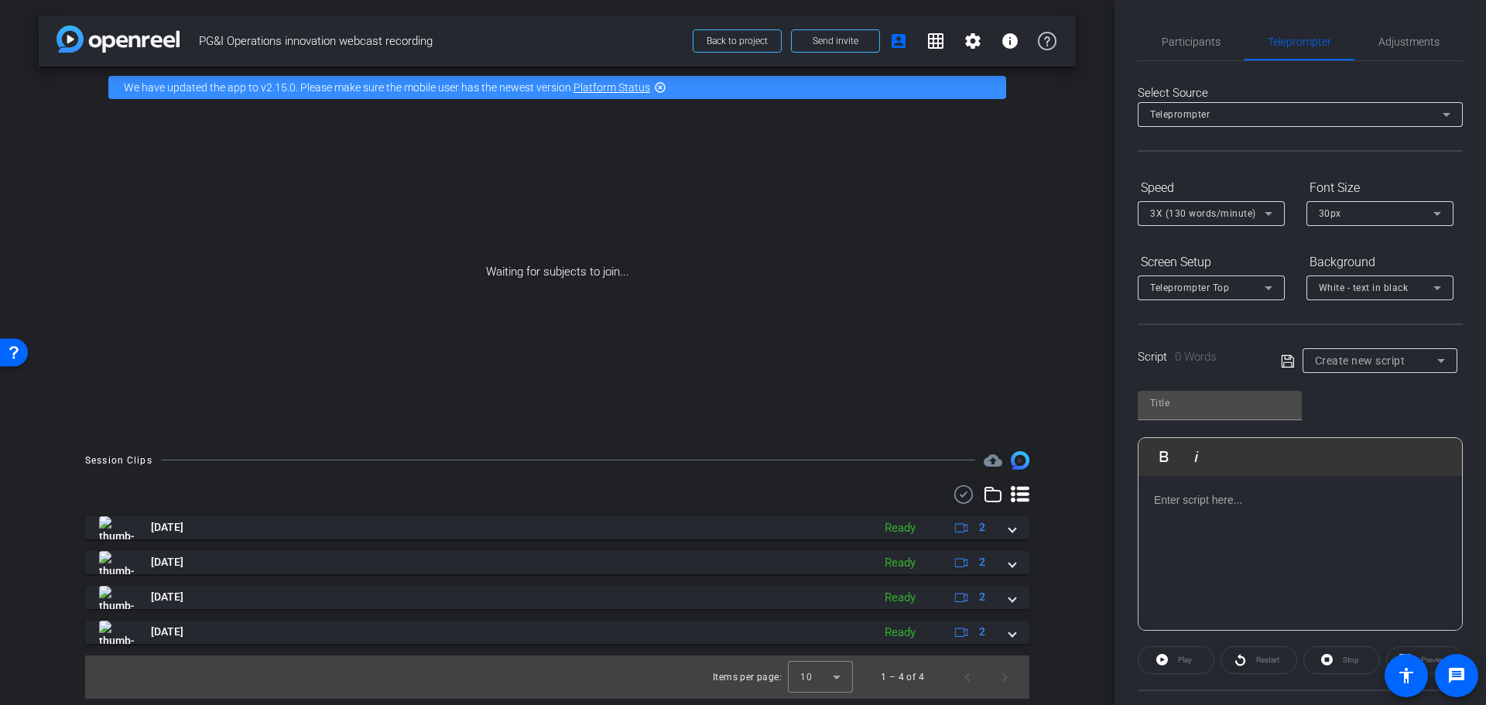
click at [1324, 507] on p at bounding box center [1300, 499] width 293 height 17
click at [1268, 286] on icon at bounding box center [1268, 288] width 19 height 19
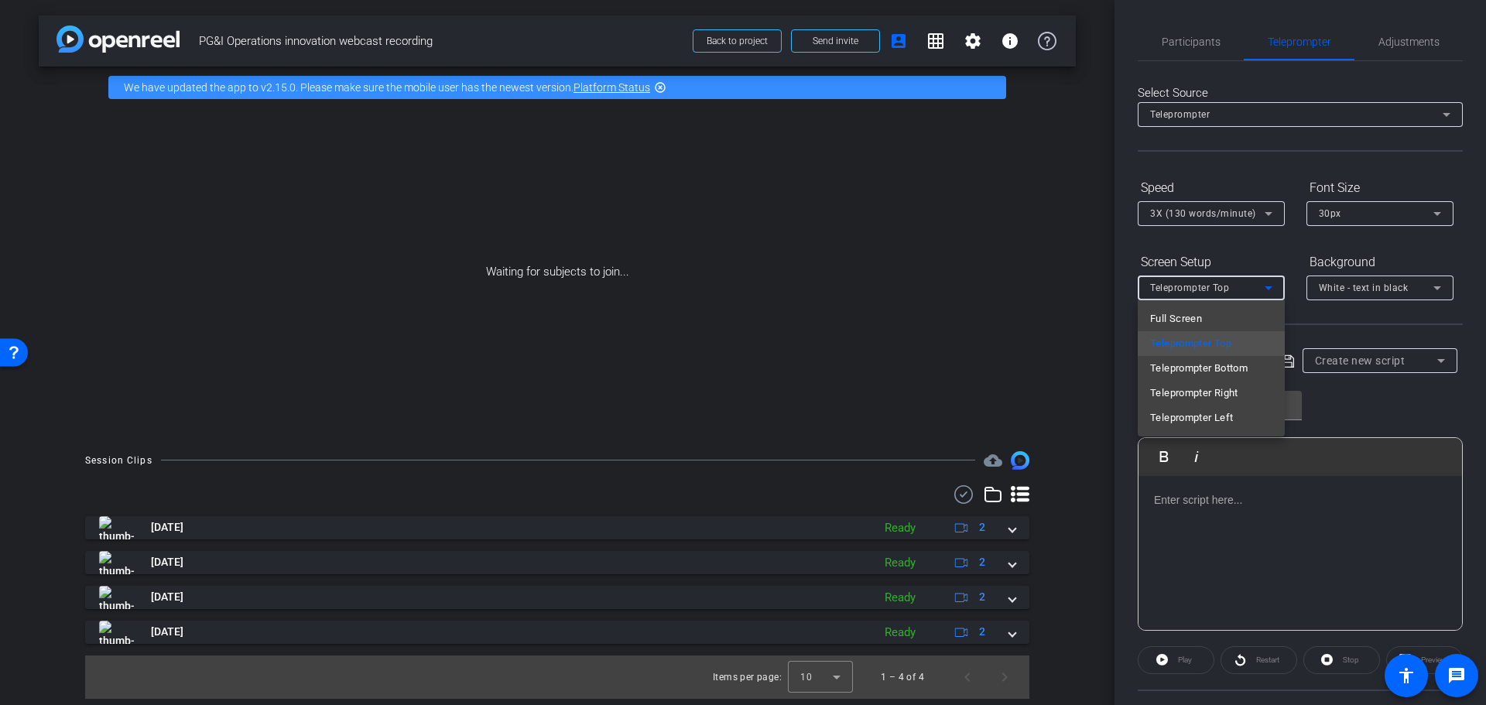
click at [1268, 286] on div at bounding box center [743, 352] width 1486 height 705
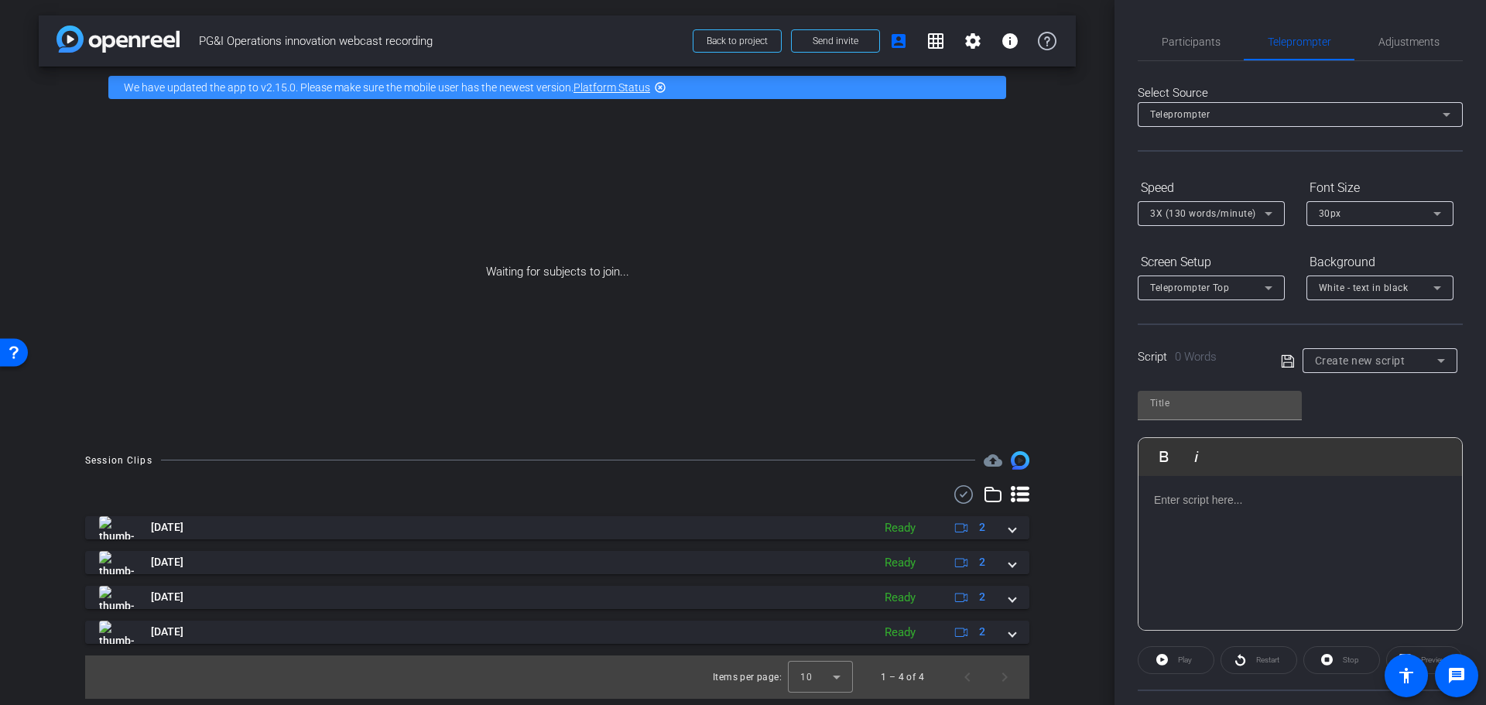
click at [1372, 519] on div at bounding box center [1301, 553] width 324 height 155
click at [1375, 359] on span "Create new script" at bounding box center [1360, 360] width 91 height 12
click at [1375, 359] on div at bounding box center [743, 352] width 1486 height 705
click at [1354, 361] on span "Create new script" at bounding box center [1360, 360] width 91 height 12
click at [1351, 388] on span "Create new script" at bounding box center [1352, 391] width 81 height 19
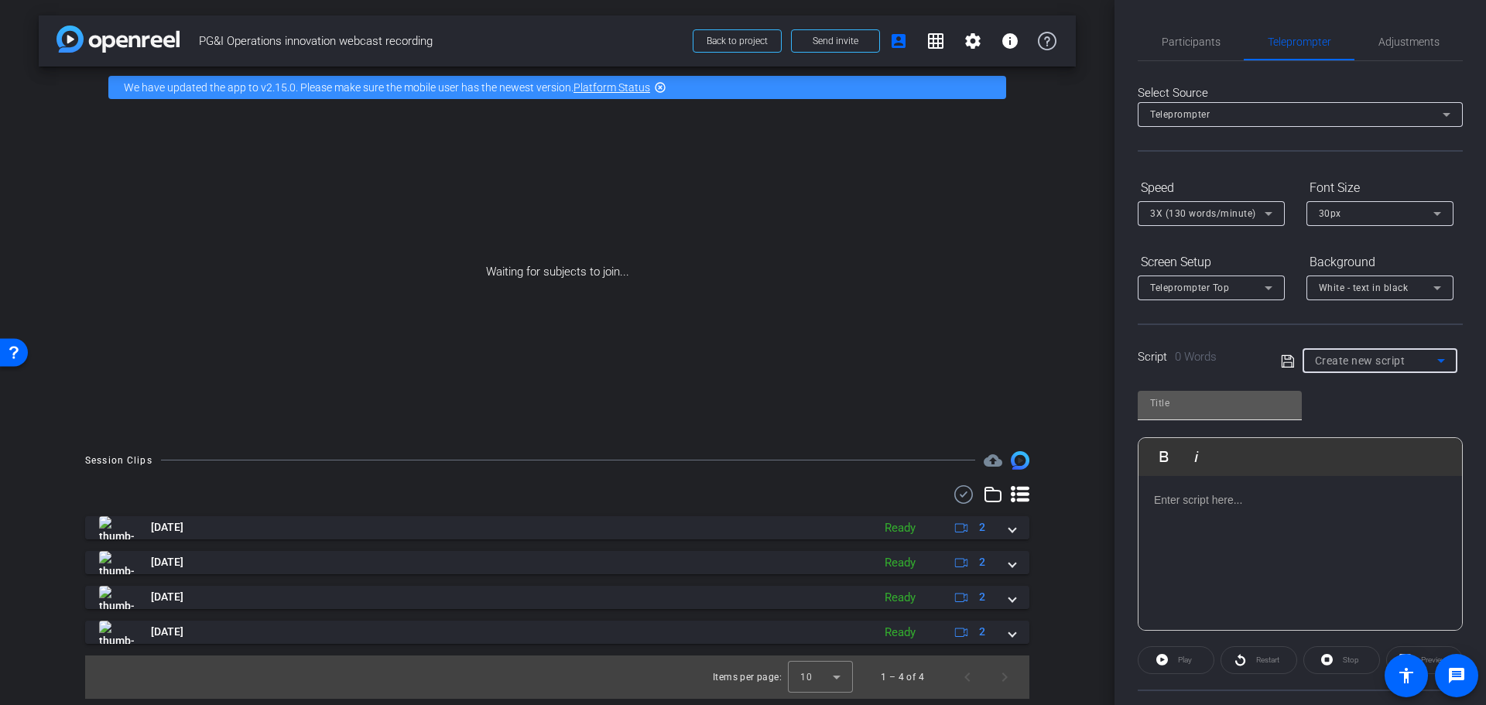
click at [1251, 407] on input "text" at bounding box center [1219, 403] width 139 height 19
type input "script v6"
click at [1275, 527] on div at bounding box center [1301, 553] width 324 height 155
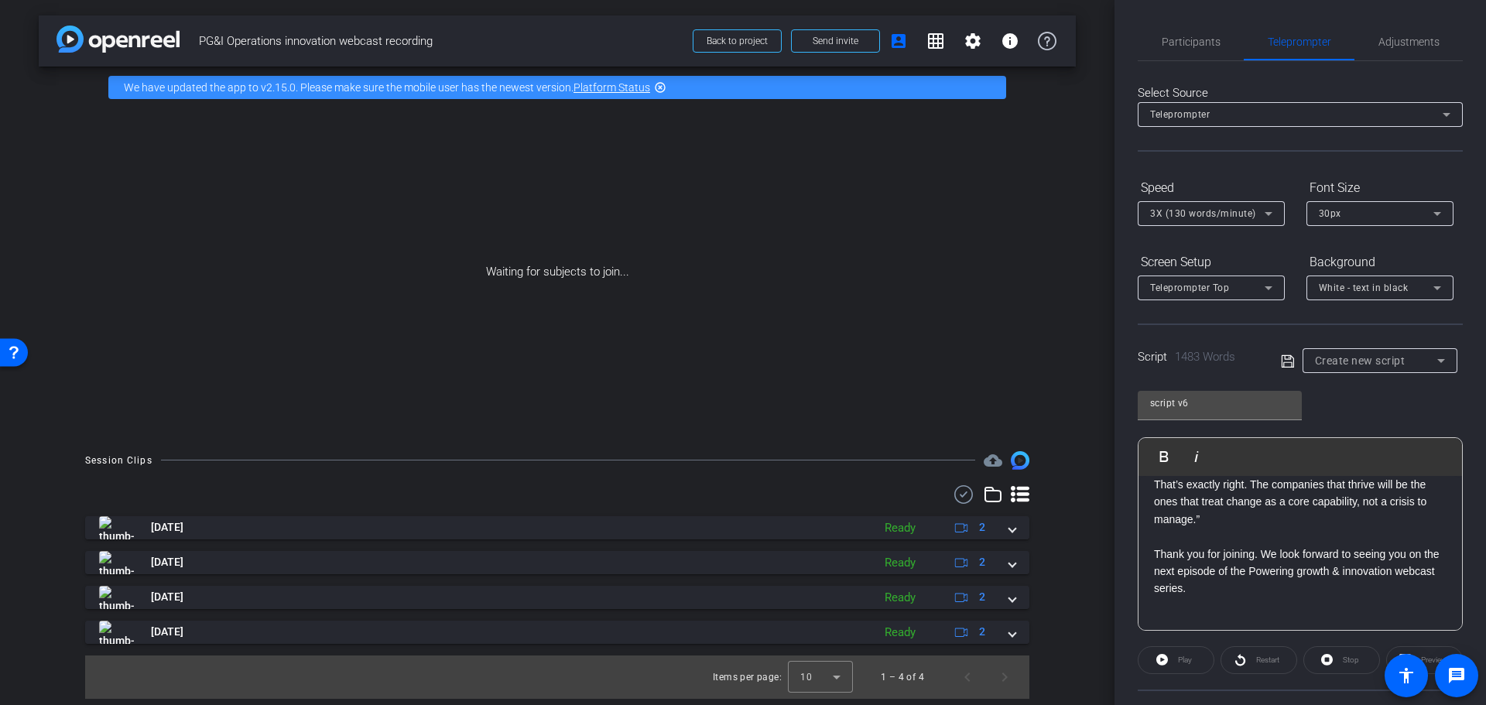
scroll to position [5621, 0]
click at [1302, 586] on p "Thank you for joining. We look forward to seeing you on the next episode of the…" at bounding box center [1300, 572] width 293 height 52
click at [1172, 660] on div "Play" at bounding box center [1176, 660] width 77 height 28
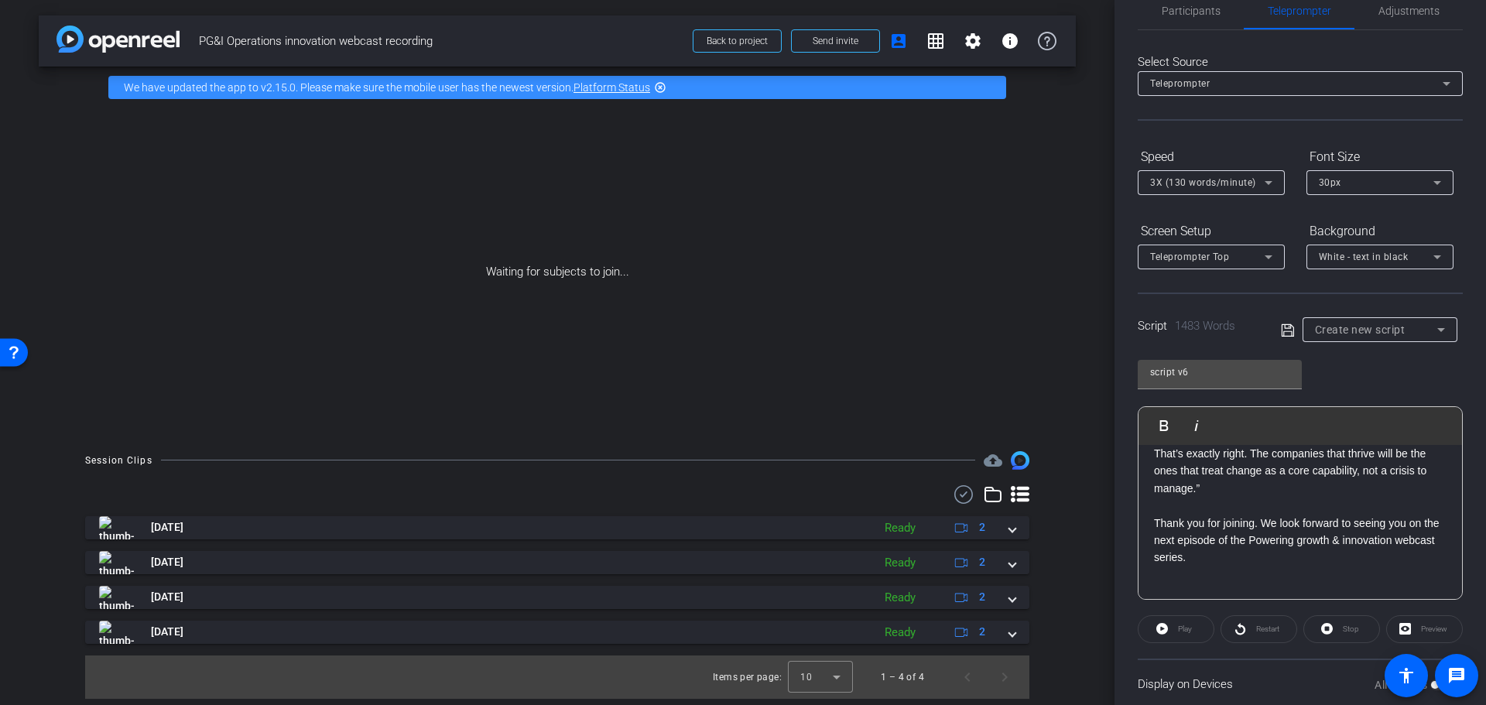
scroll to position [57, 0]
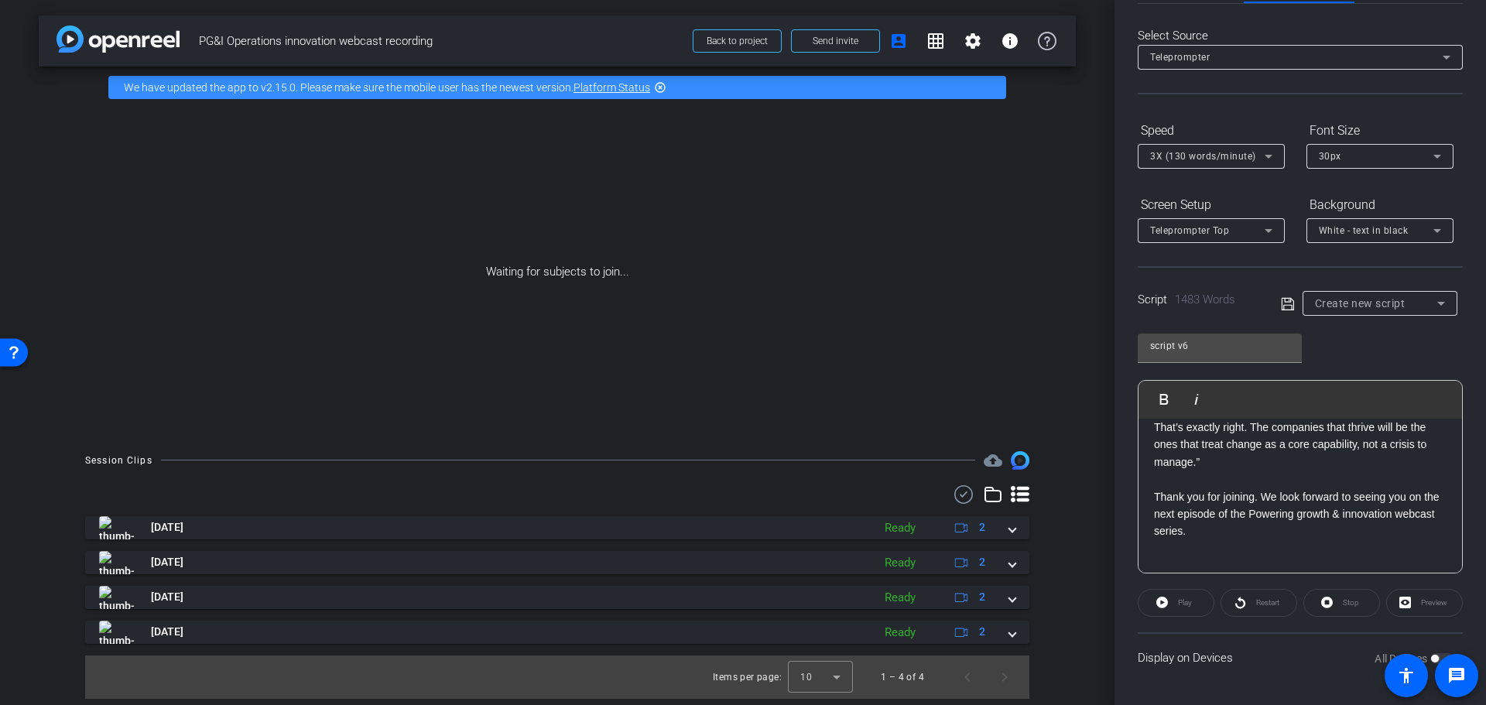
click at [1284, 301] on icon at bounding box center [1287, 303] width 12 height 12
click at [1179, 597] on div "Play" at bounding box center [1176, 603] width 77 height 28
click at [1370, 505] on p "Thank you for joining. We look forward to seeing you on the next episode of the…" at bounding box center [1300, 514] width 293 height 52
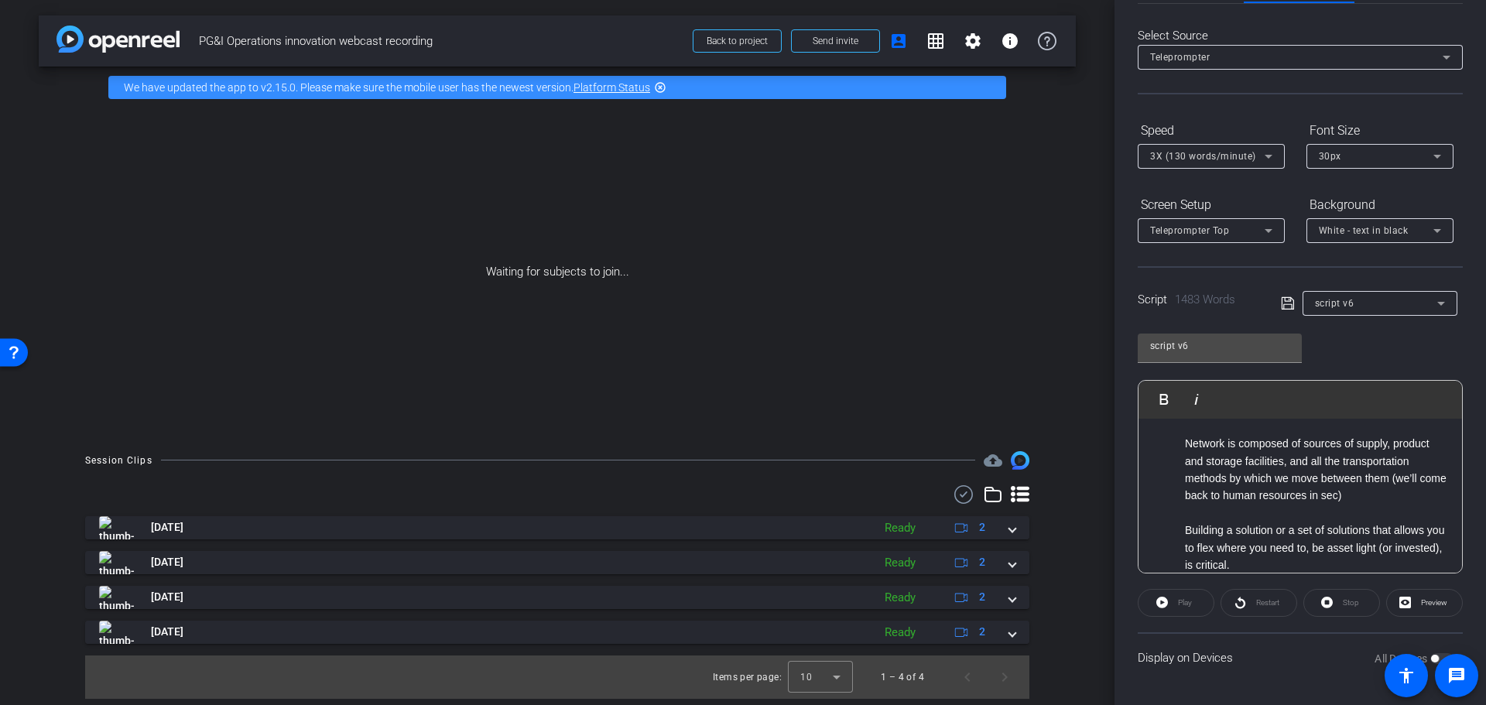
scroll to position [0, 0]
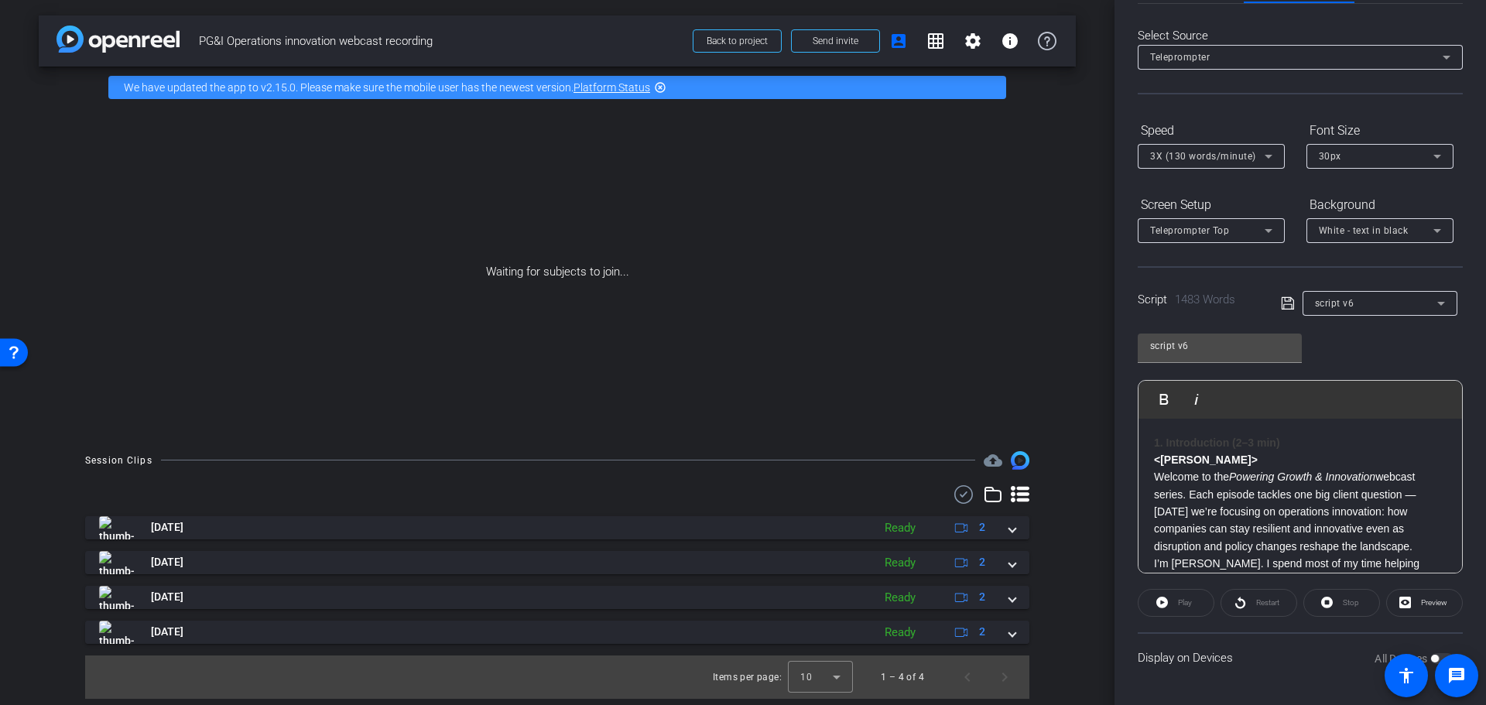
drag, startPoint x: 1310, startPoint y: 395, endPoint x: 1322, endPoint y: 393, distance: 11.7
click at [1315, 398] on div "Play Play from this location Play Selected Play and display the selected text o…" at bounding box center [1301, 400] width 324 height 38
drag, startPoint x: 1307, startPoint y: 343, endPoint x: 1315, endPoint y: 344, distance: 8.7
click at [1308, 343] on div "script v6 Play Play from this location Play Selected Play and display the selec…" at bounding box center [1300, 448] width 325 height 252
click at [1162, 601] on div "Play" at bounding box center [1176, 603] width 77 height 28
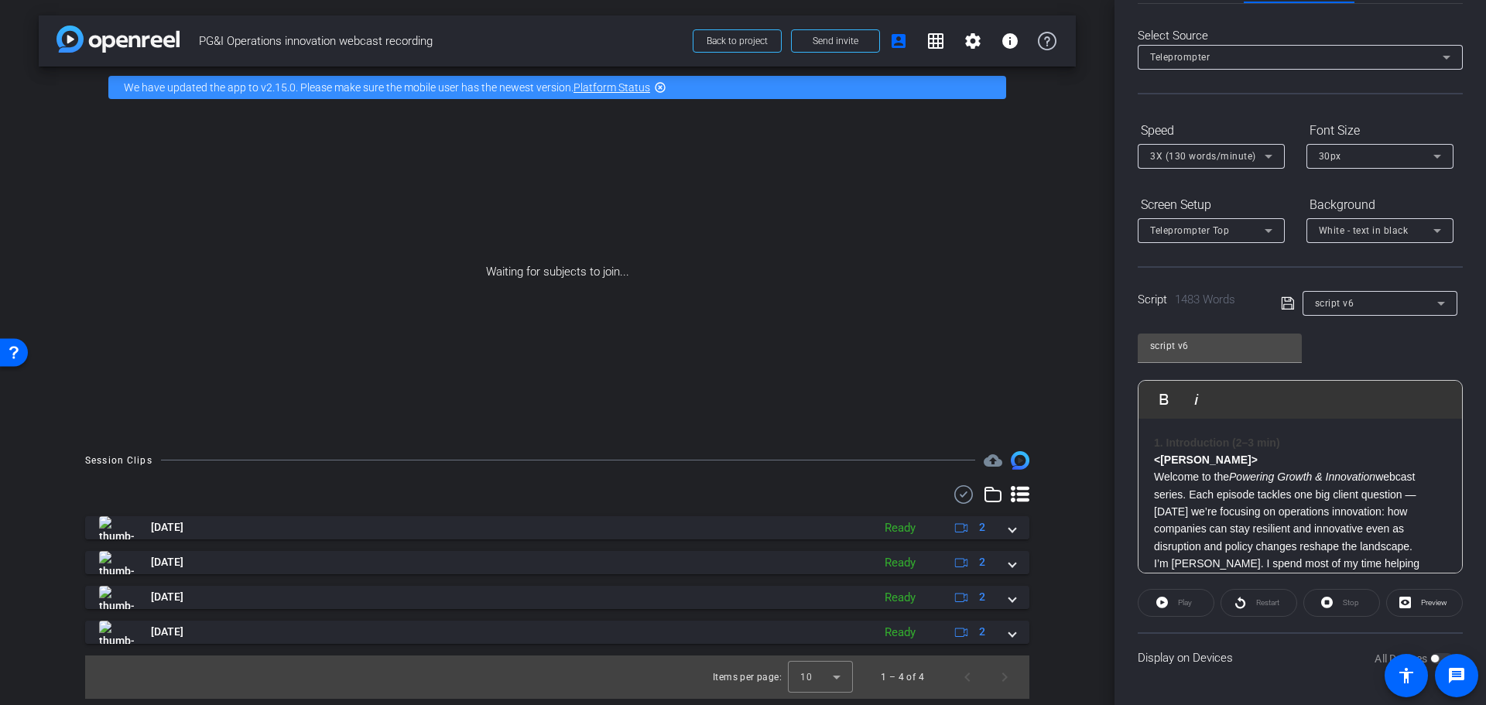
click at [1185, 602] on div "Play" at bounding box center [1176, 603] width 77 height 28
click at [1426, 604] on span "Preview" at bounding box center [1434, 602] width 26 height 9
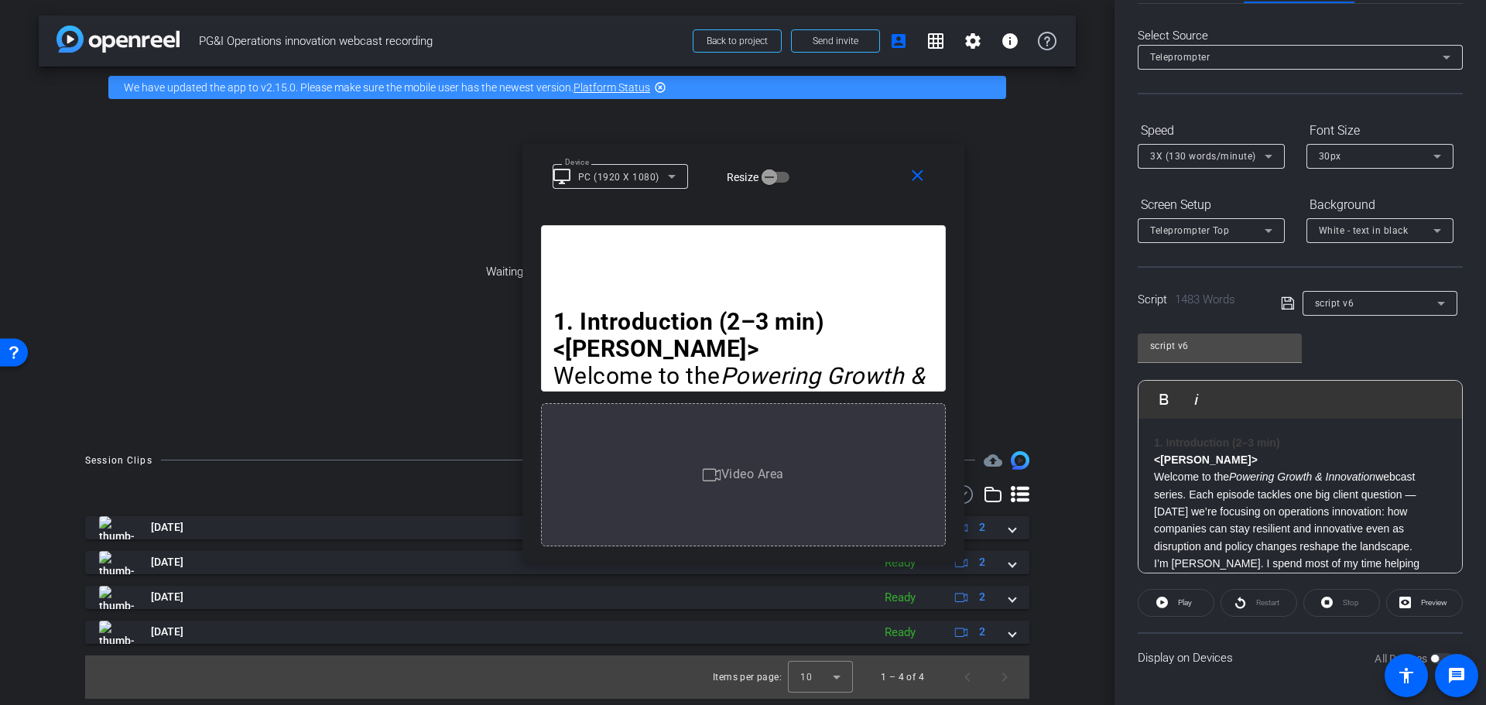
click at [1223, 469] on p "Welcome to the Powering Growth & Innovation webcast series. Each episode tackle…" at bounding box center [1300, 511] width 293 height 87
click at [916, 178] on mat-icon "close" at bounding box center [917, 175] width 19 height 19
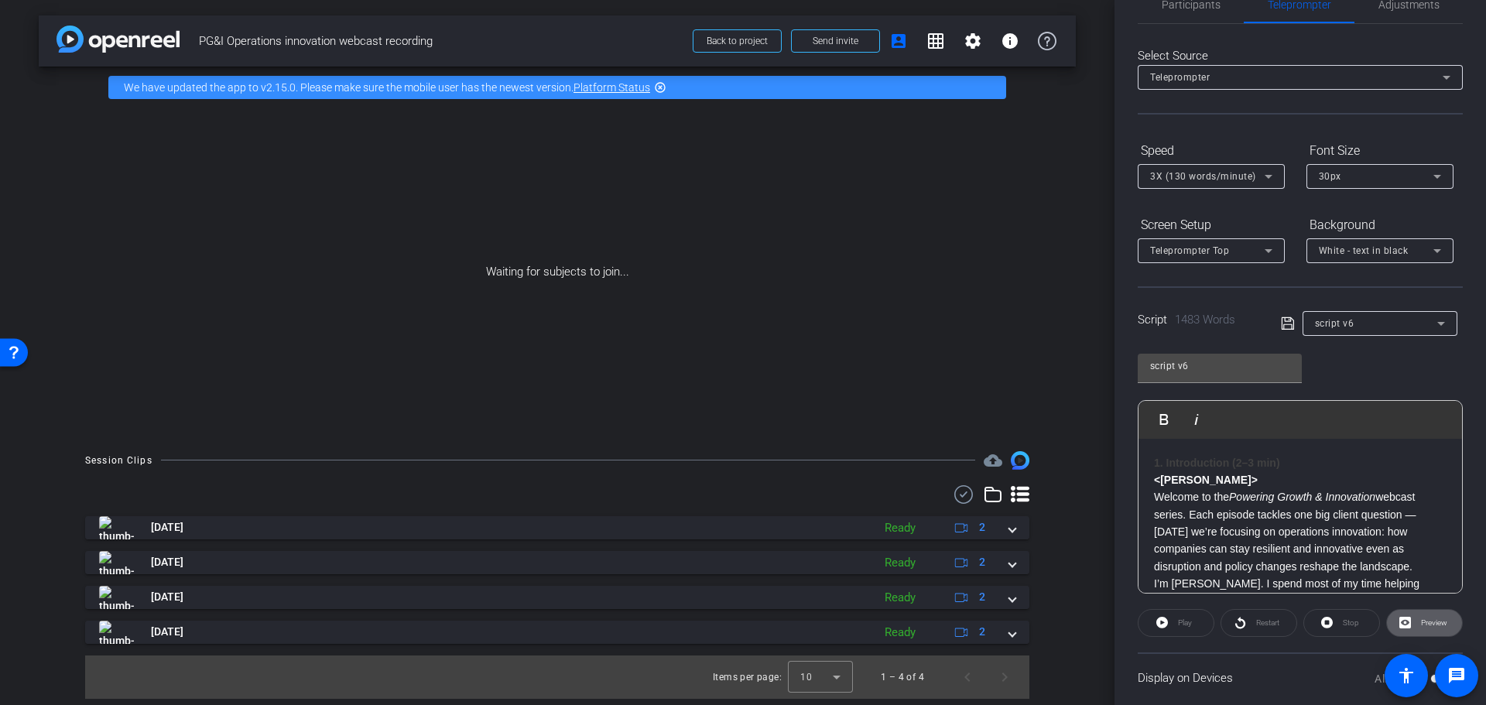
scroll to position [57, 0]
